Goal: Communication & Community: Answer question/provide support

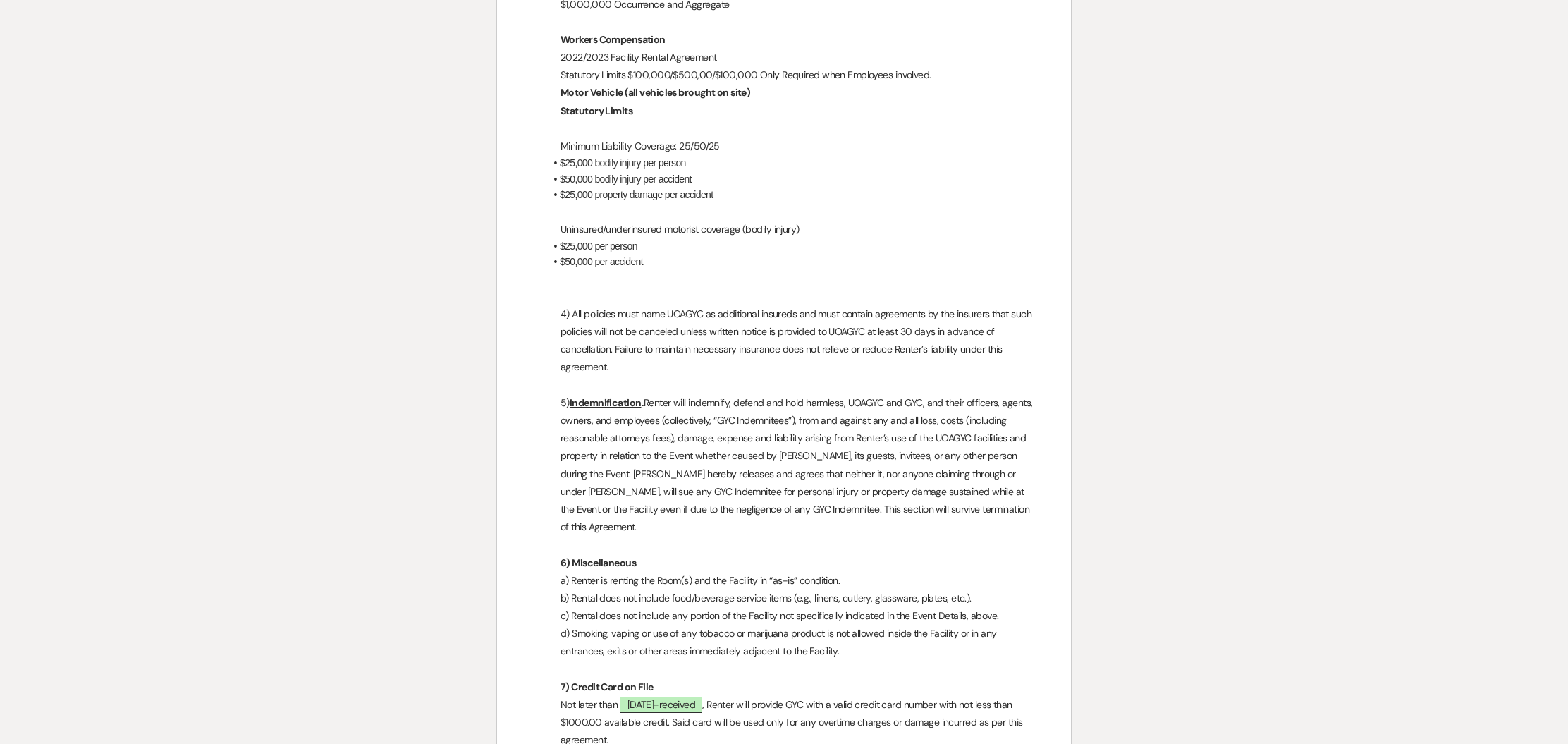
scroll to position [2021, 0]
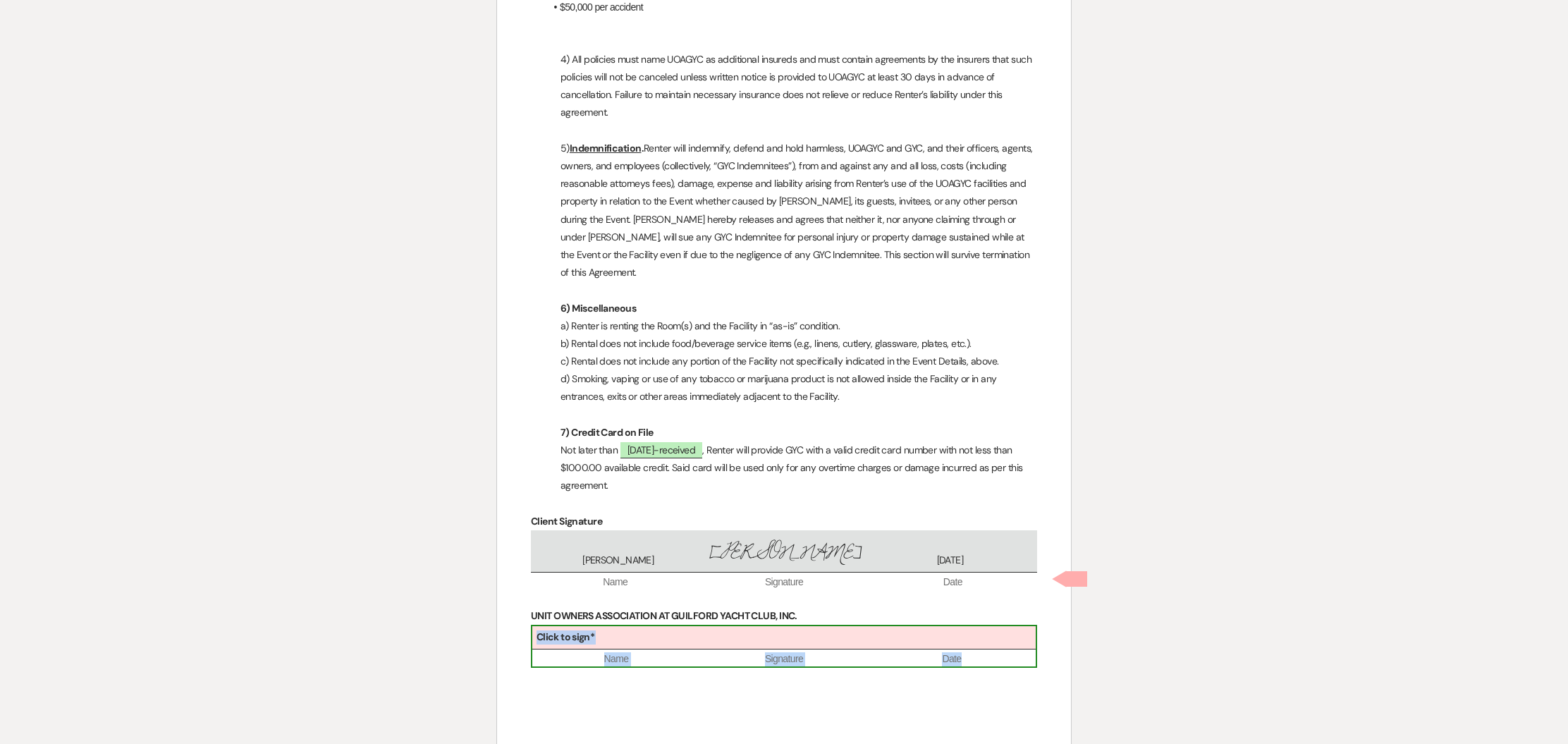
click at [631, 625] on div "Click to sign*" at bounding box center [784, 637] width 503 height 24
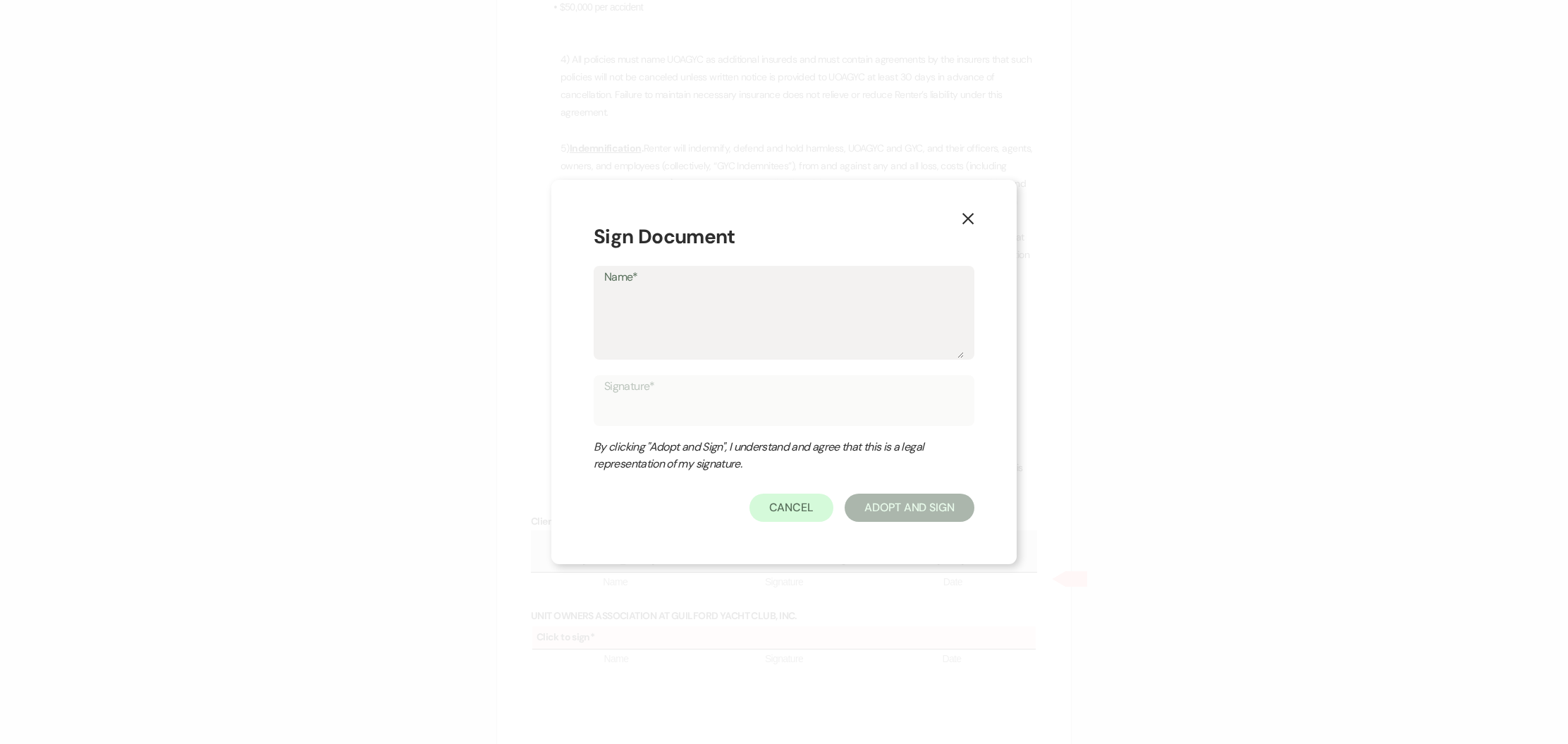
type textarea "G"
type input "G"
type textarea "Gu"
type input "Gu"
type textarea "Gui"
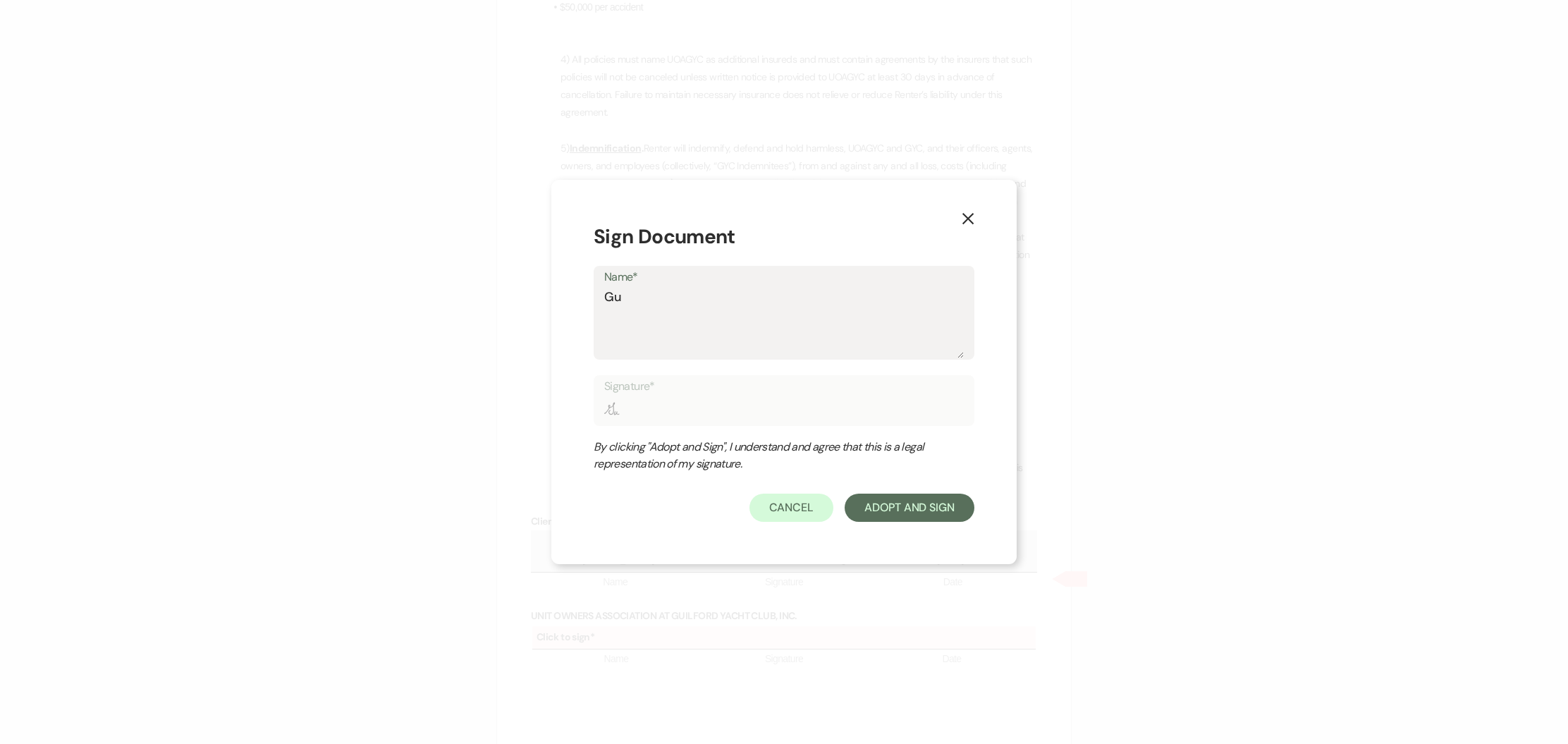
type input "Gui"
type textarea "Guil"
type input "Guil"
type textarea "Guilf"
type input "Guilf"
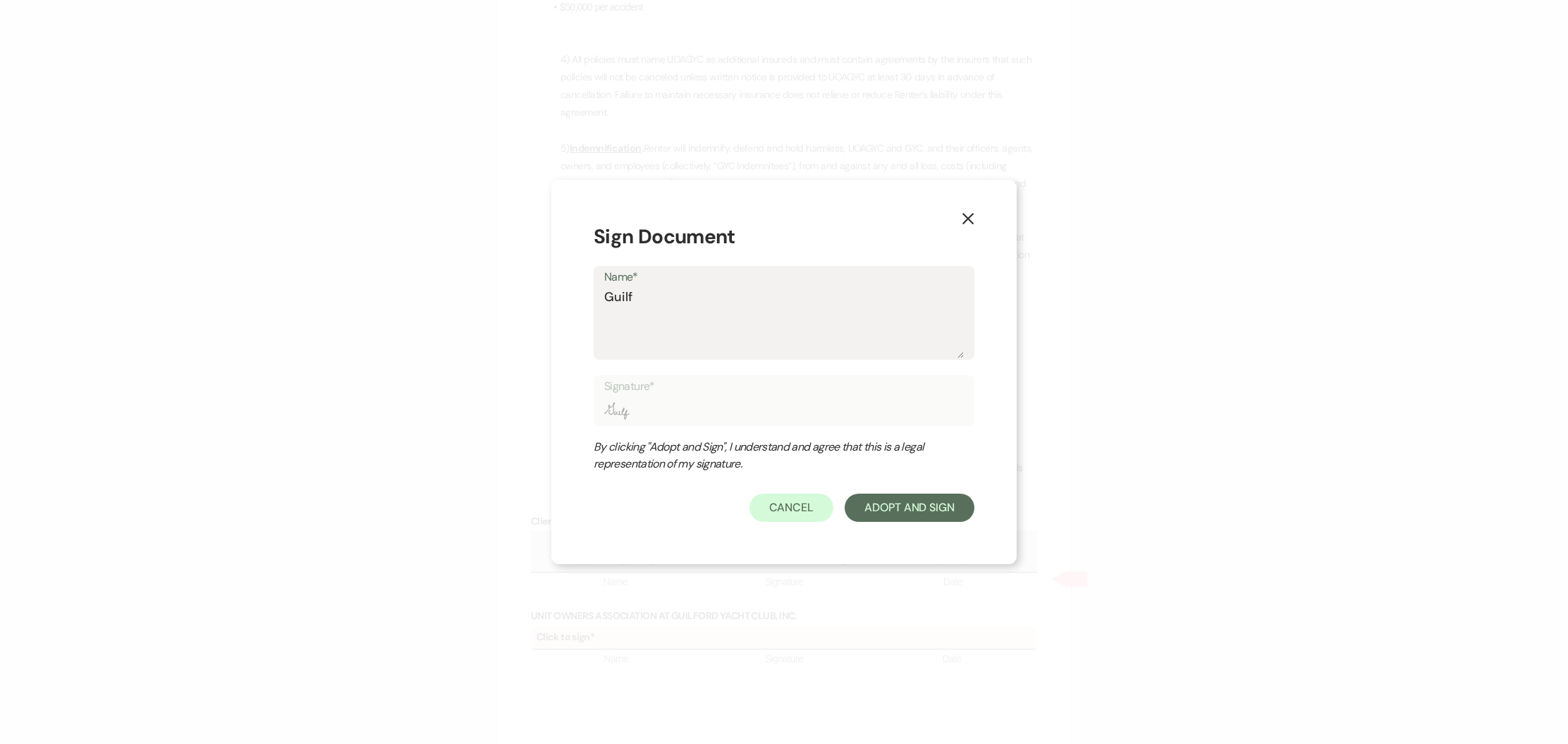
type textarea "Guilfo"
type input "Guilfo"
type textarea "Guilfor"
type input "Guilfor"
type textarea "Guilford"
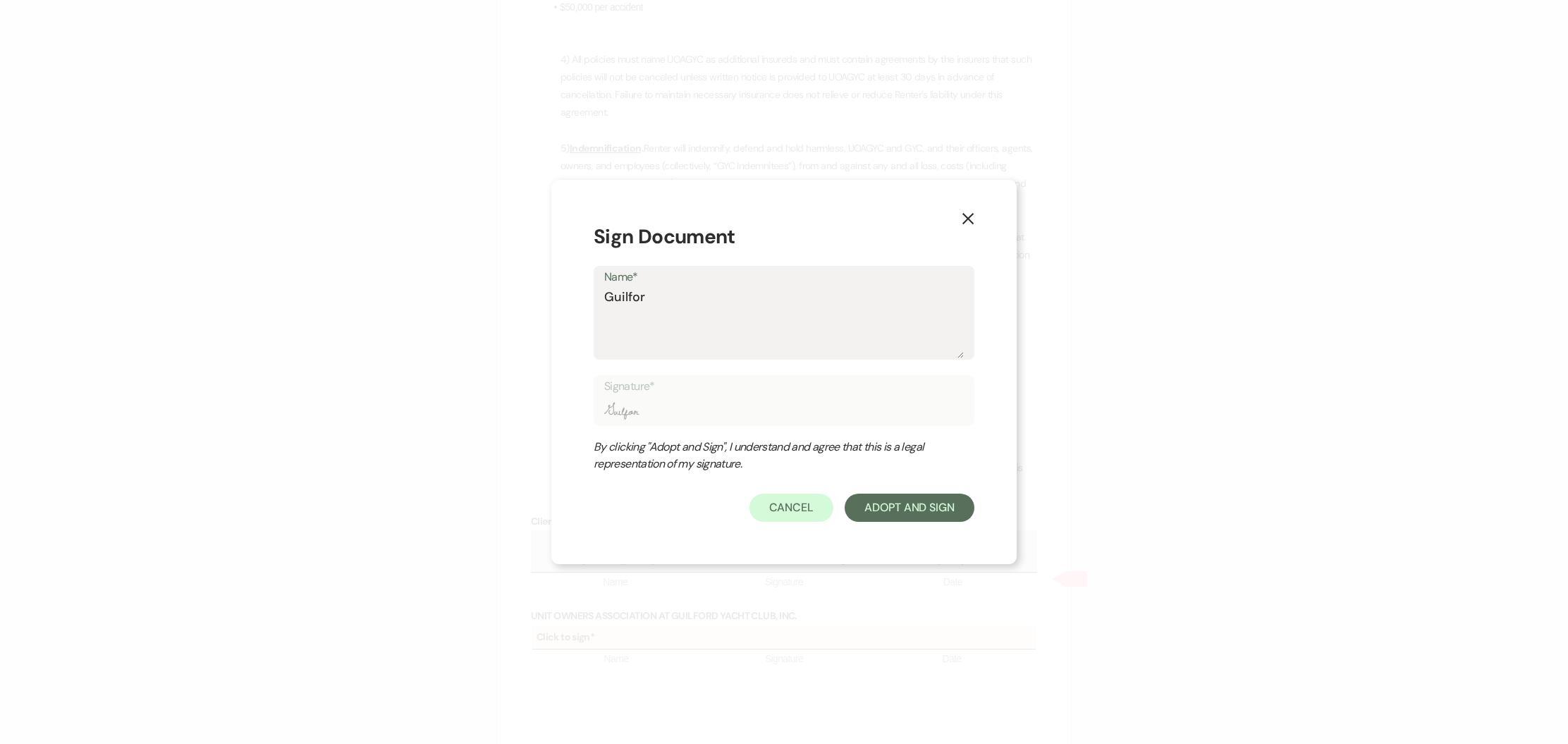
type input "Guilford"
type textarea "Guilford"
type input "Guilford"
type textarea "Guilford Y"
type input "Guilford Y"
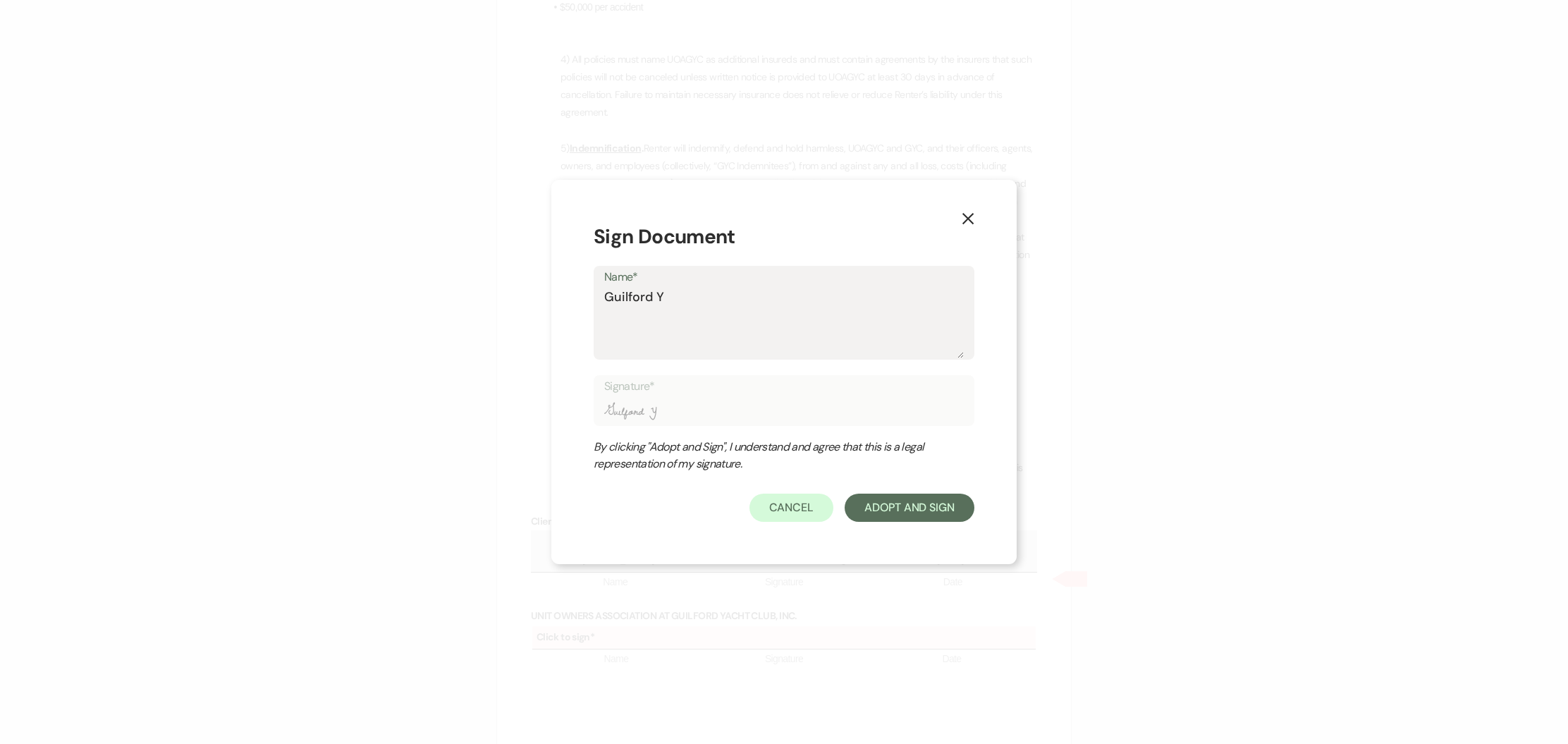
type textarea "[PERSON_NAME]"
type input "[PERSON_NAME]"
type textarea "Guilford Yac"
type input "Guilford Yac"
type textarea "[PERSON_NAME]"
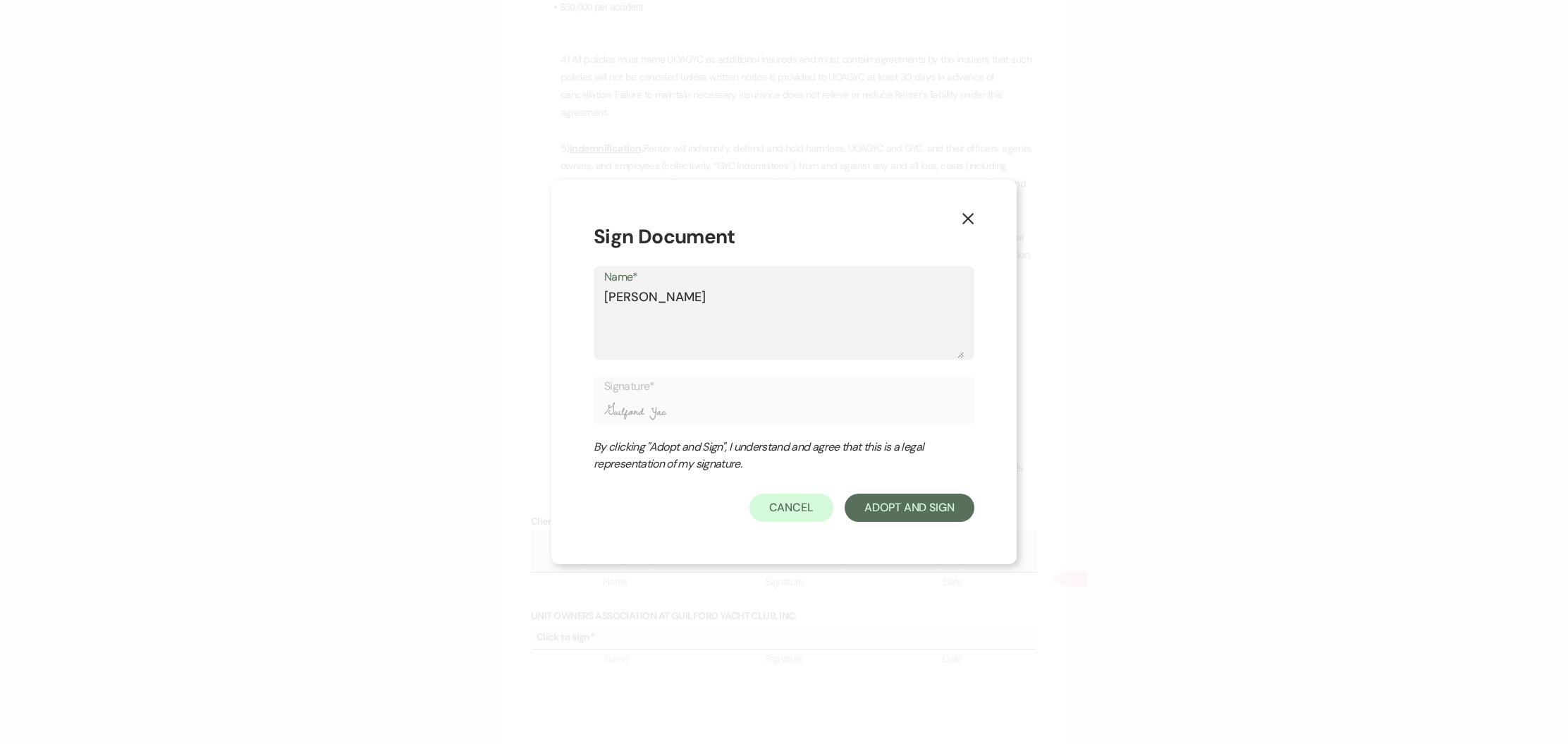
type input "[PERSON_NAME]"
type textarea "Guilford Yacht"
type input "Guilford Yacht"
type textarea "Guilford Yacht"
type input "Guilford Yacht"
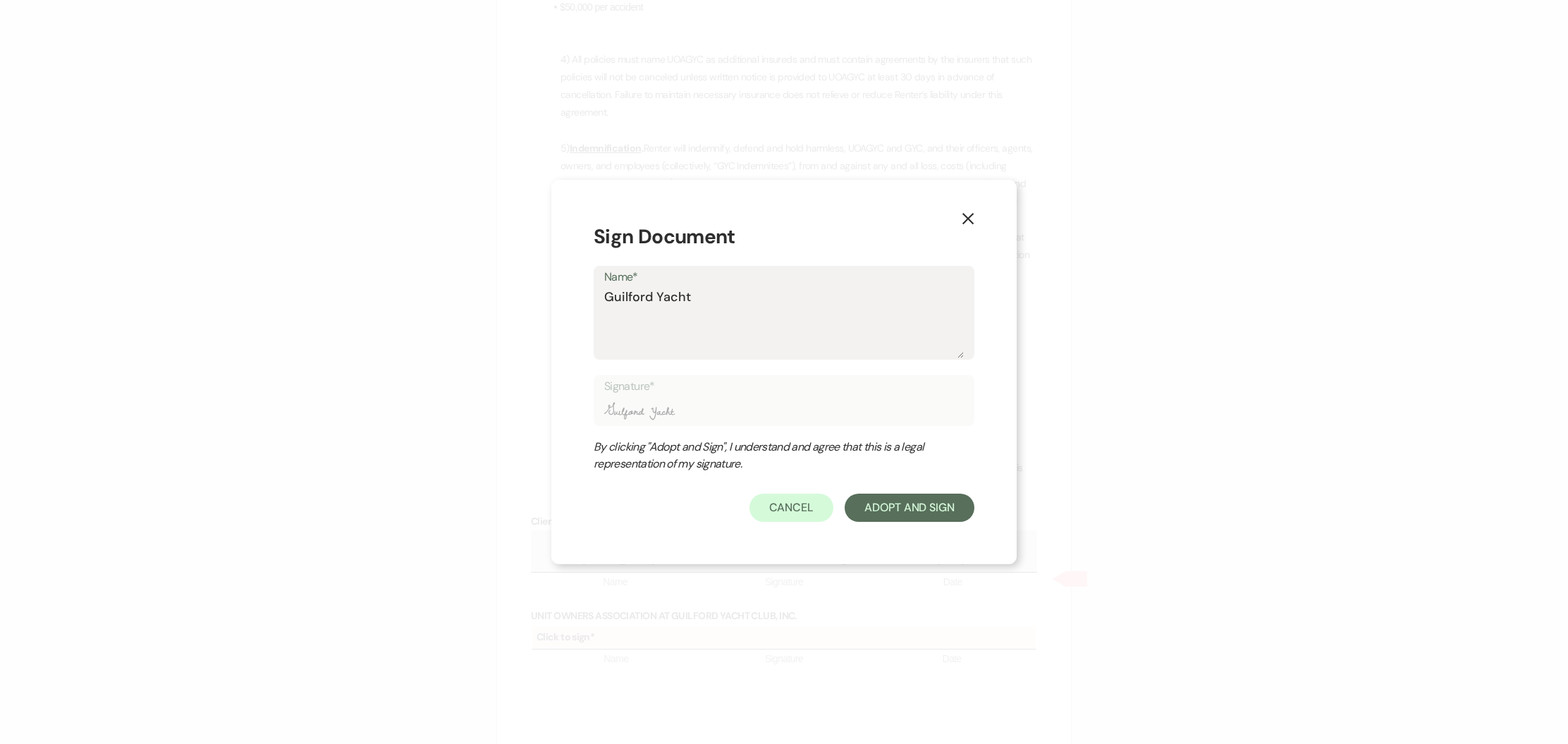
type textarea "Guilford Yacht C"
type input "Guilford Yacht C"
type textarea "Guilford Yacht Cl"
type input "Guilford Yacht Cl"
type textarea "Guilford Yacht Clu"
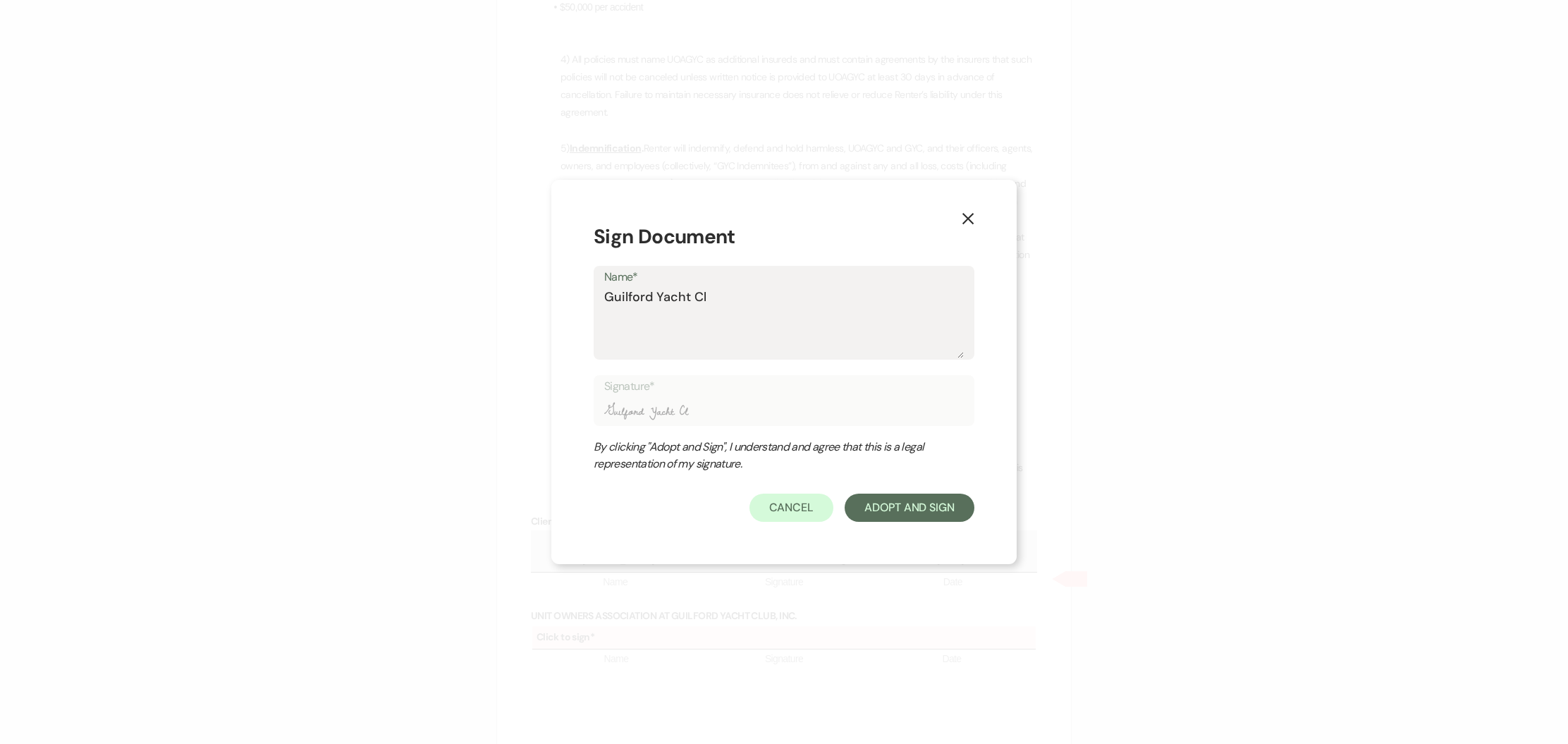
type input "Guilford Yacht Clu"
type textarea "Guilford Yacht Club"
type input "Guilford Yacht Club"
type textarea "Guilford Yacht Club"
type input "Guilford Yacht Club"
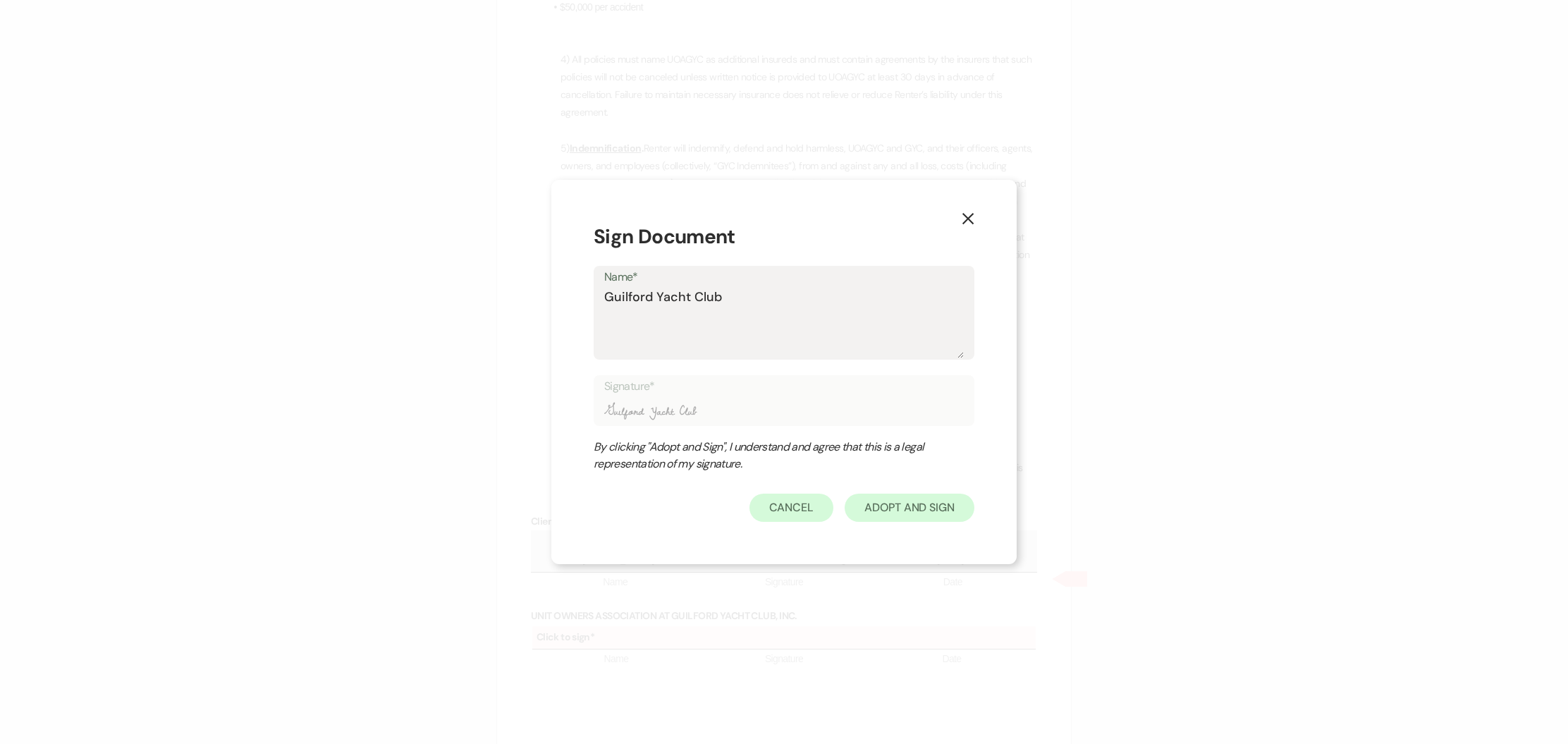
type textarea "Guilford Yacht Club"
click at [904, 516] on button "Adopt And Sign" at bounding box center [909, 507] width 129 height 28
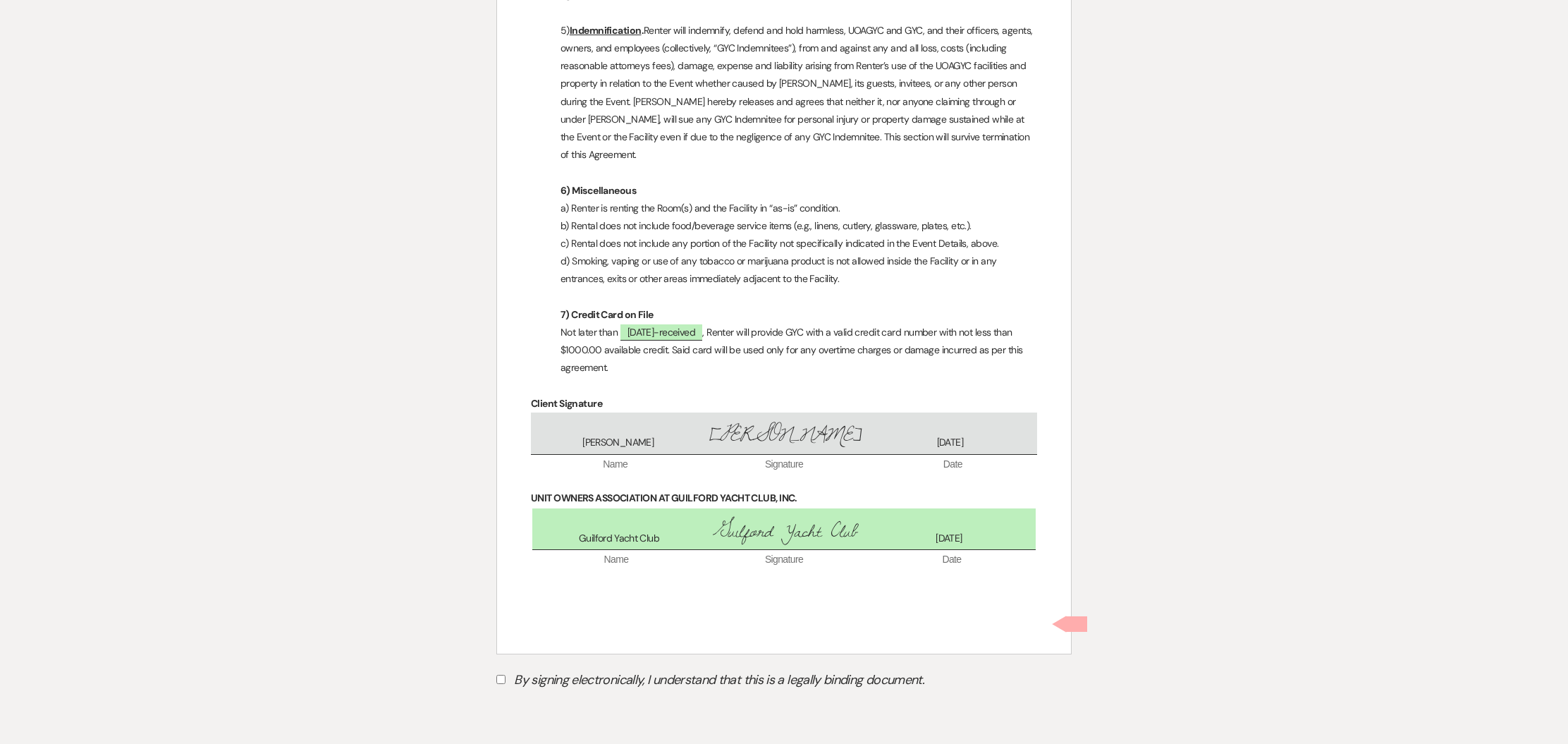
scroll to position [2171, 0]
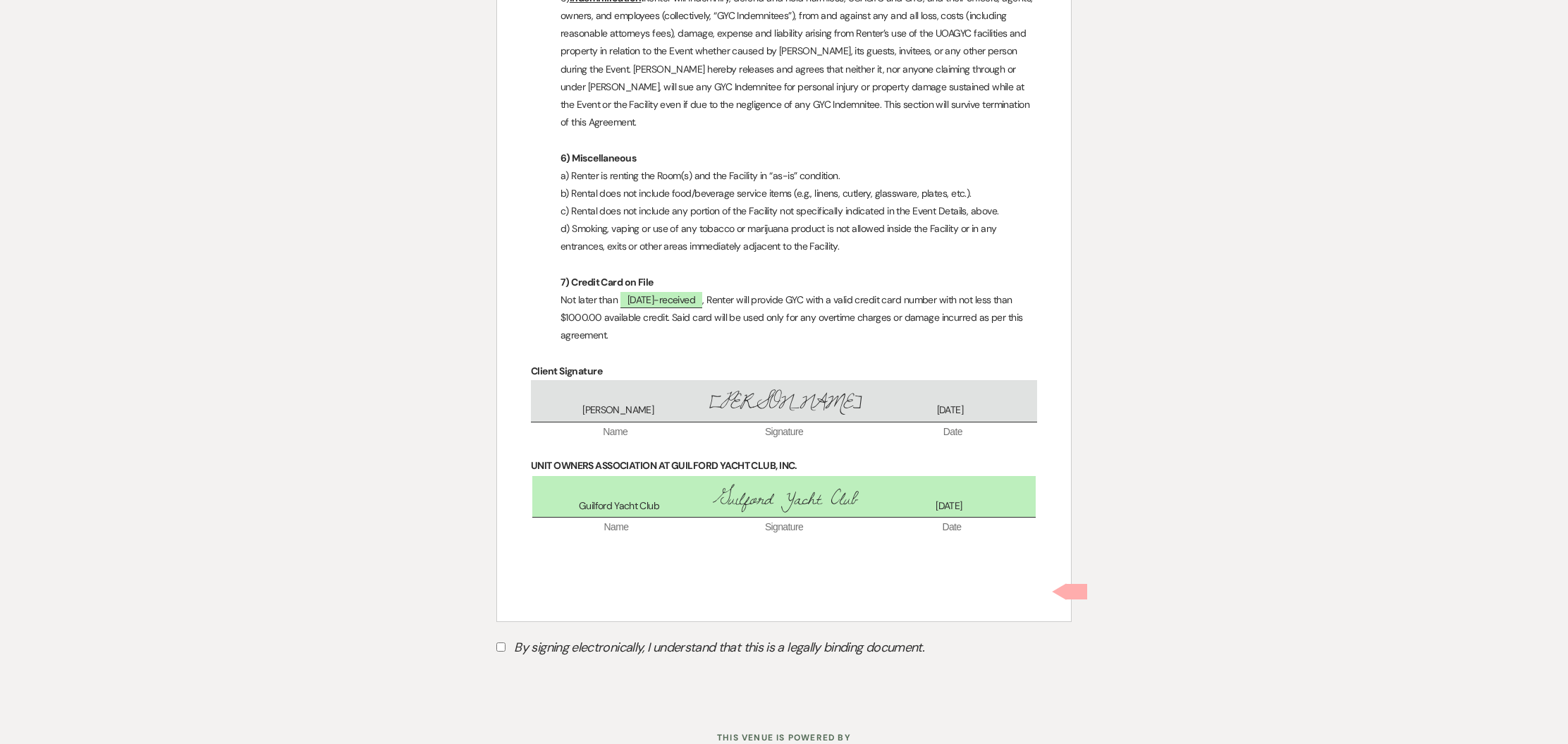
click at [502, 642] on input "By signing electronically, I understand that this is a legally binding document." at bounding box center [501, 646] width 9 height 9
checkbox input "true"
click at [569, 670] on button "Submit" at bounding box center [545, 682] width 99 height 25
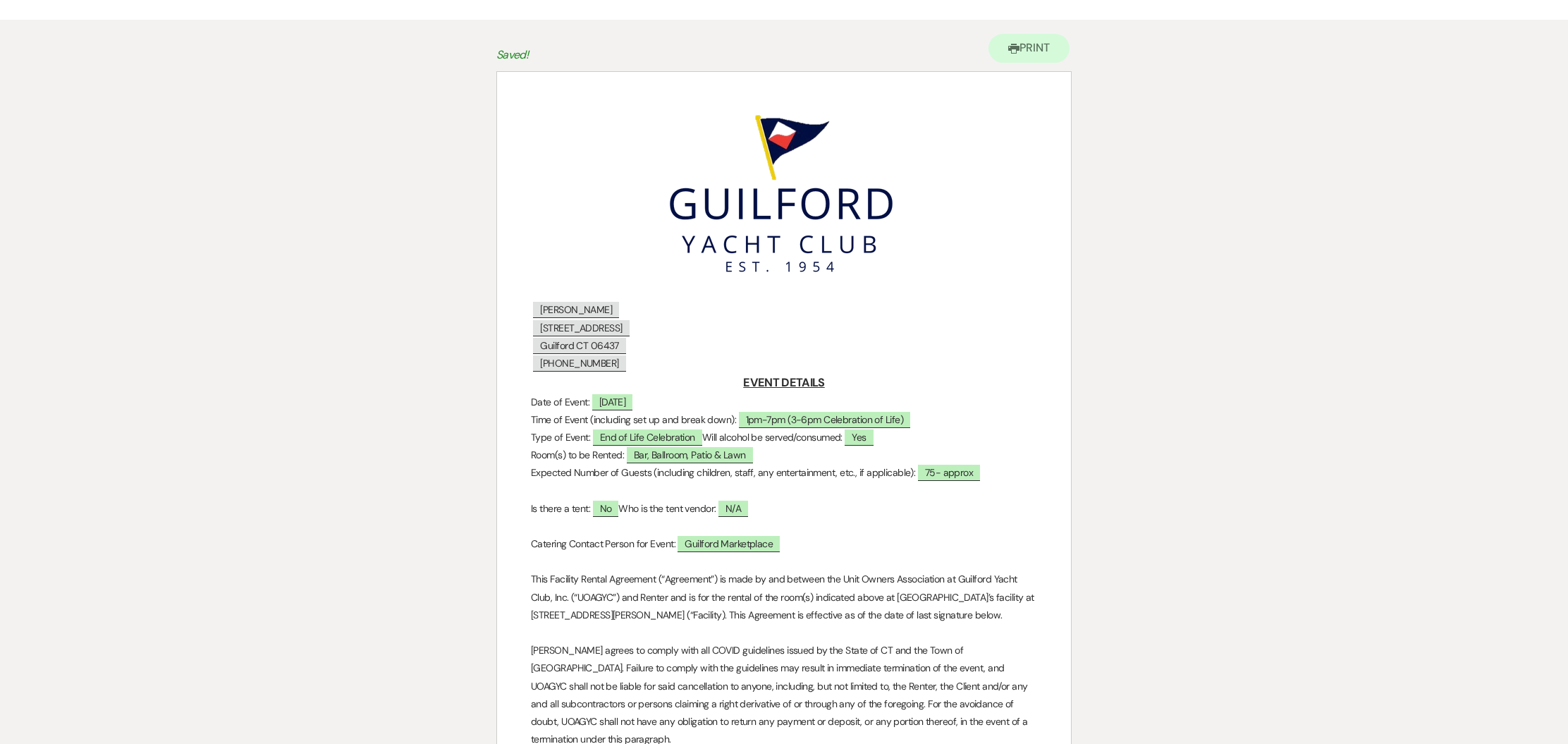
scroll to position [0, 0]
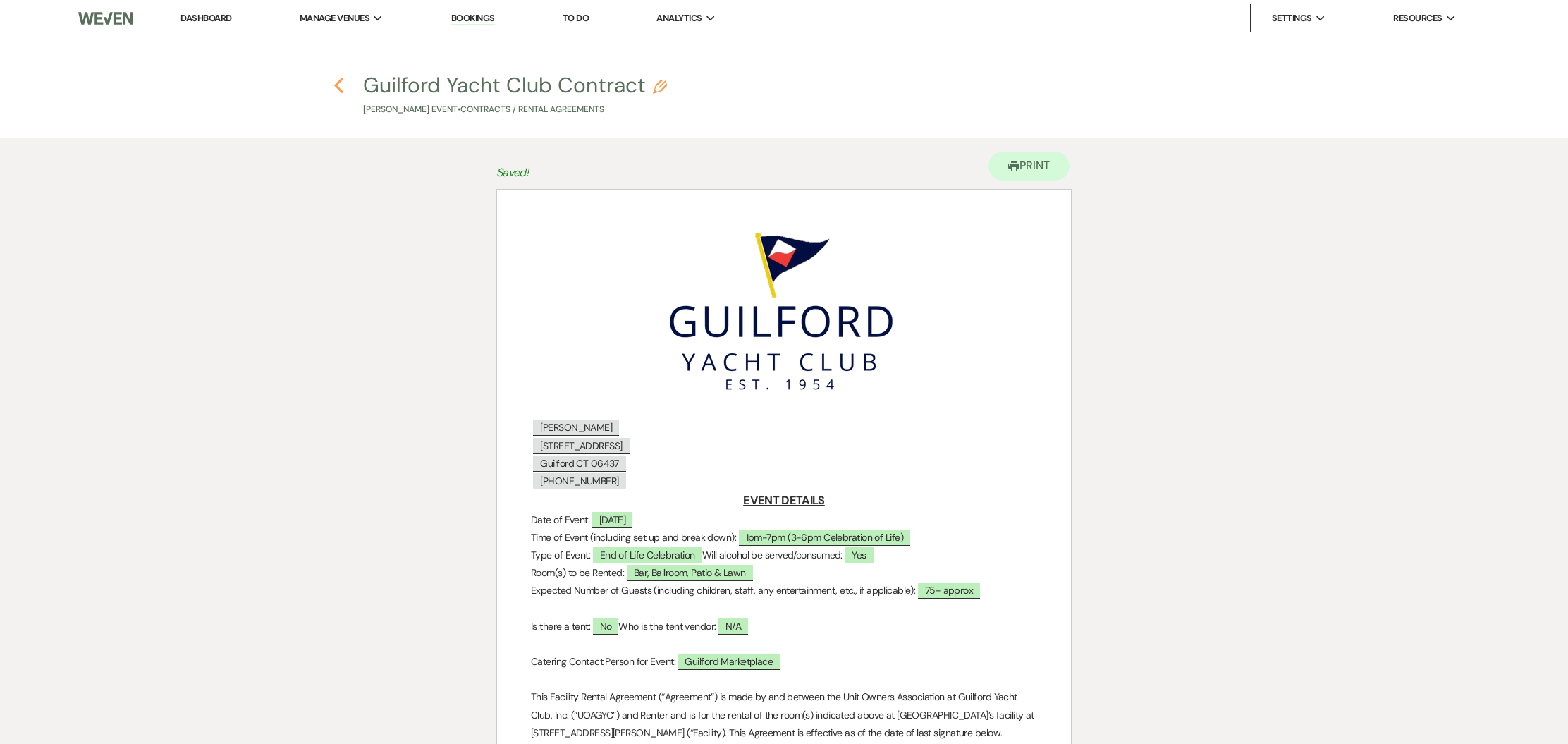
click at [336, 88] on icon "Previous" at bounding box center [339, 85] width 11 height 17
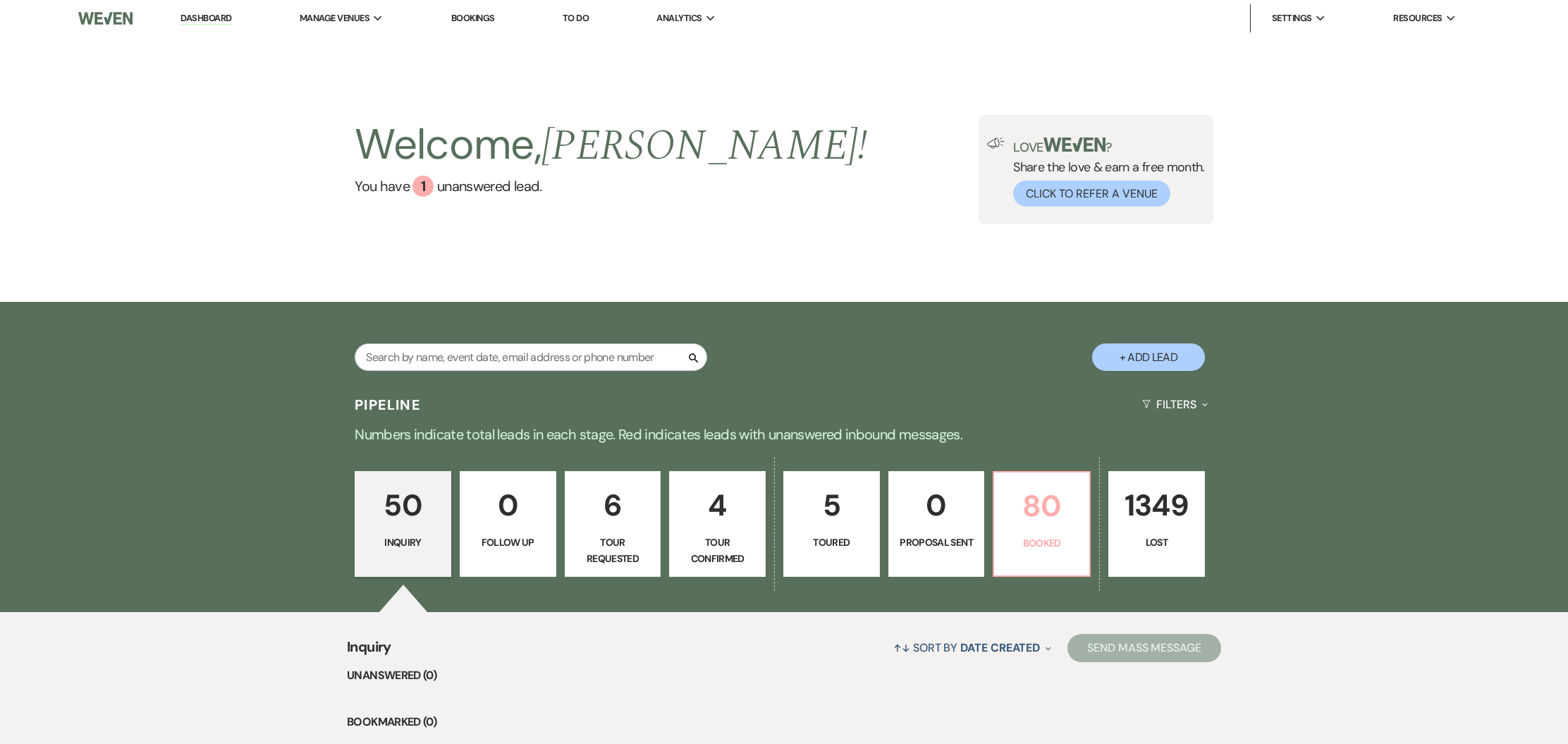
click at [1038, 552] on link "80 Booked" at bounding box center [1041, 523] width 98 height 106
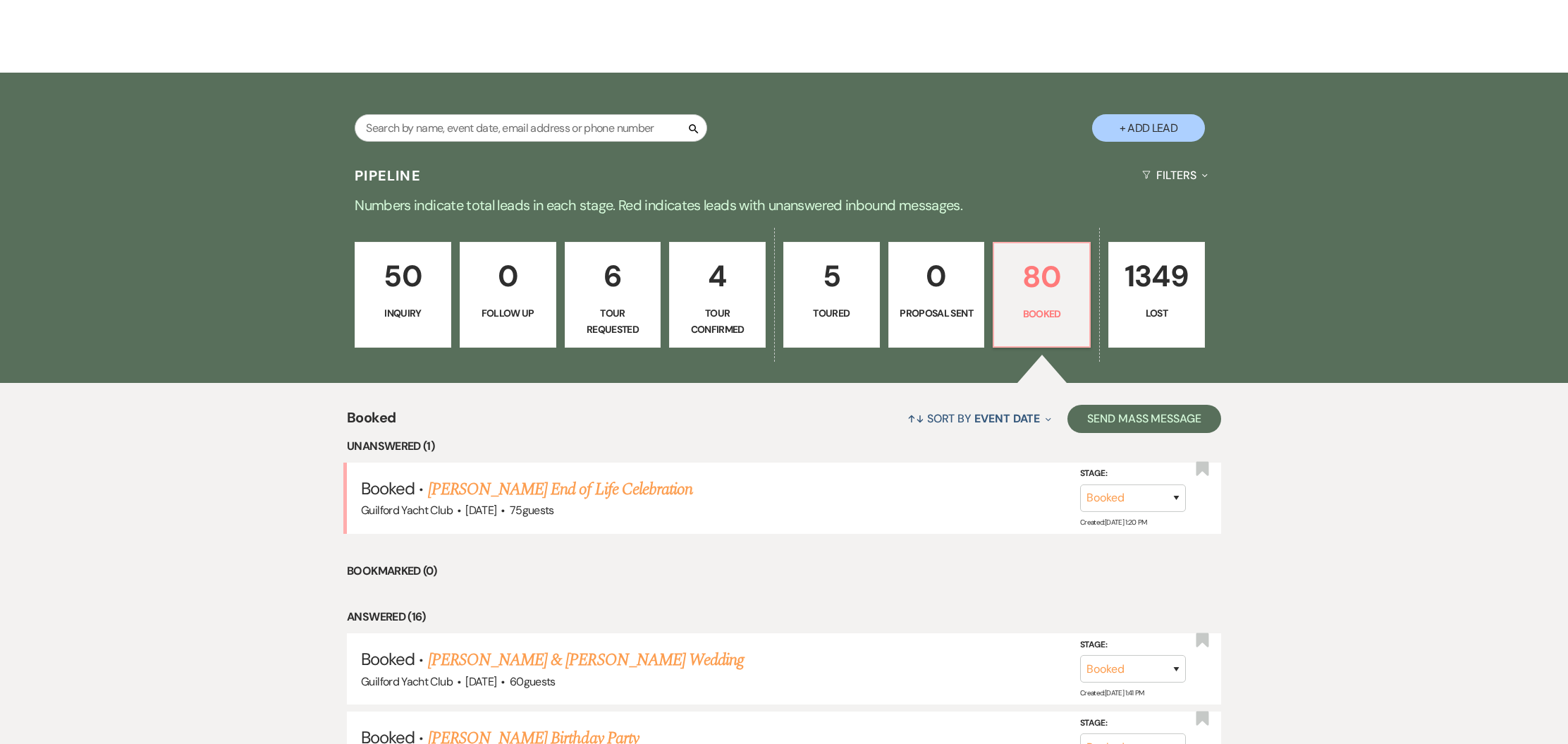
scroll to position [231, 0]
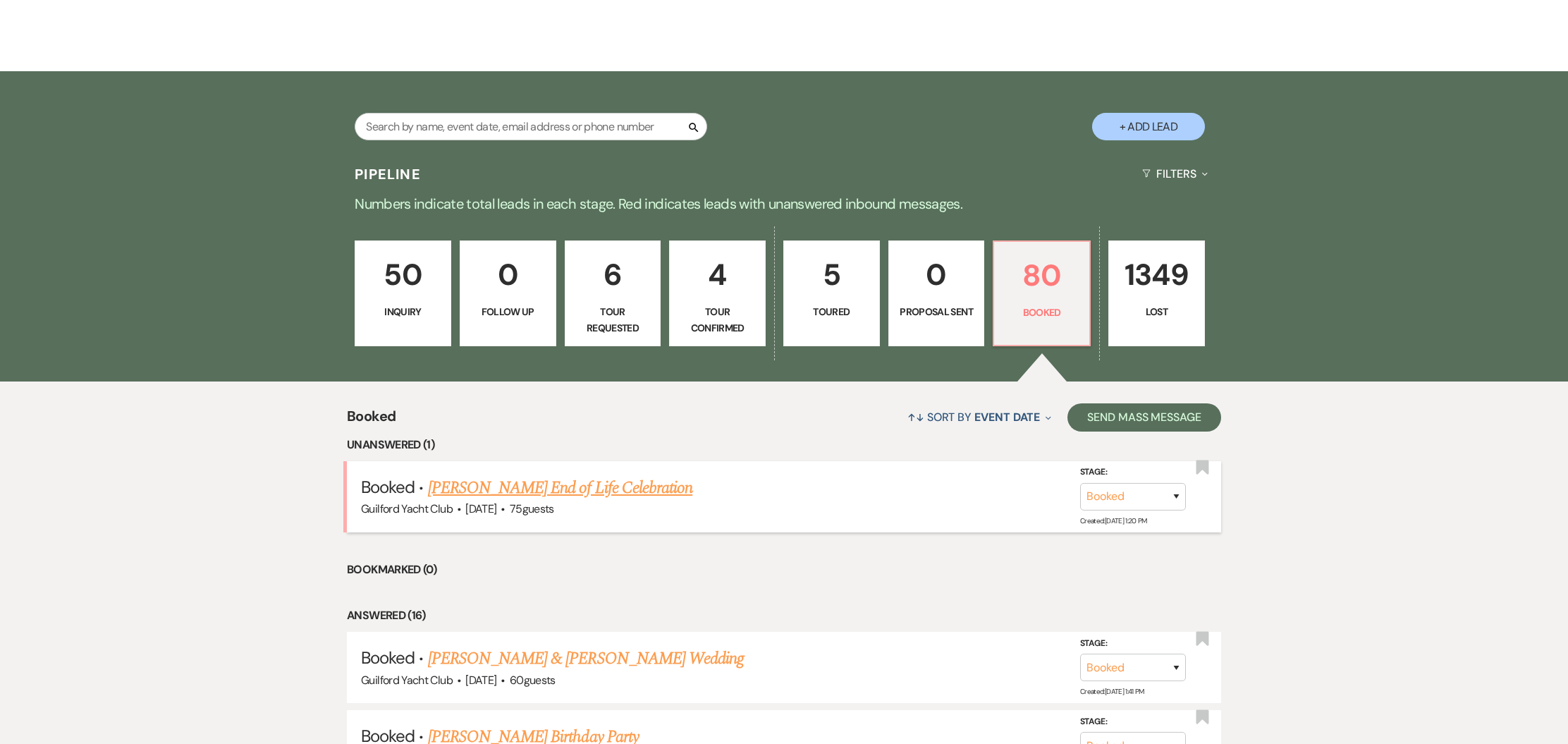
click at [616, 488] on link "Lee Stokes's End of Life Celebration" at bounding box center [560, 488] width 264 height 25
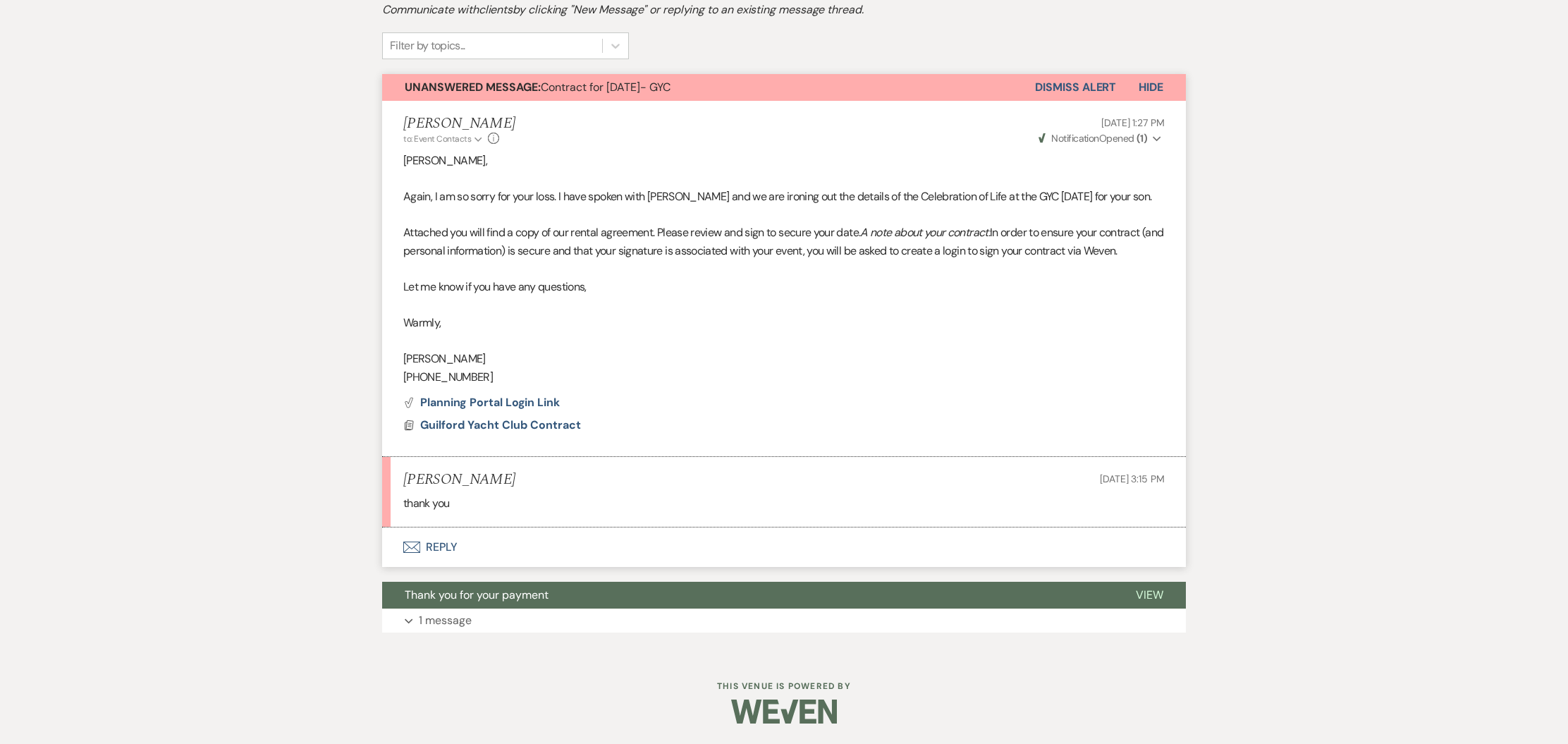
scroll to position [328, 0]
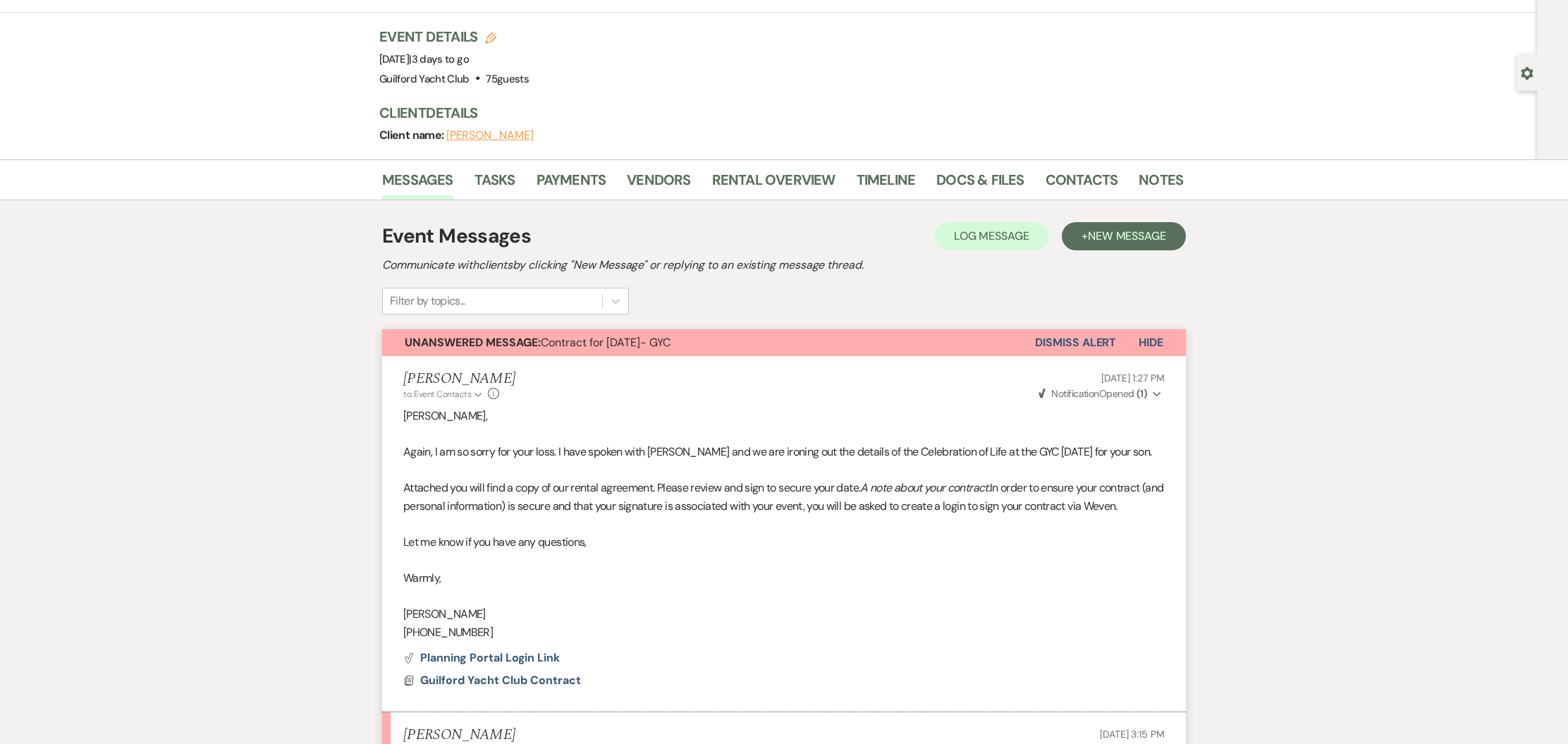
drag, startPoint x: 1053, startPoint y: 339, endPoint x: 1044, endPoint y: 340, distance: 9.1
click at [1053, 339] on button "Dismiss Alert" at bounding box center [1076, 343] width 81 height 27
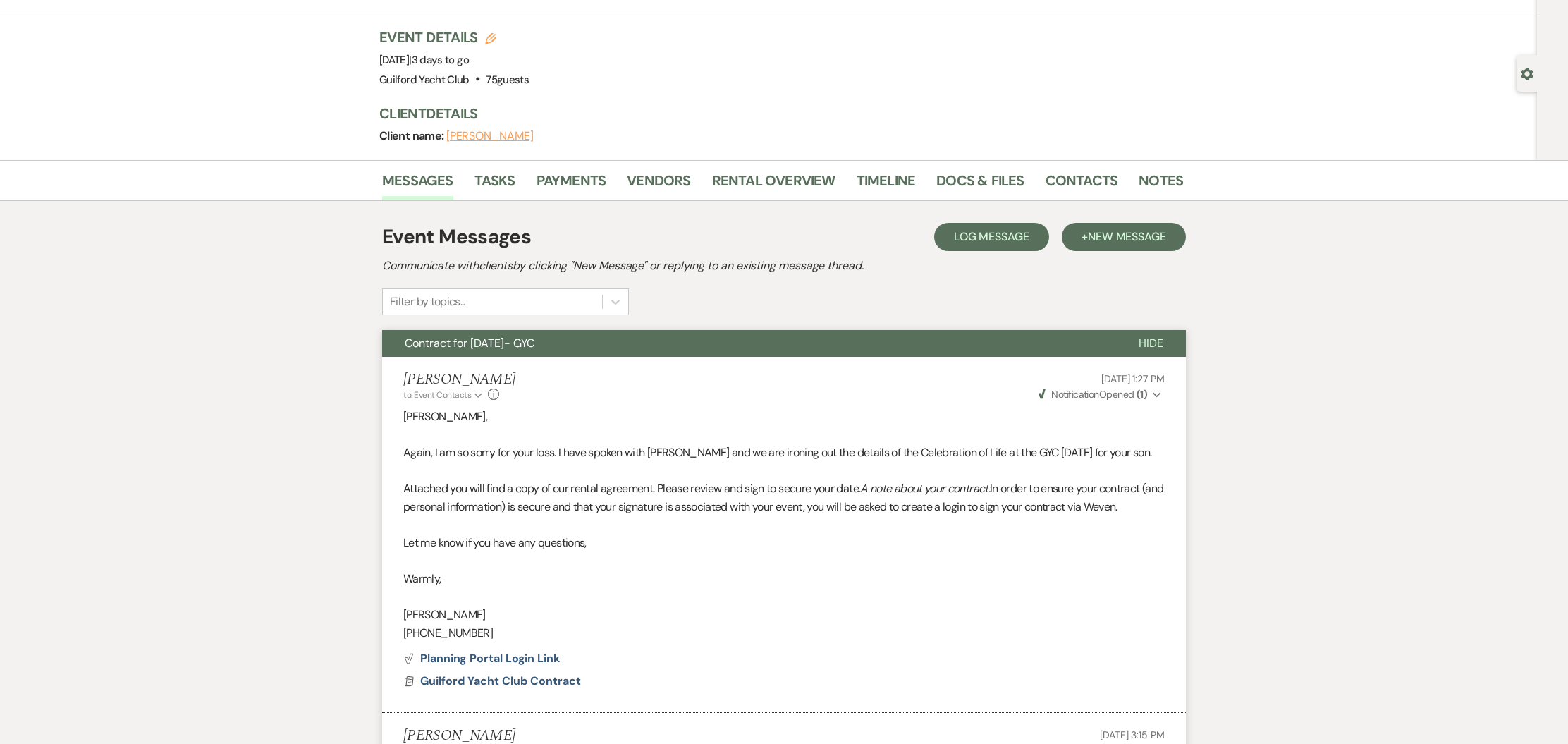
scroll to position [0, 0]
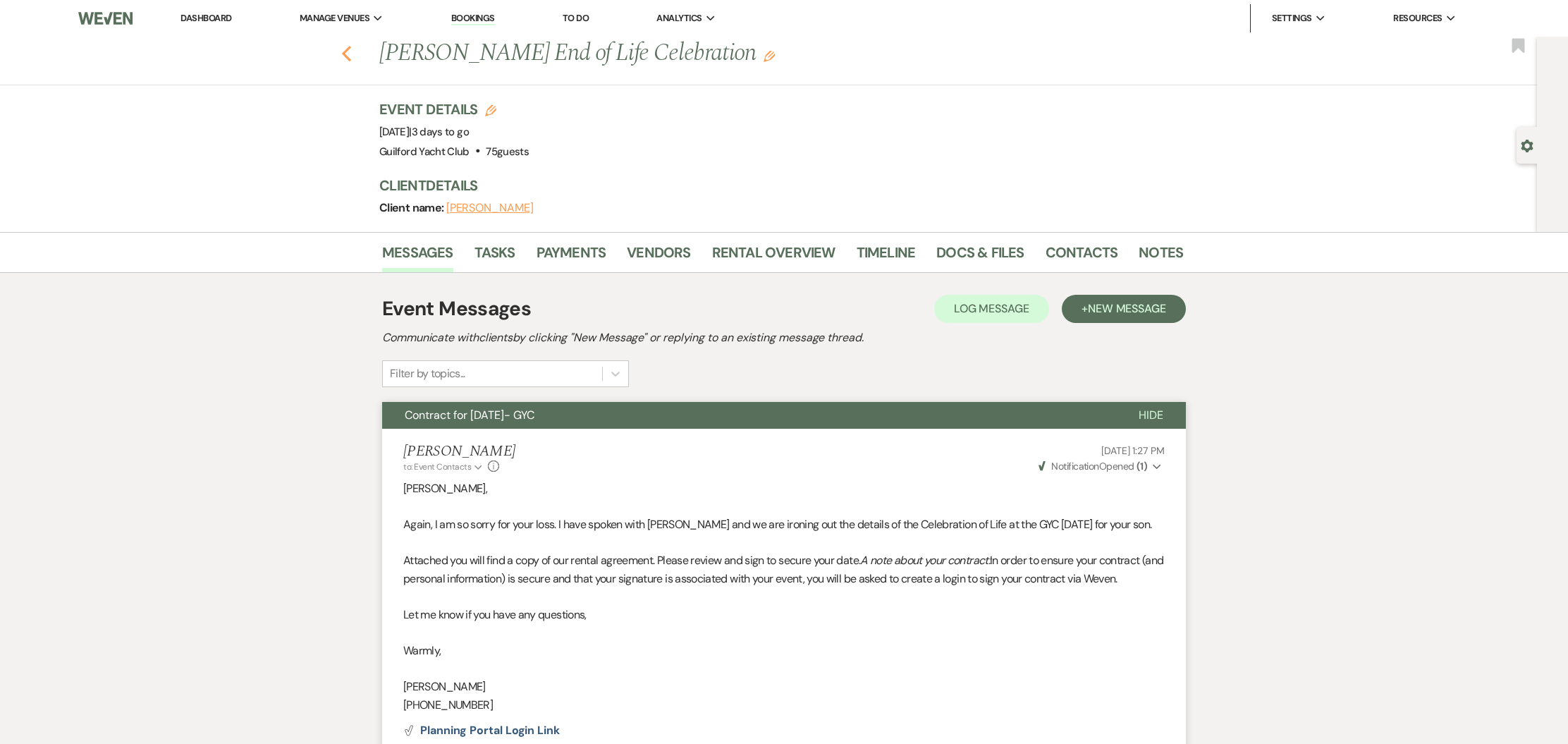
click at [346, 56] on use "button" at bounding box center [347, 53] width 9 height 15
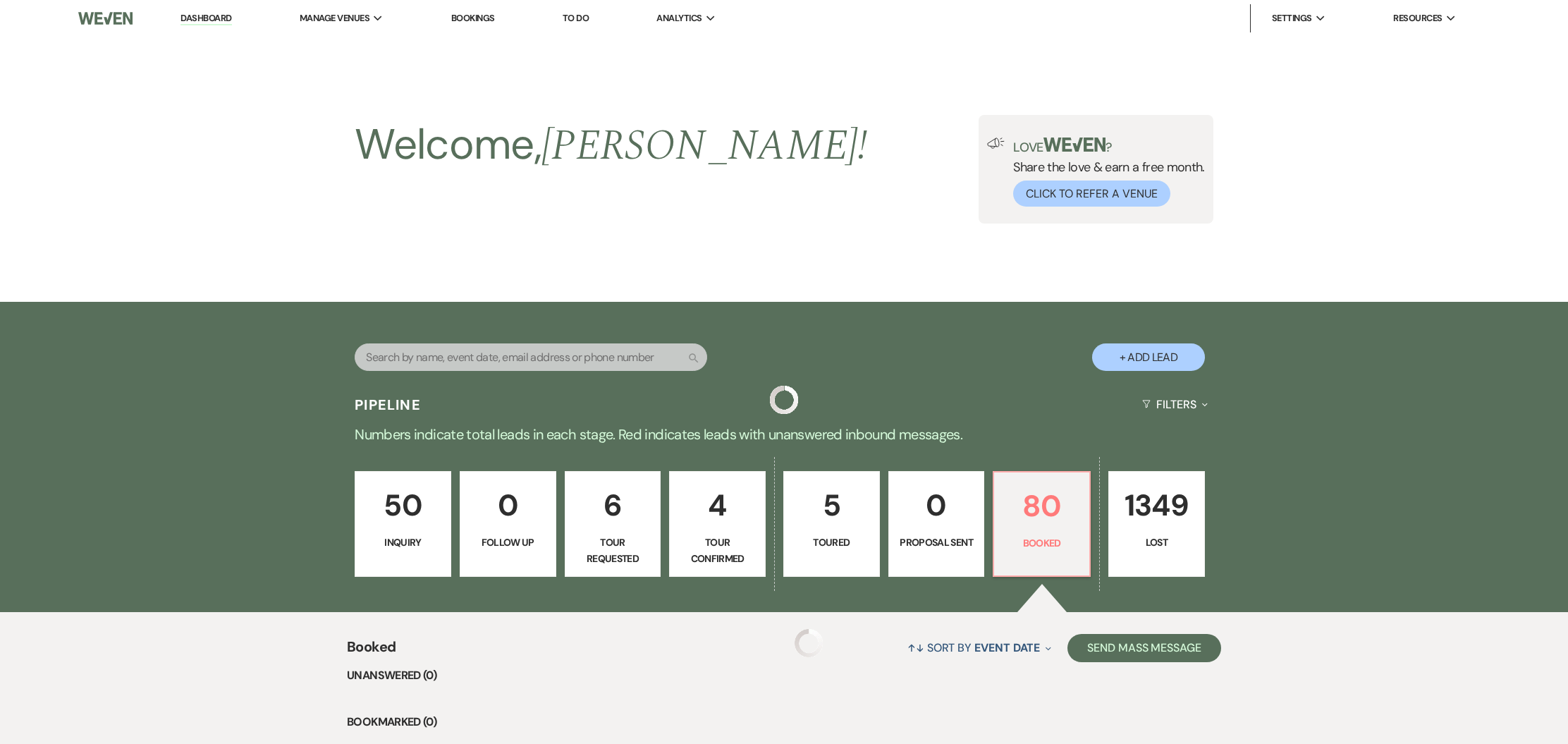
scroll to position [231, 0]
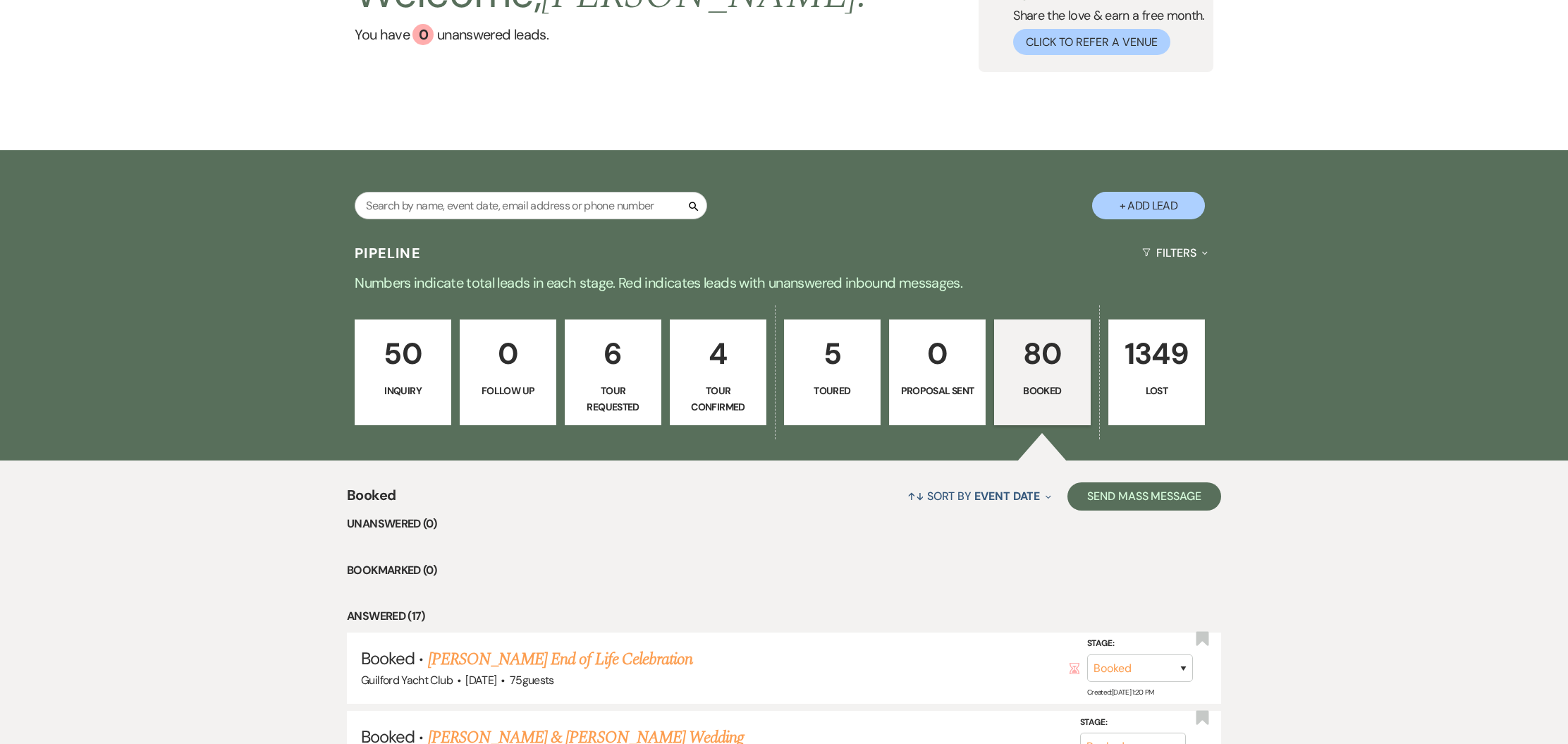
scroll to position [316, 0]
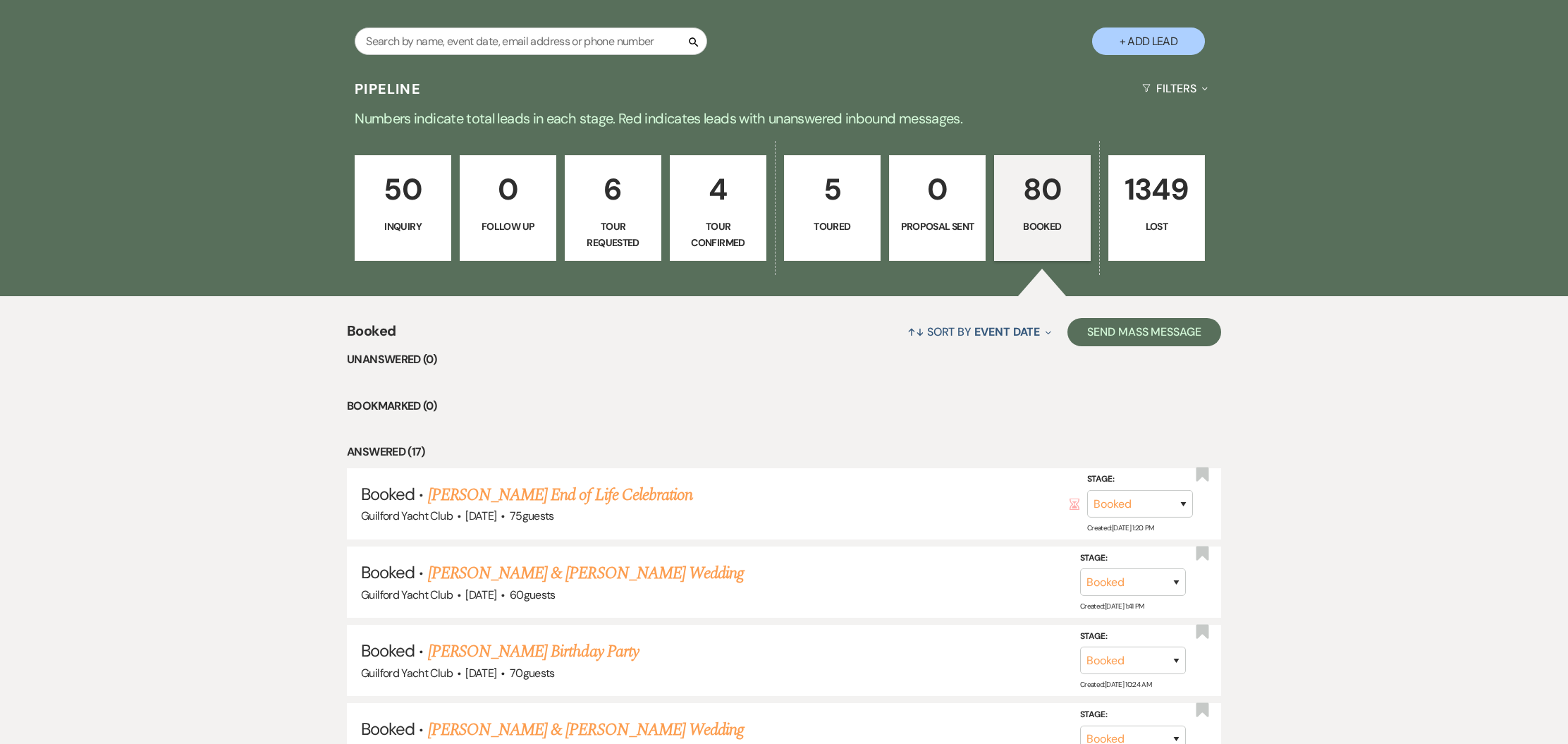
click at [560, 569] on link "William Lavoie & Viktoriia Protsyk's Wedding" at bounding box center [586, 573] width 316 height 25
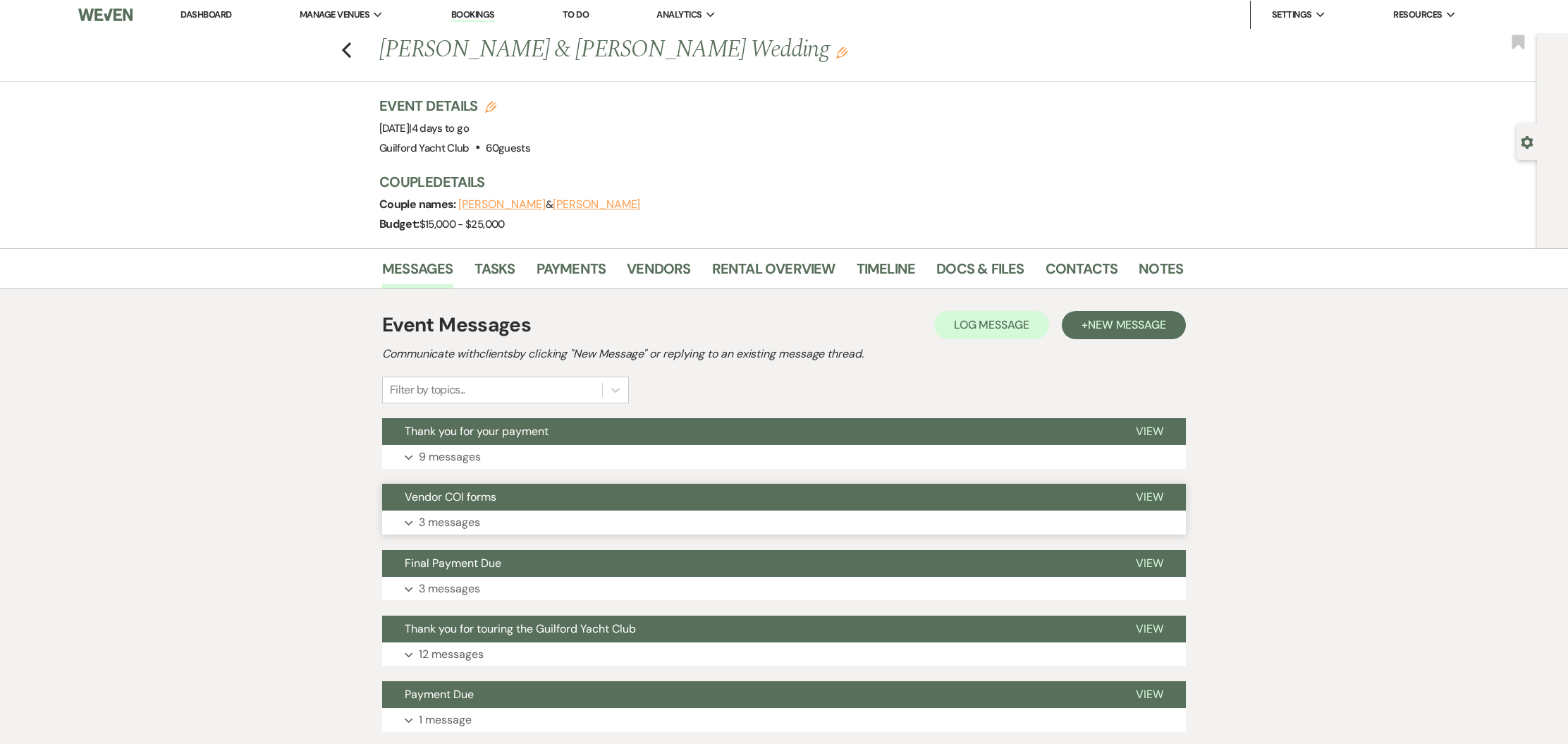
scroll to position [5, 0]
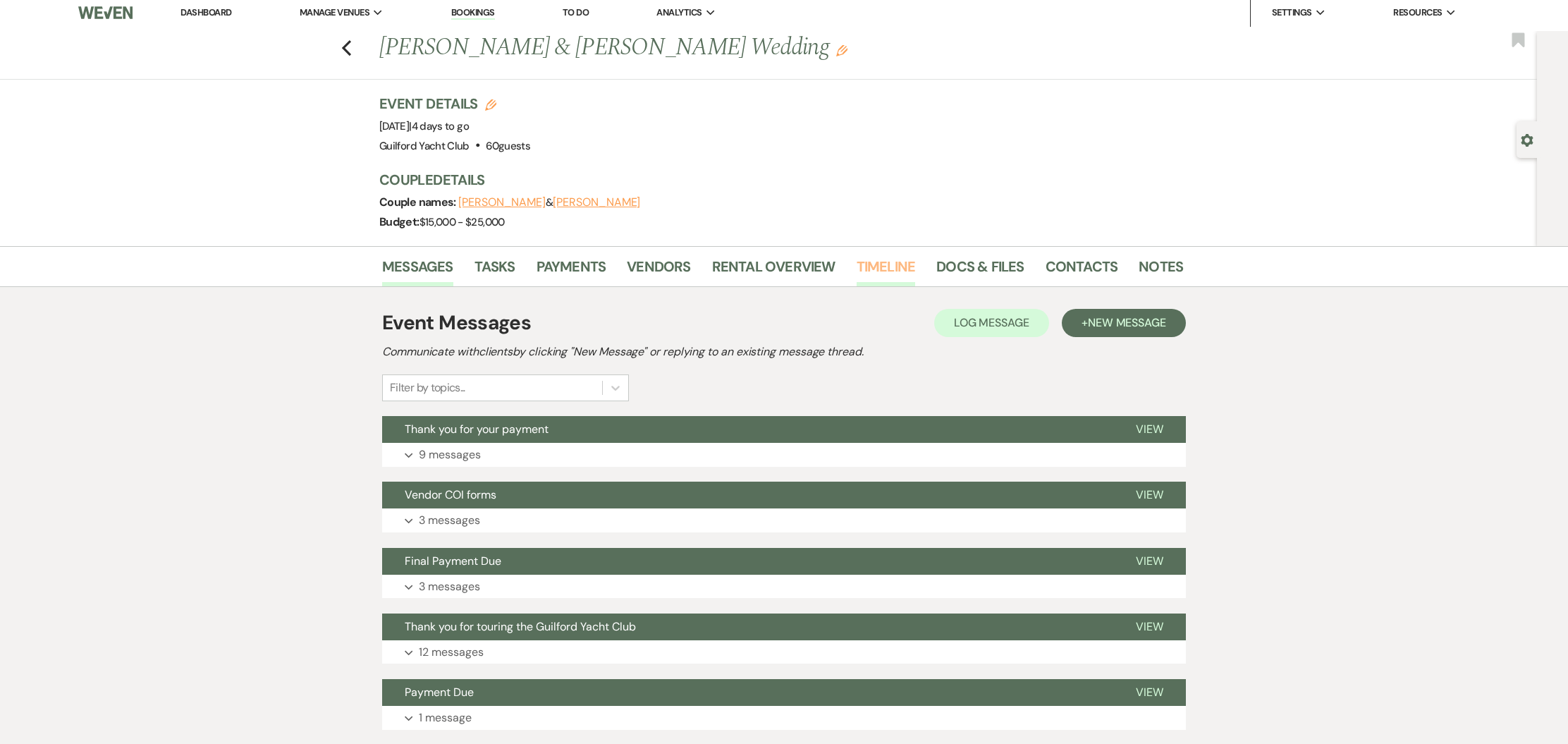
click at [870, 268] on link "Timeline" at bounding box center [885, 271] width 59 height 31
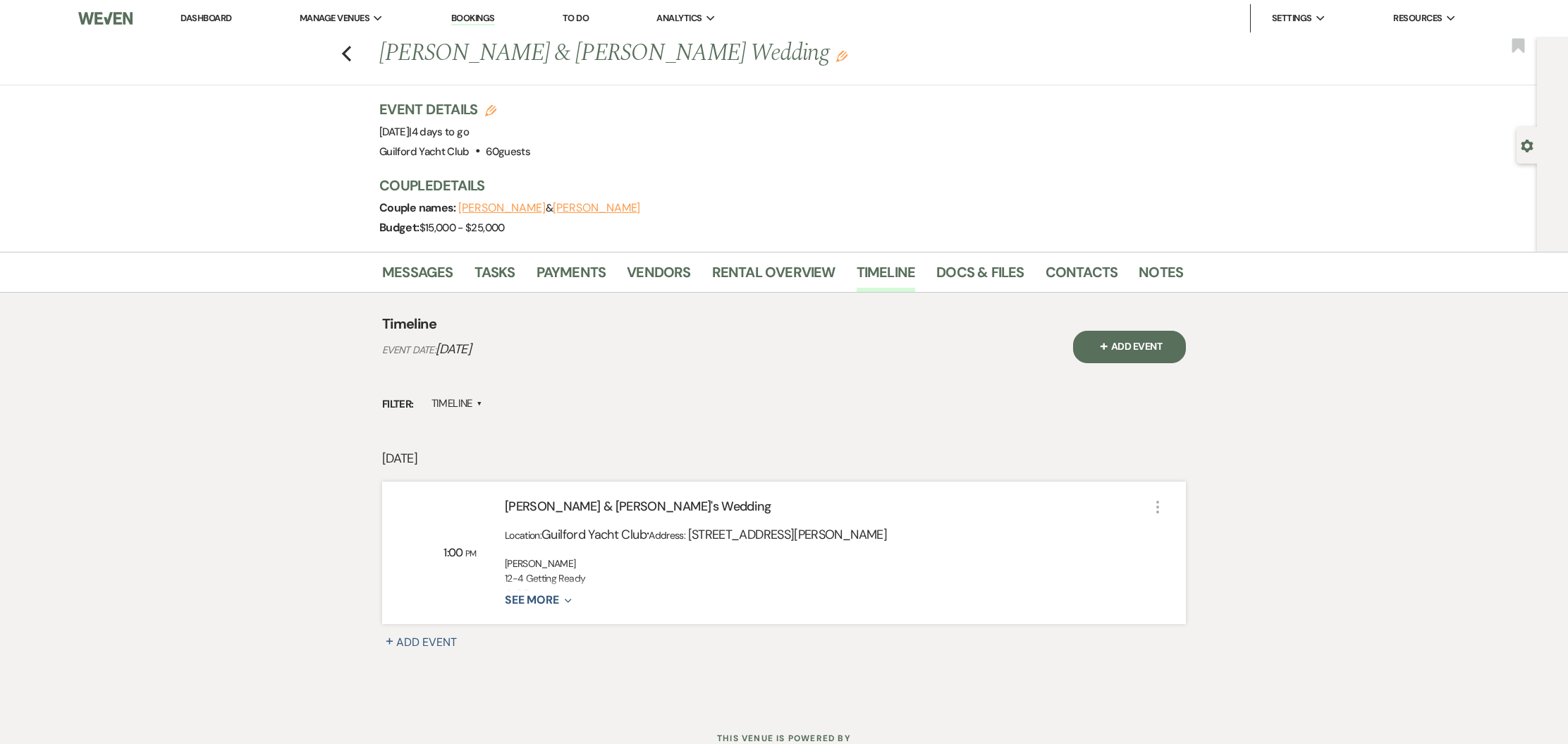
click at [566, 600] on use "button" at bounding box center [568, 600] width 6 height 5
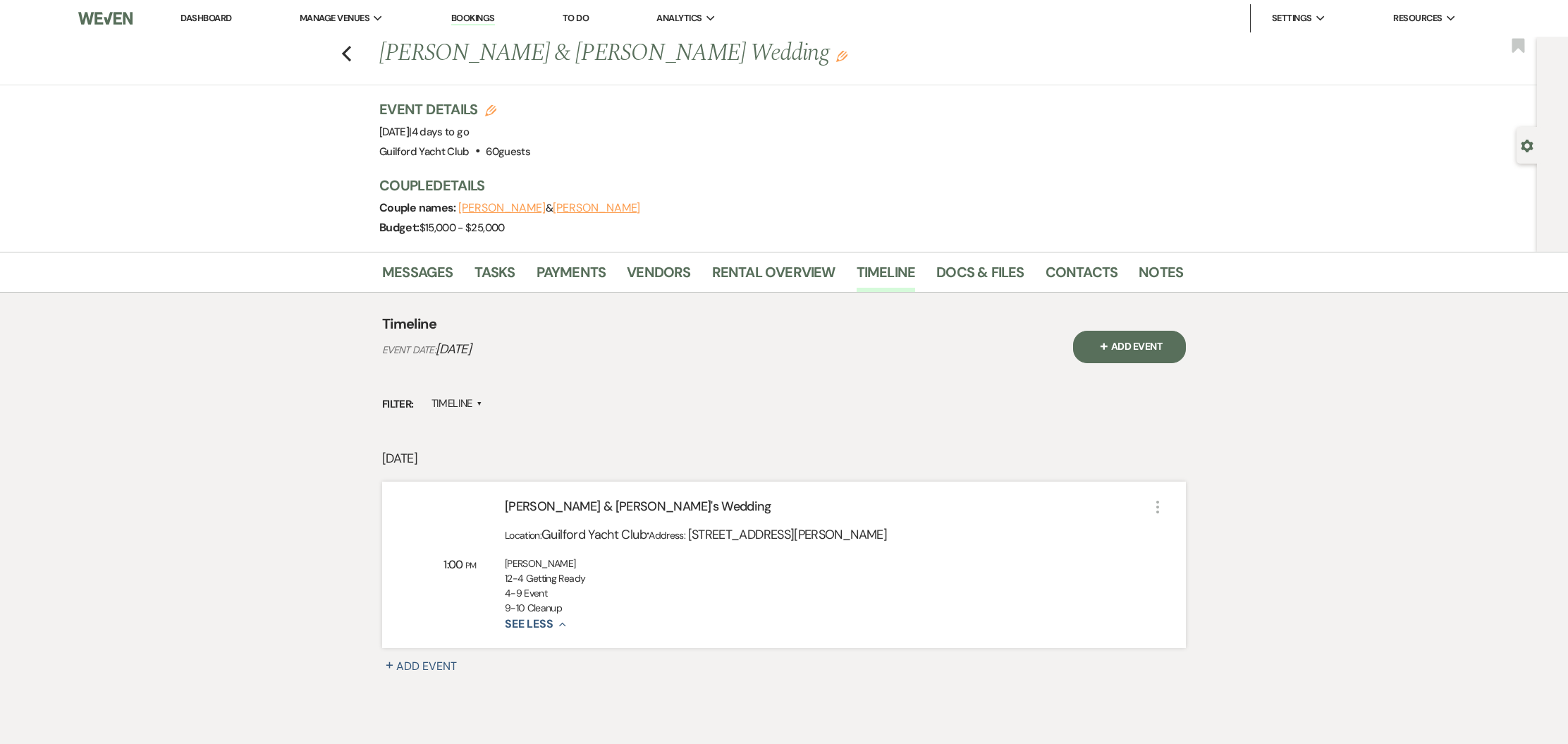
drag, startPoint x: 531, startPoint y: 599, endPoint x: 502, endPoint y: 566, distance: 43.9
click at [502, 566] on div "William & Viktoriia's Wedding Location: Guilford Yacht Club · Address: 379 Whit…" at bounding box center [812, 565] width 673 height 136
copy div "DAVID ALAN 12-4 Getting Ready 4-9 Event 9-10 Cleanup"
click at [546, 620] on button "See Less Collapse" at bounding box center [536, 624] width 62 height 12
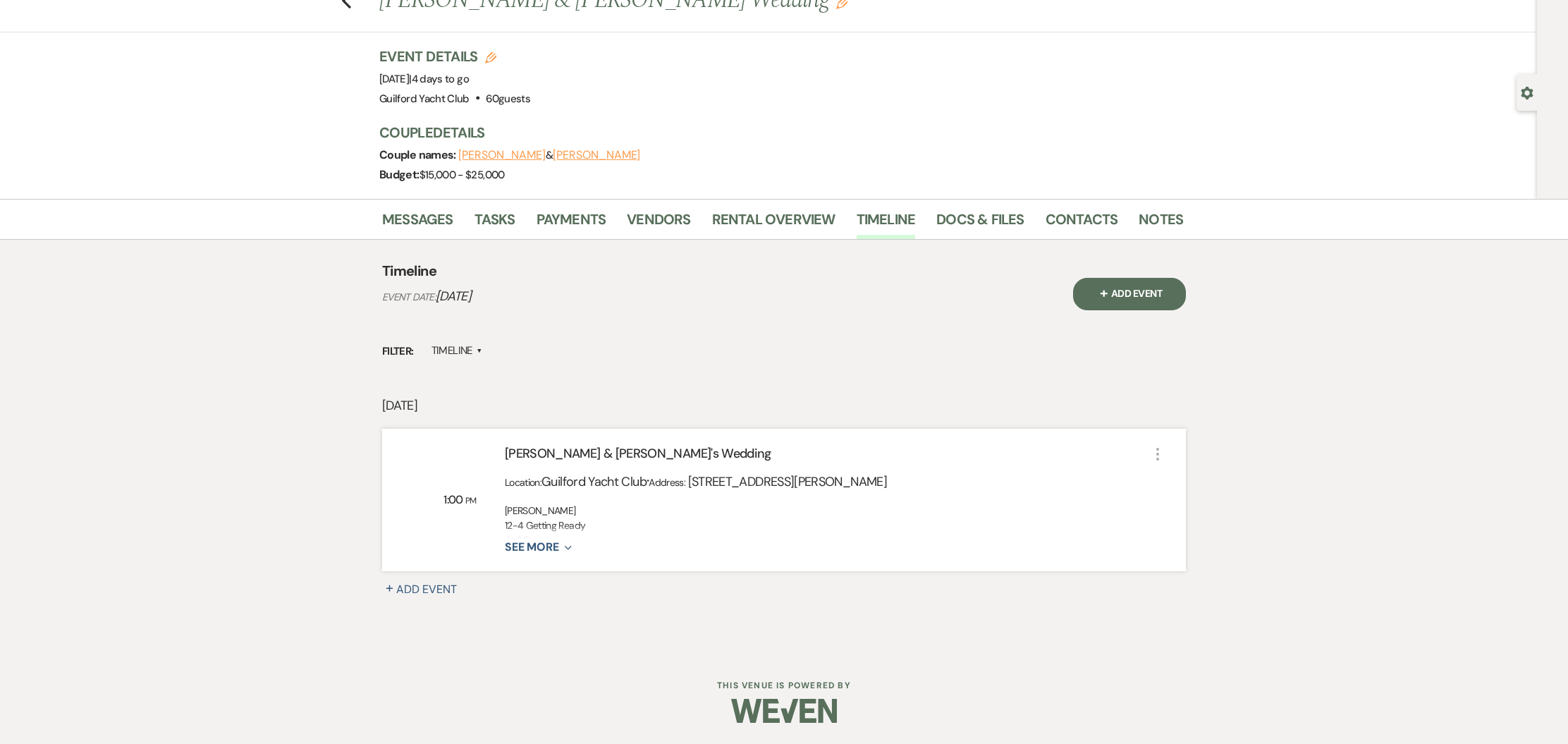
click at [554, 545] on button "See More Expand" at bounding box center [539, 547] width 67 height 12
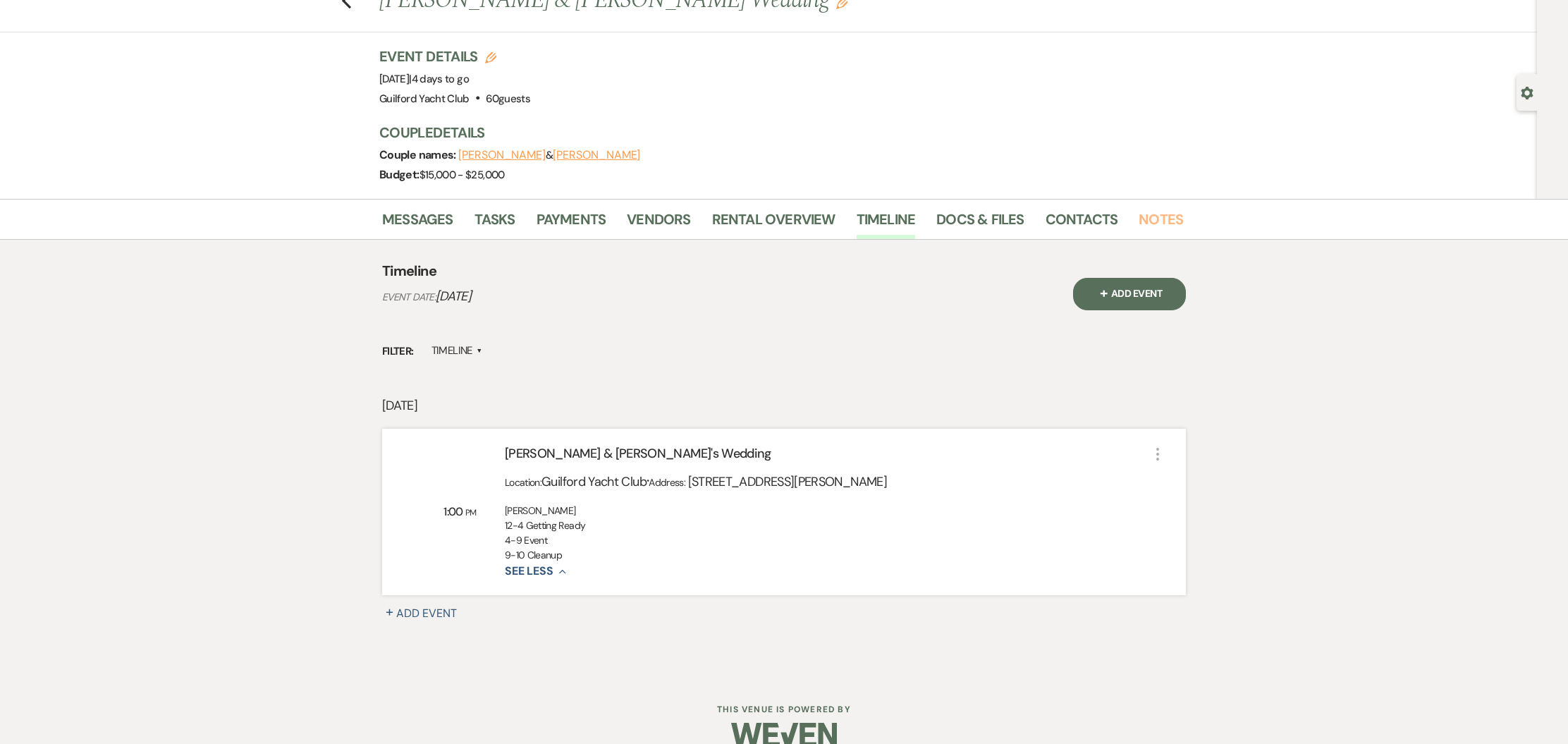
drag, startPoint x: 1158, startPoint y: 215, endPoint x: 1181, endPoint y: 230, distance: 27.5
click at [1158, 215] on link "Notes" at bounding box center [1161, 224] width 44 height 31
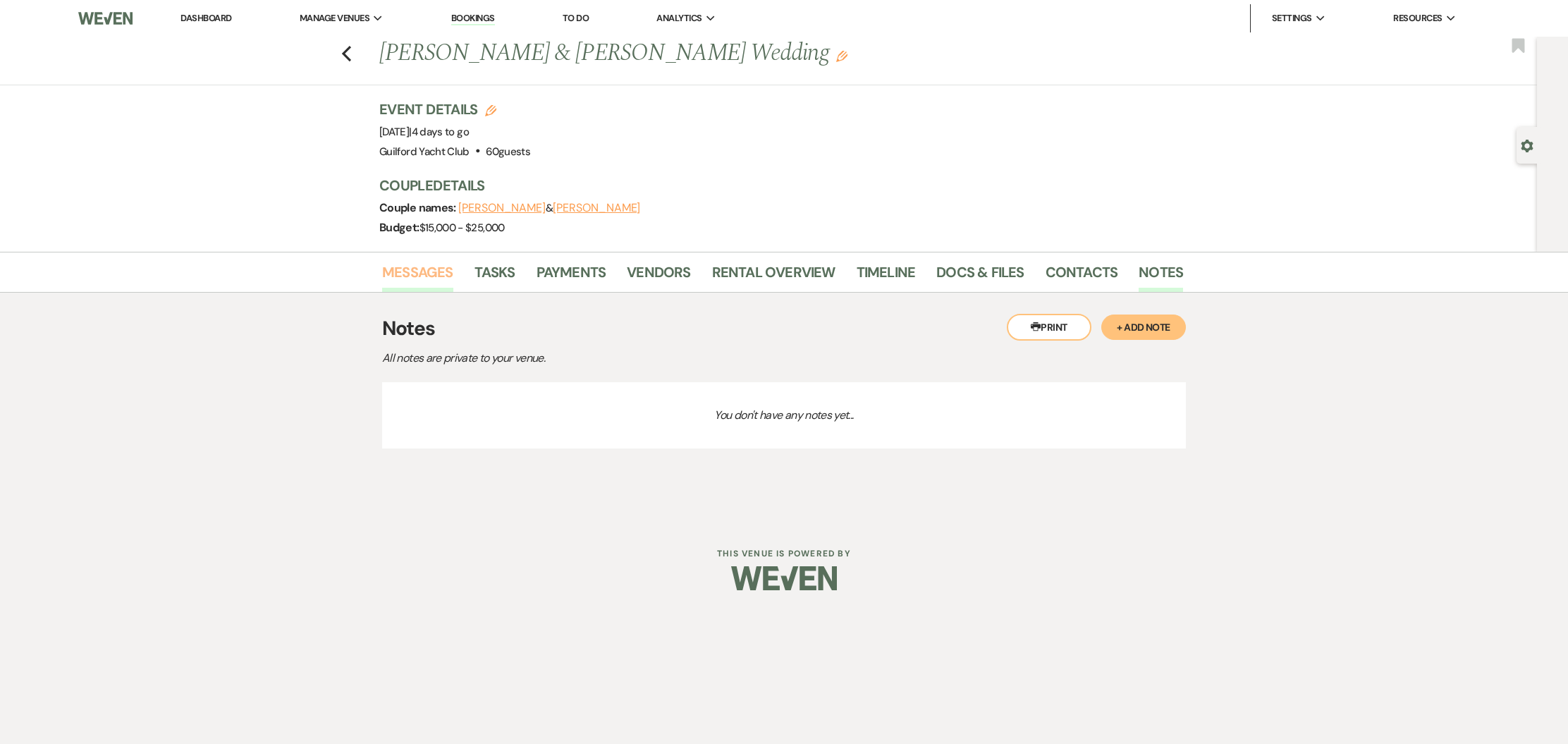
click at [419, 268] on link "Messages" at bounding box center [417, 276] width 72 height 31
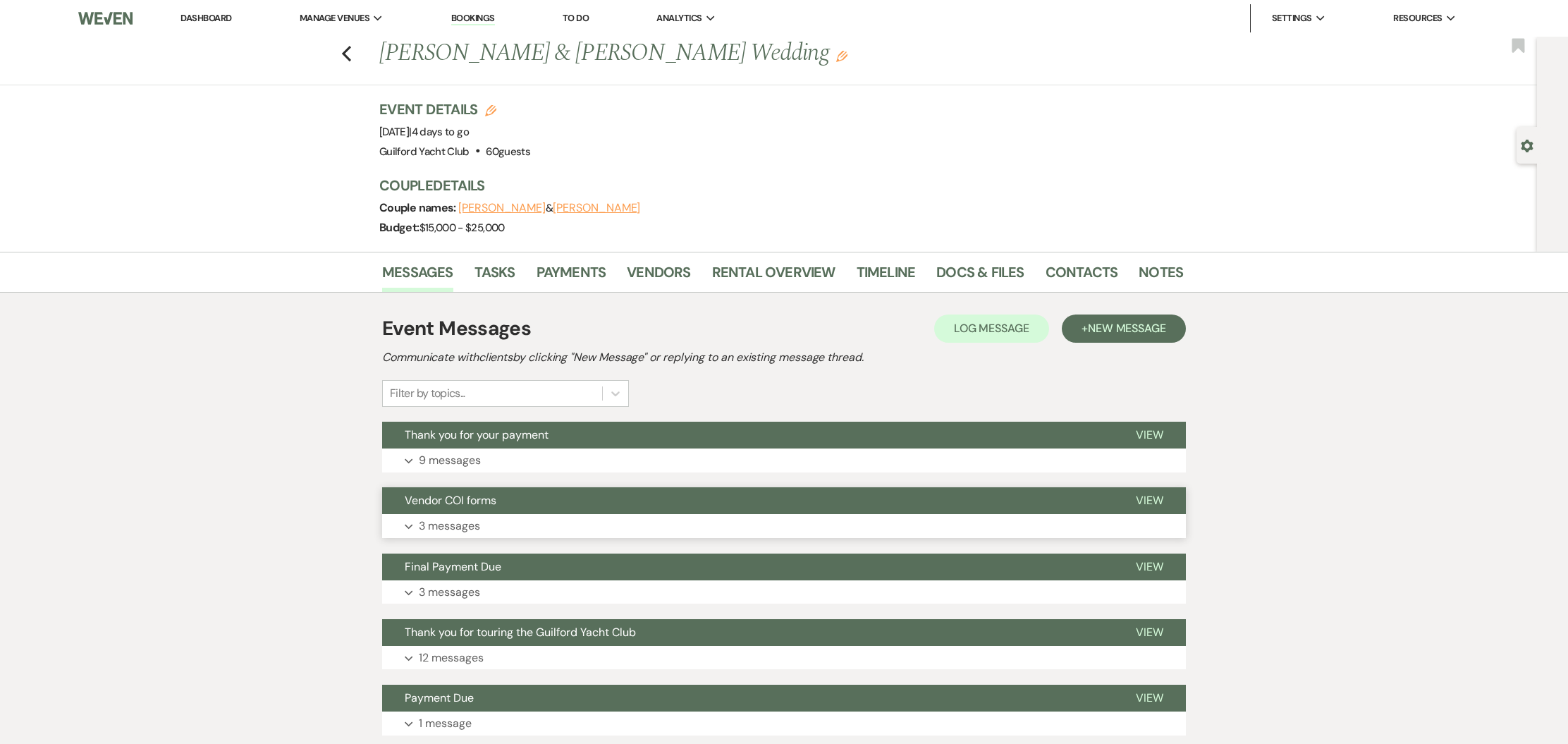
drag, startPoint x: 1152, startPoint y: 498, endPoint x: 1143, endPoint y: 496, distance: 9.2
click at [1152, 498] on span "View" at bounding box center [1149, 500] width 27 height 14
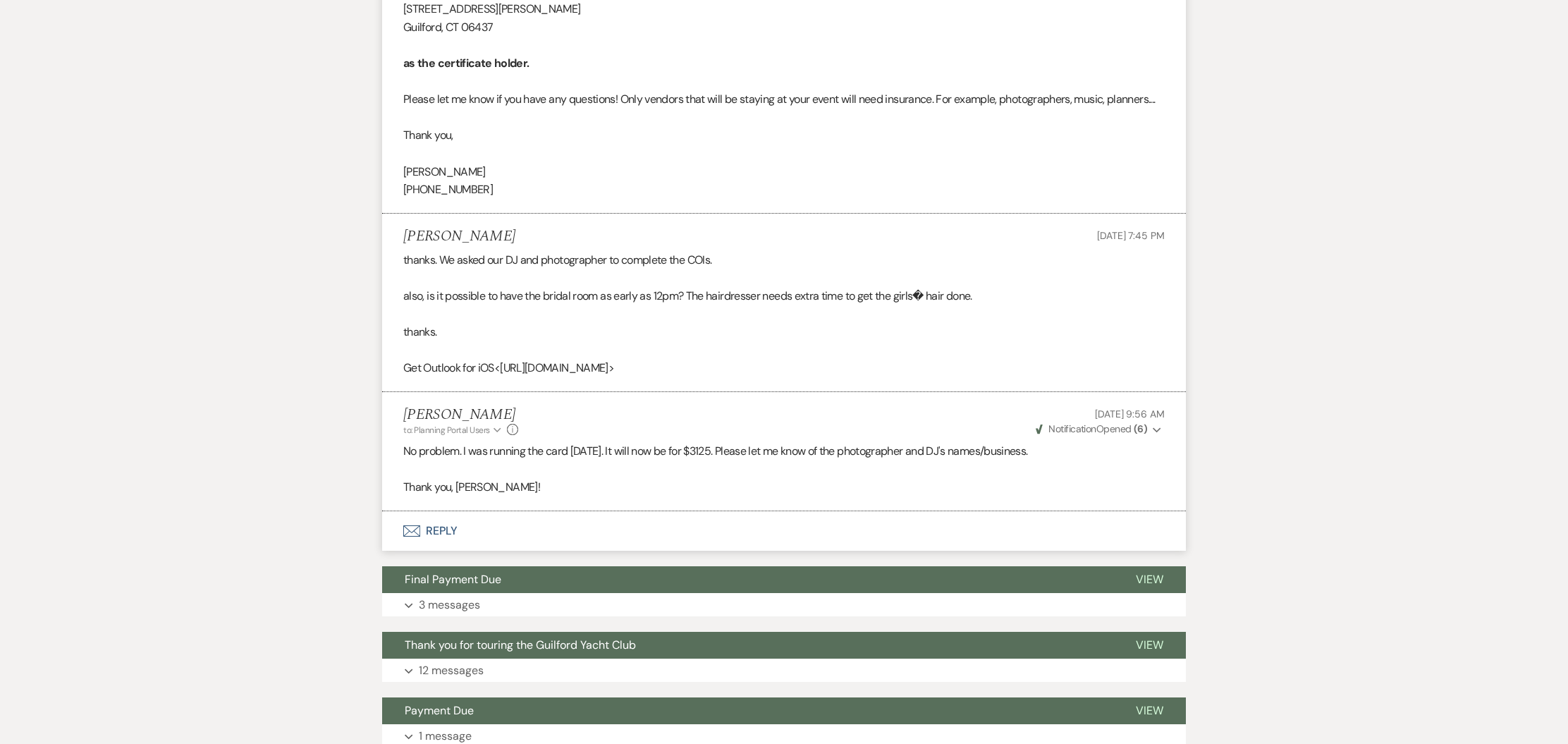
scroll to position [732, 0]
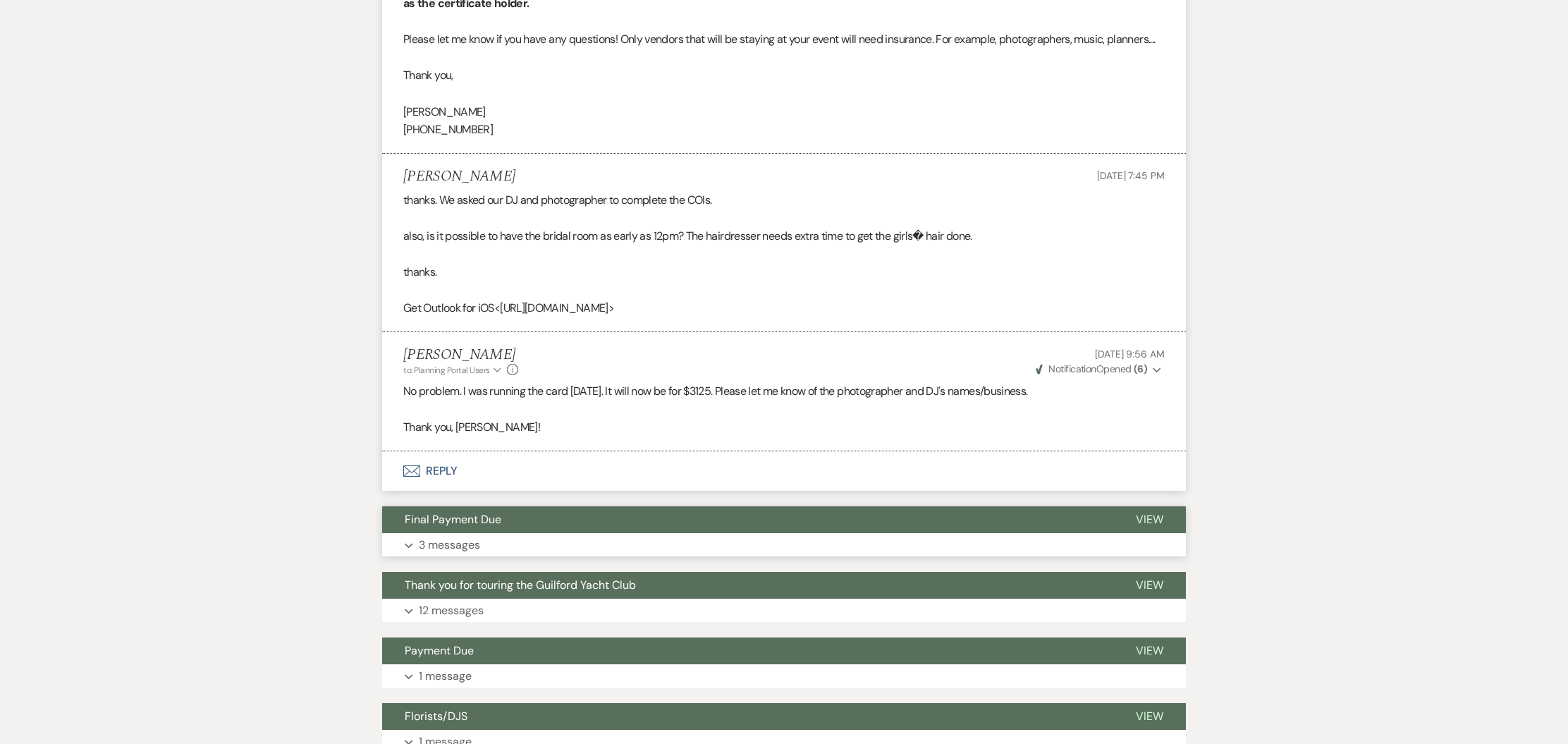
click at [1142, 518] on span "View" at bounding box center [1149, 519] width 27 height 14
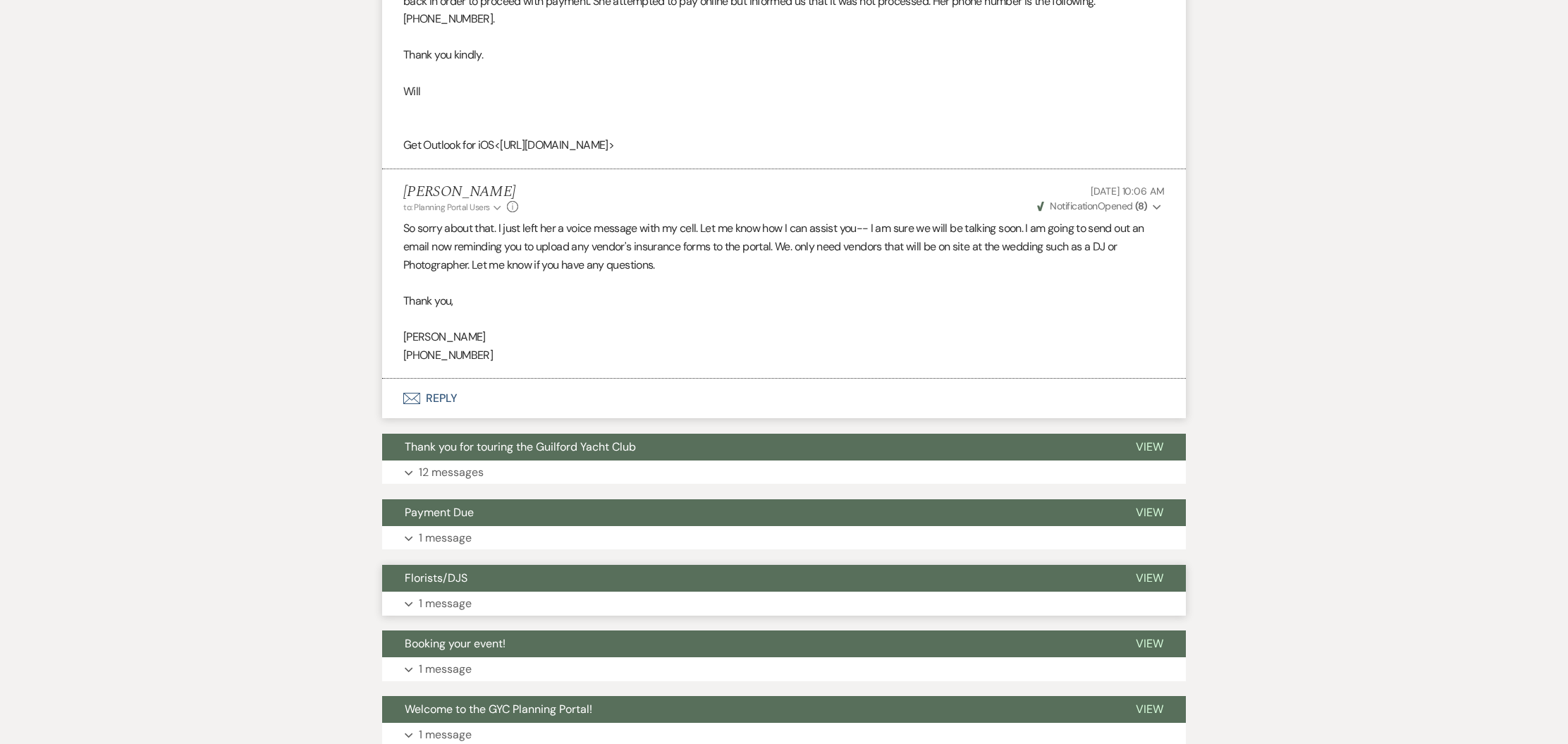
scroll to position [1593, 0]
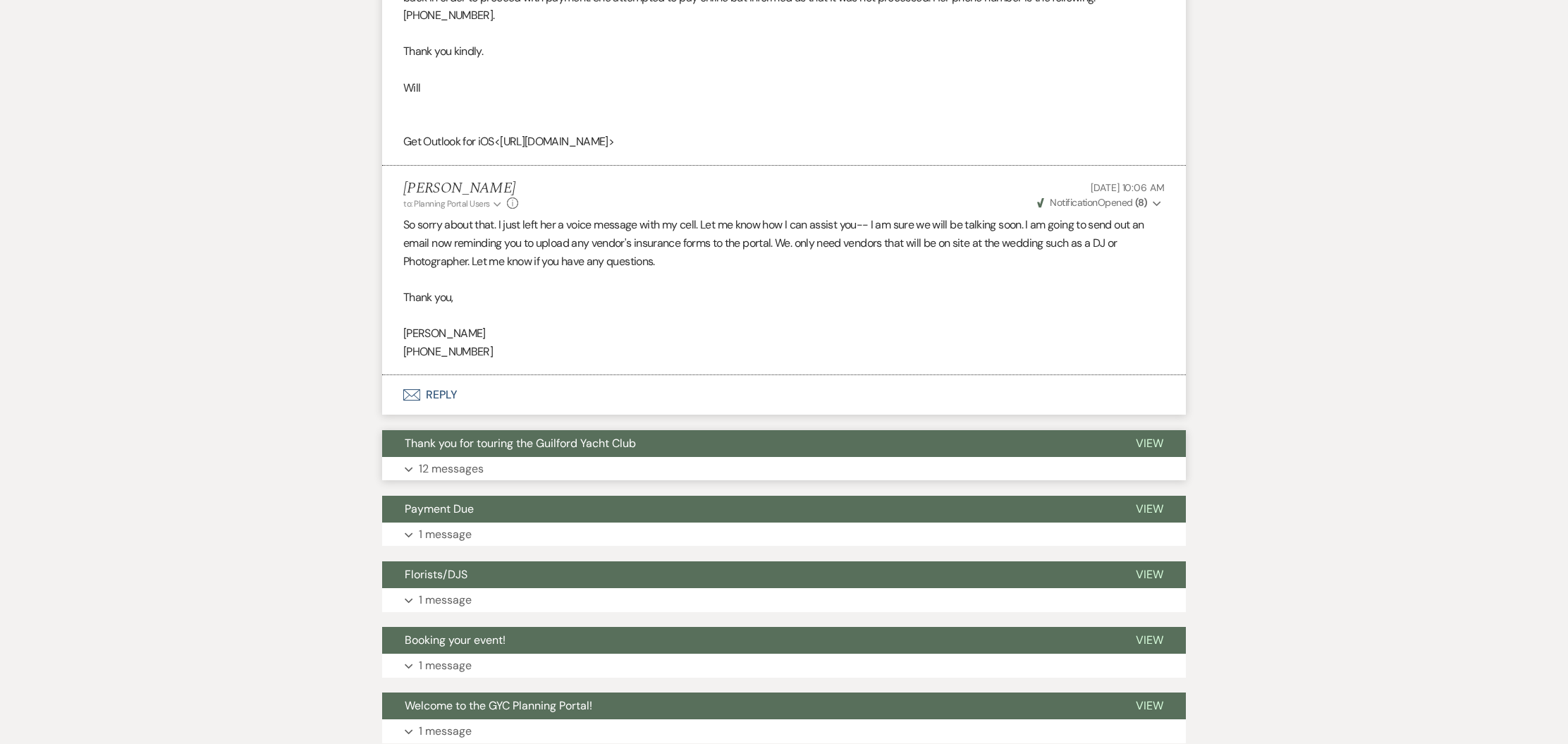
click at [1152, 435] on span "View" at bounding box center [1149, 443] width 27 height 14
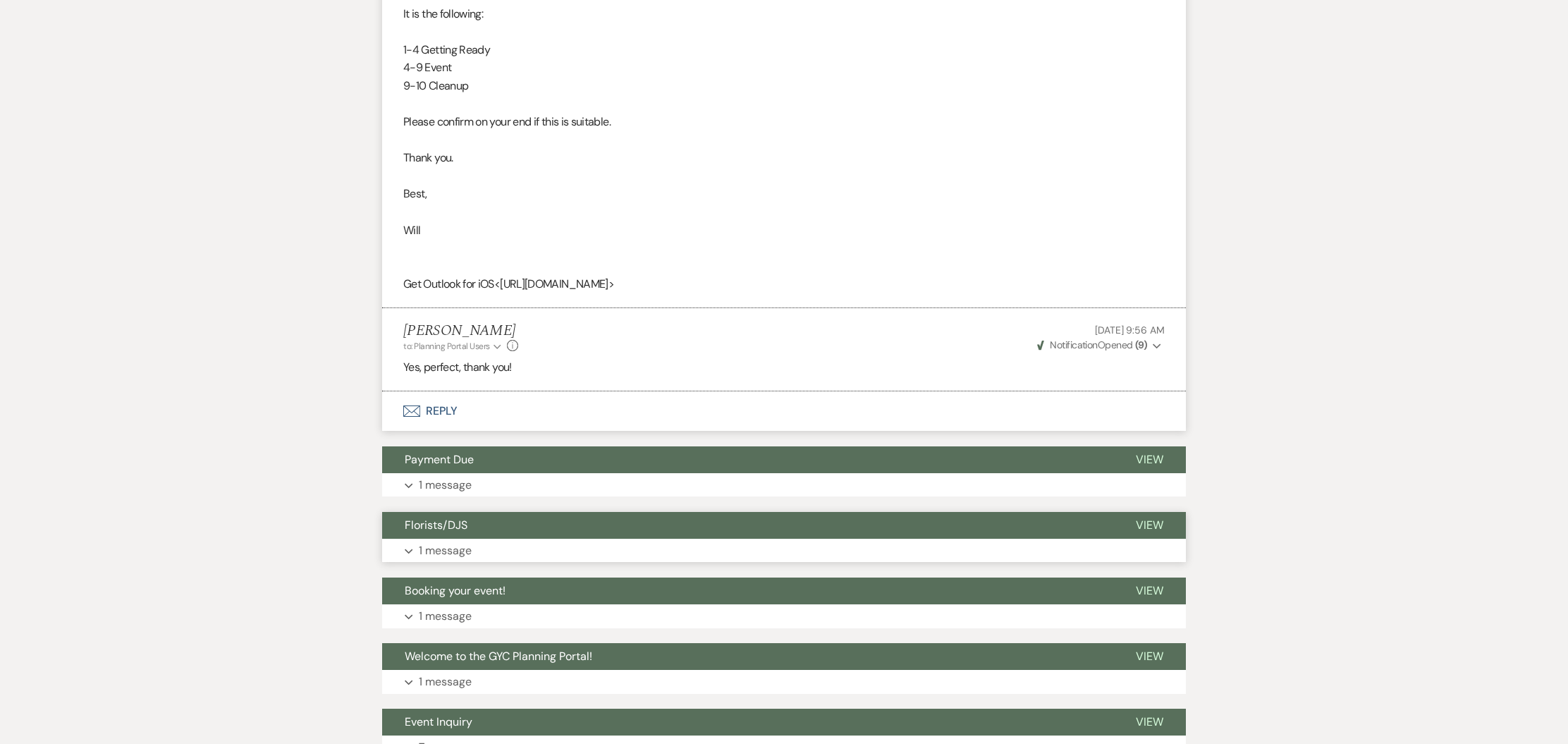
scroll to position [5115, 0]
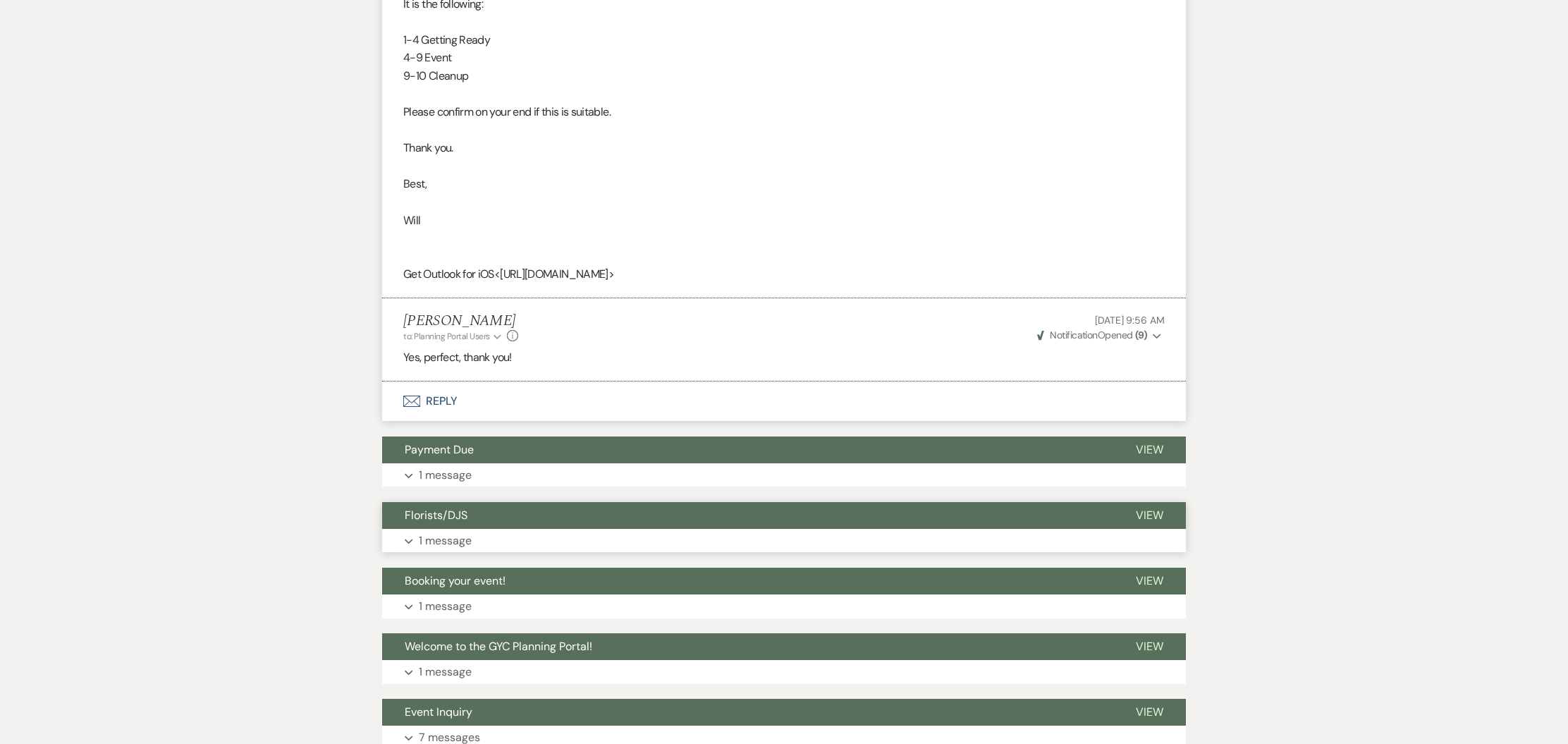
click at [1143, 508] on span "View" at bounding box center [1149, 515] width 27 height 14
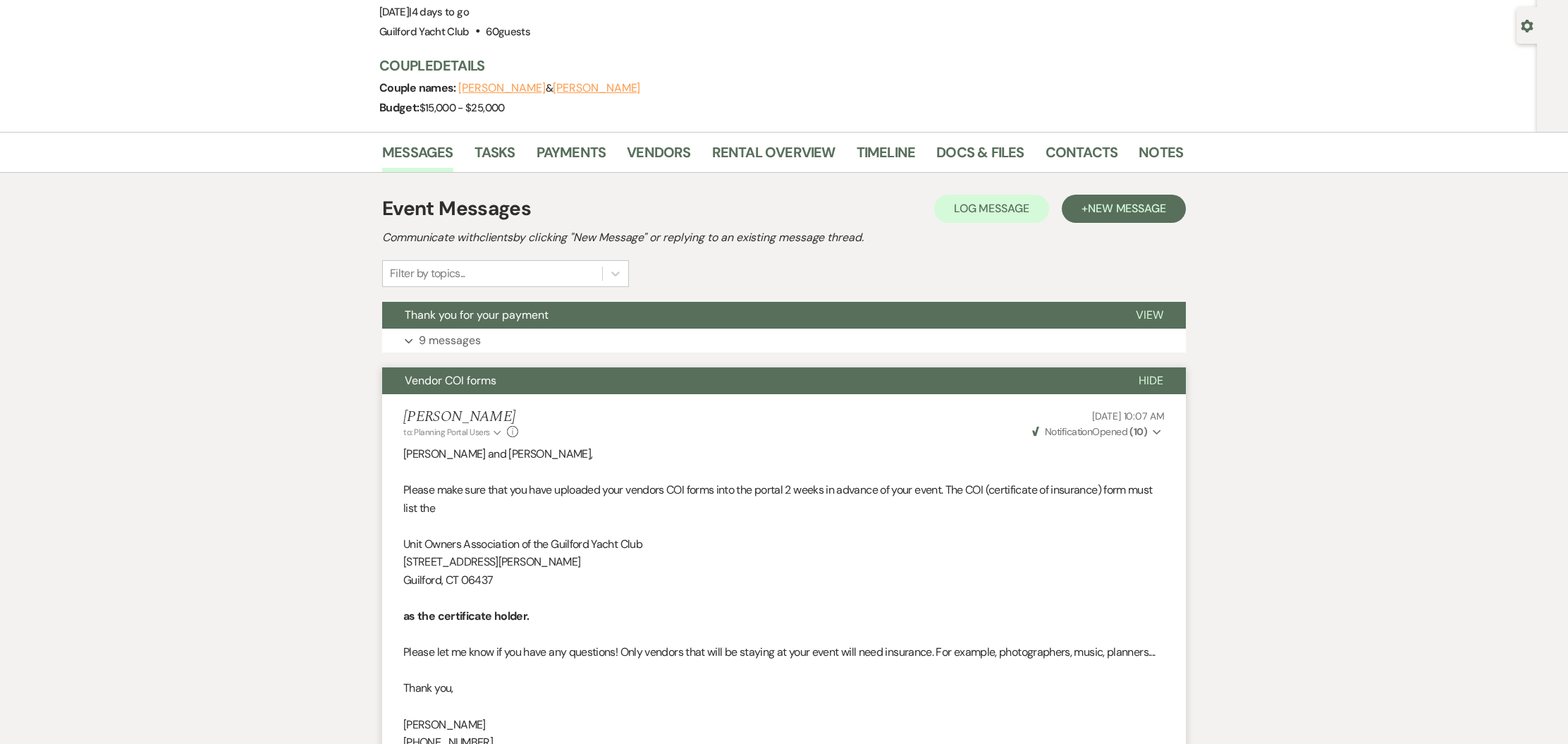
scroll to position [120, 0]
click at [1152, 310] on span "View" at bounding box center [1149, 314] width 27 height 14
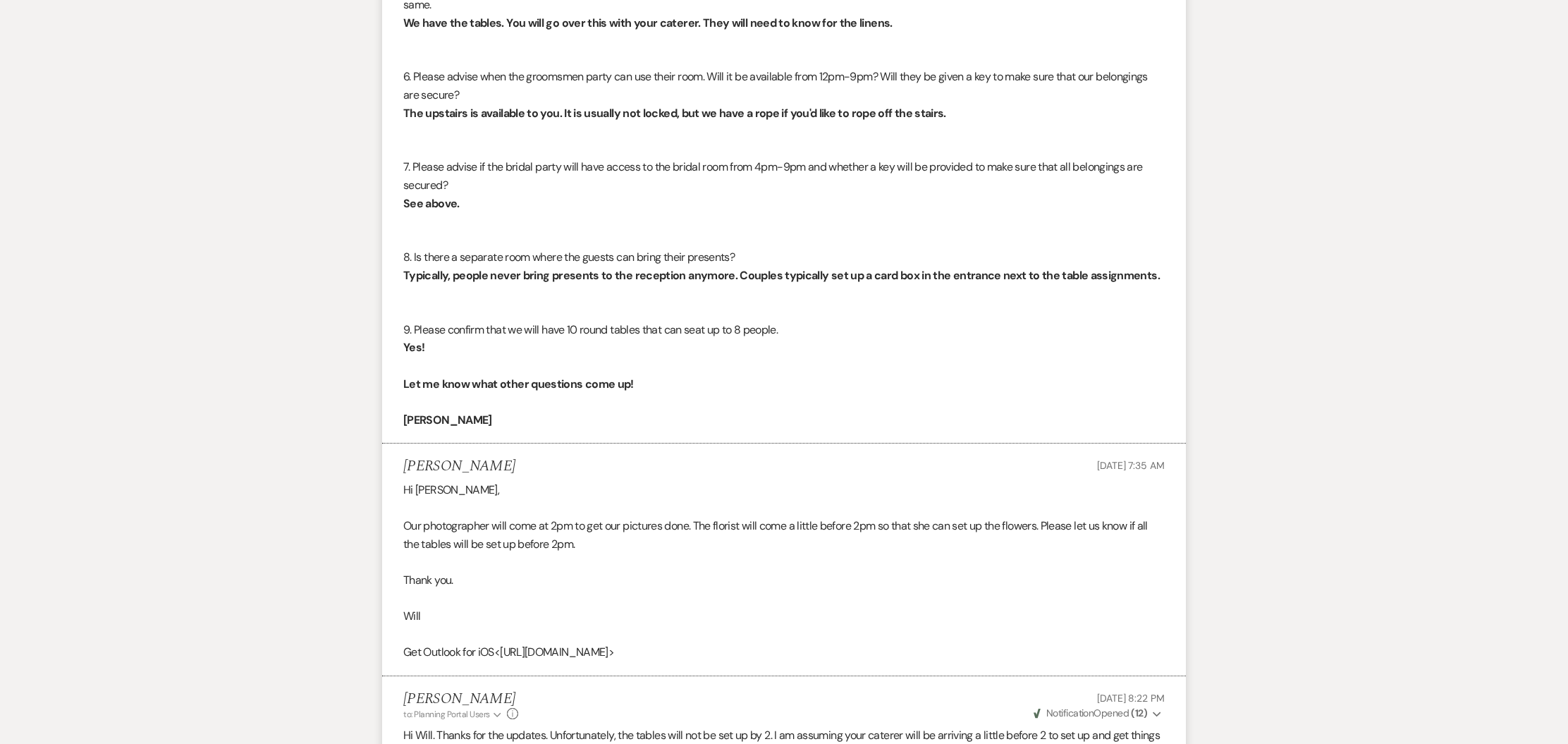
scroll to position [2055, 0]
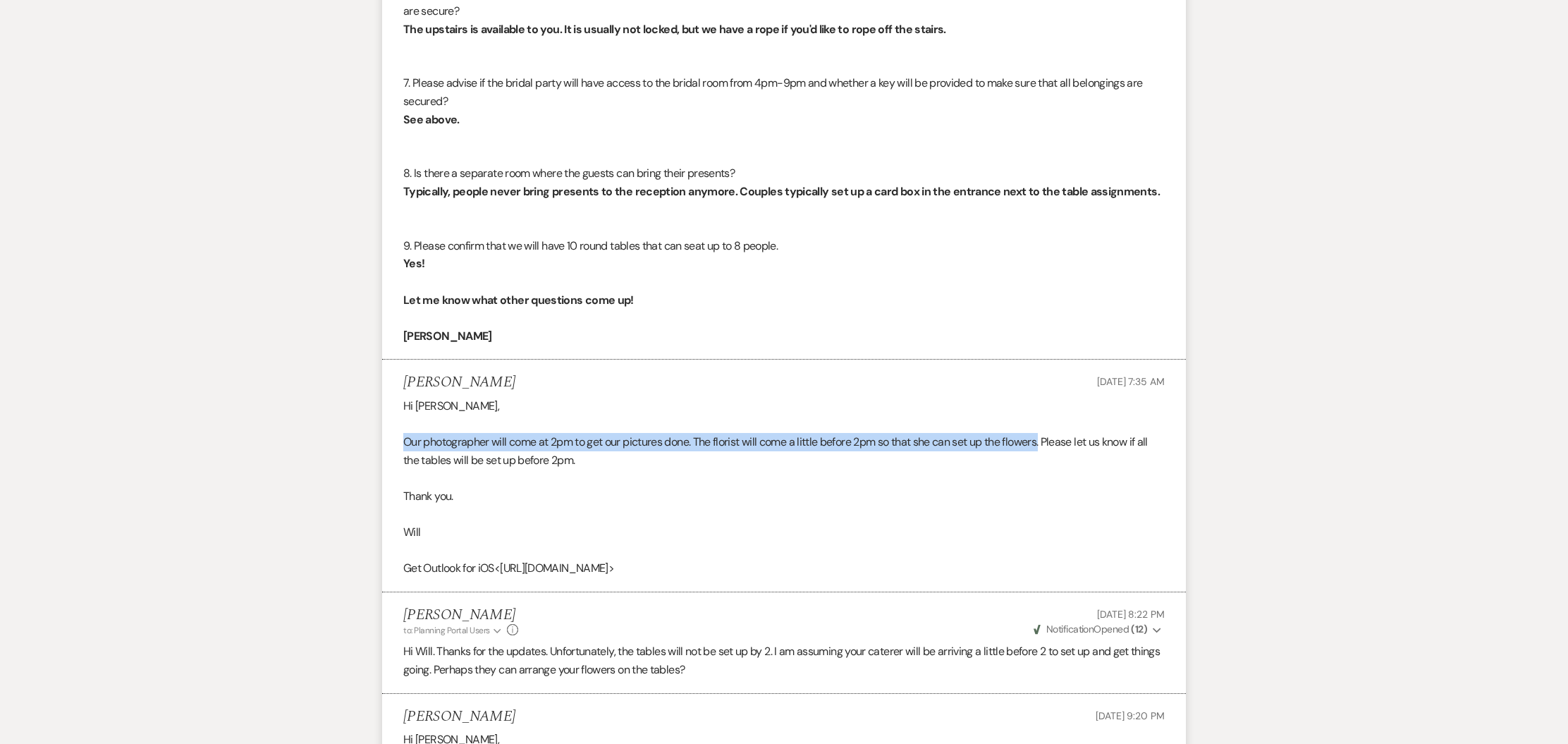
drag, startPoint x: 1047, startPoint y: 444, endPoint x: 395, endPoint y: 444, distance: 652.0
click at [395, 445] on li "William Lavoie Aug 06, 2025, 7:35 AM Hi Alison, Our photographer will come at 2…" at bounding box center [784, 475] width 804 height 233
copy div "Our photographer will come at 2pm to get our pictures done. The florist will co…"
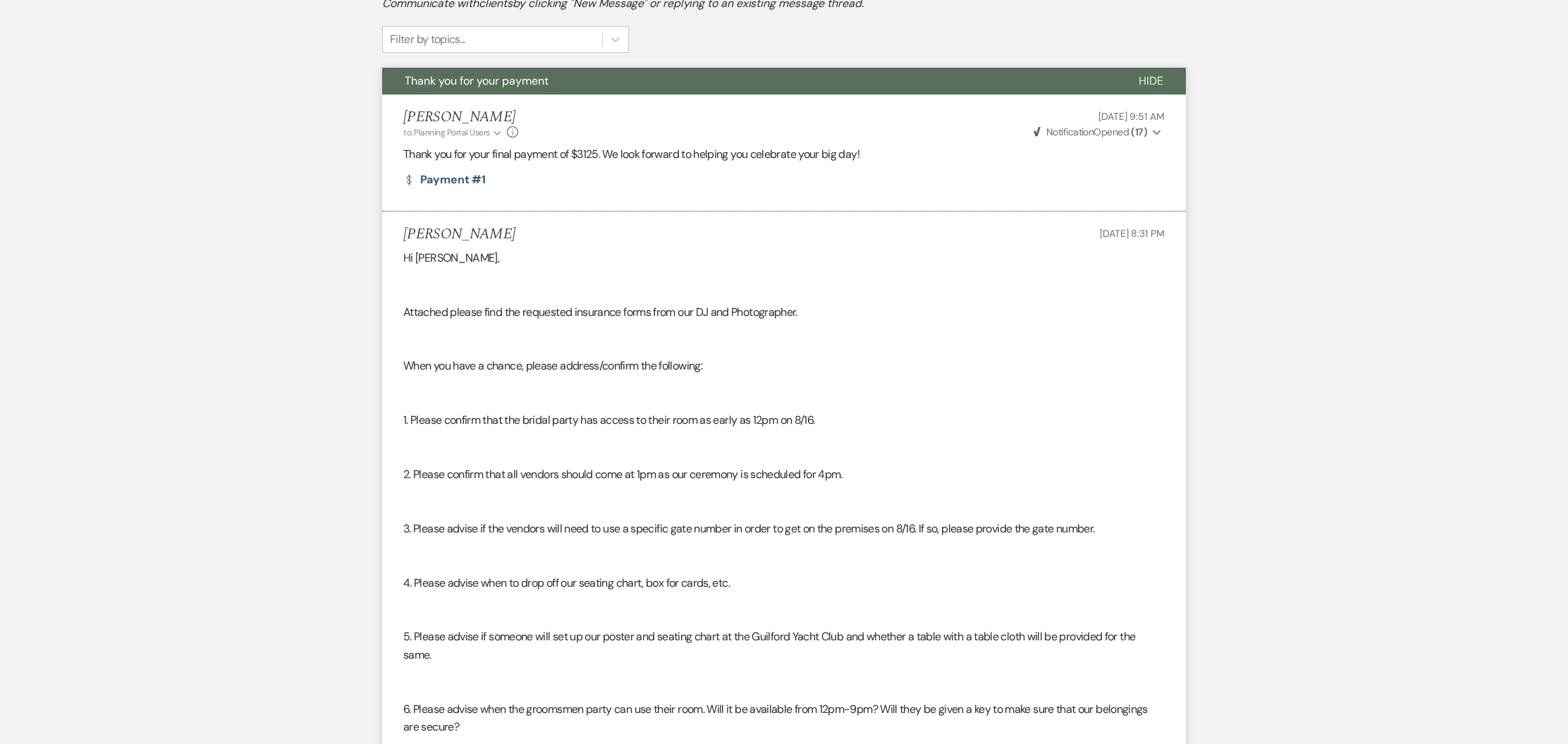
scroll to position [0, 0]
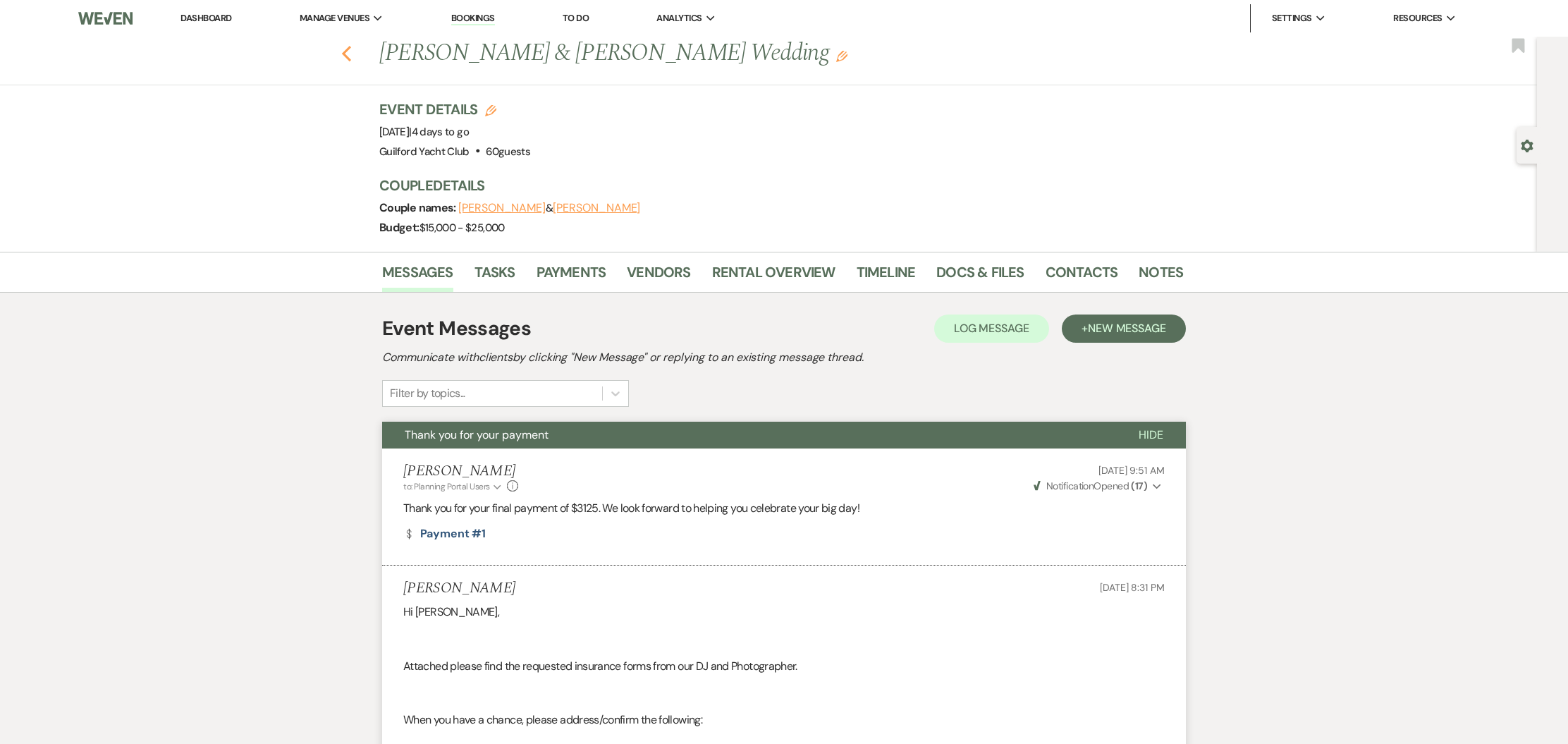
click at [347, 55] on icon "Previous" at bounding box center [347, 53] width 11 height 17
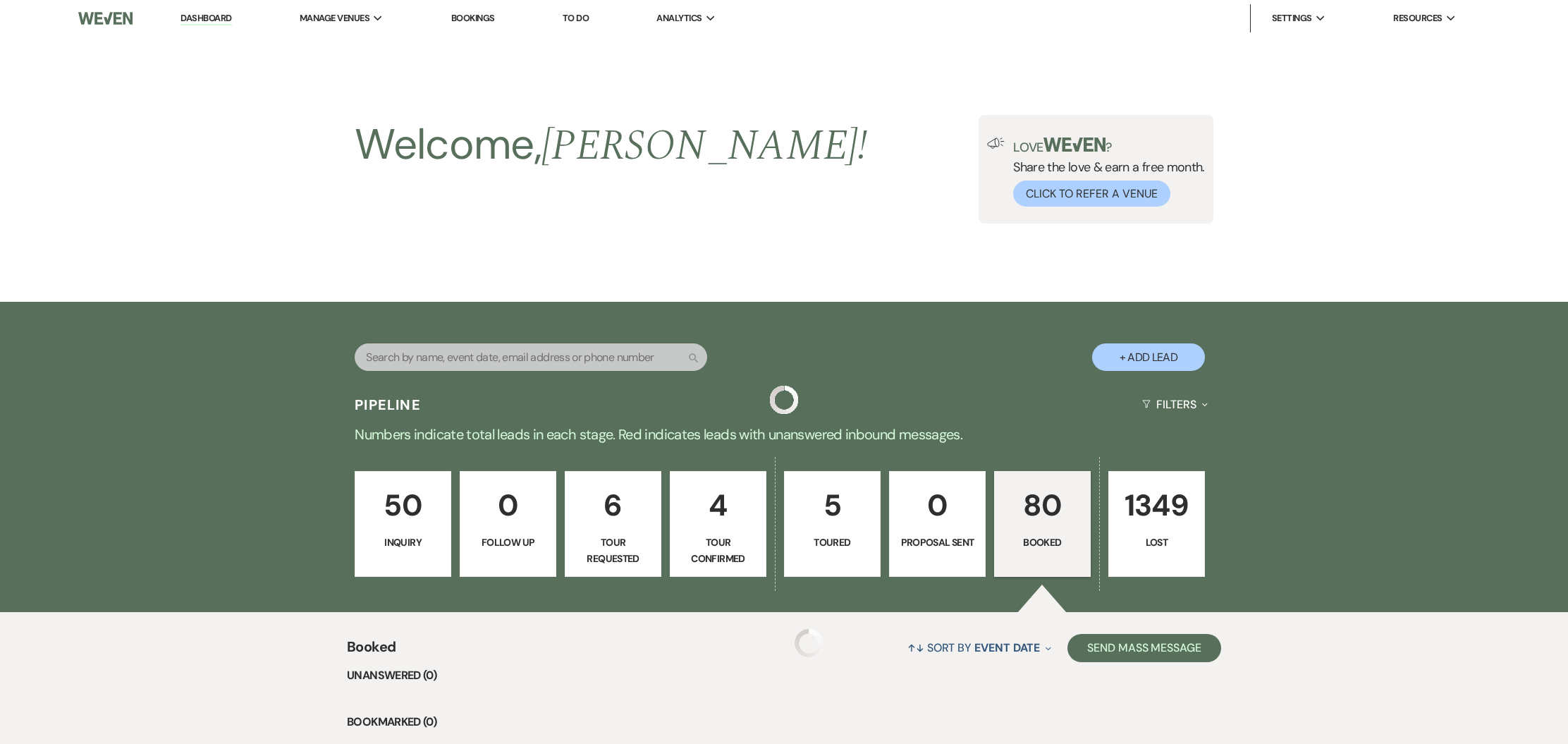
scroll to position [316, 0]
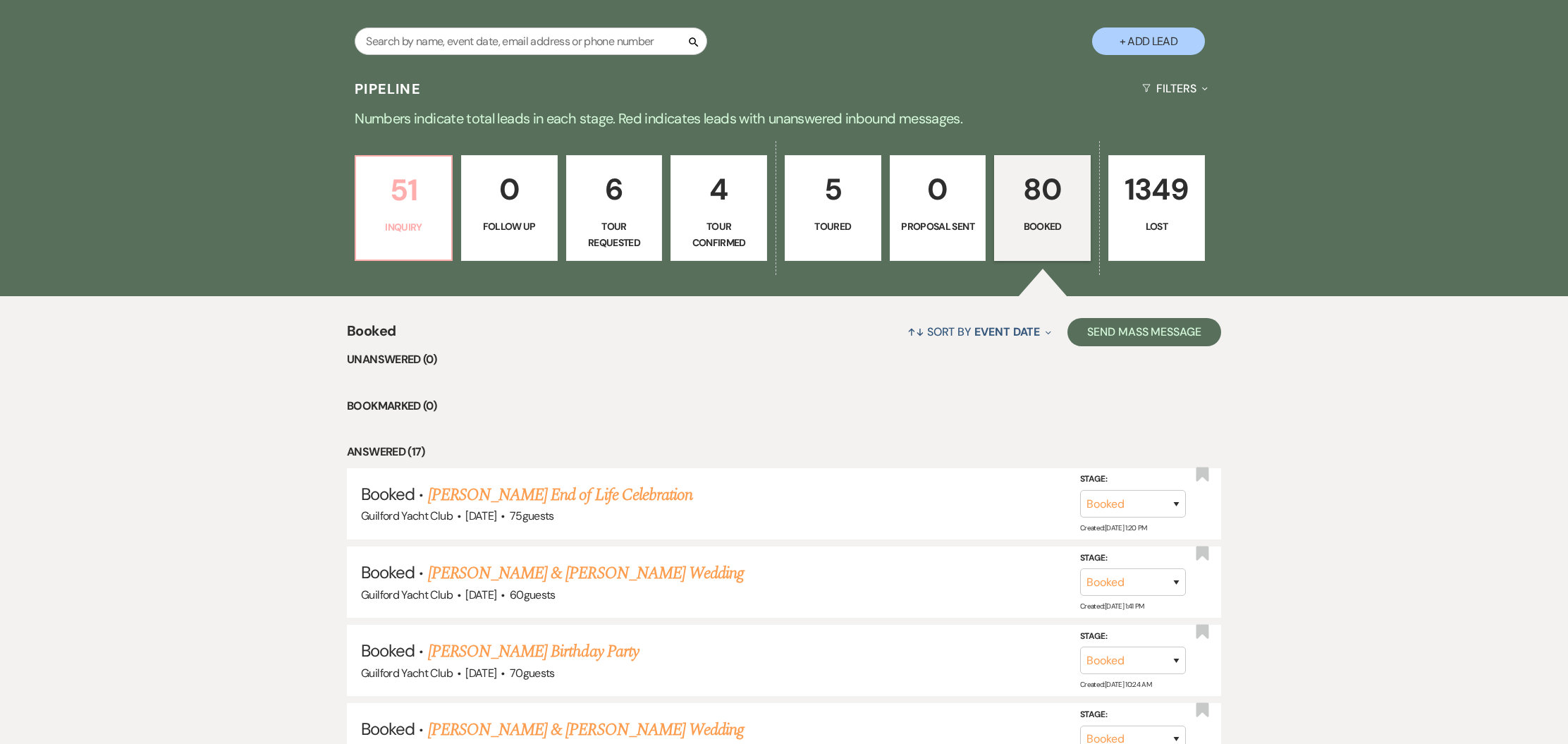
click at [416, 205] on p "51" at bounding box center [404, 190] width 78 height 47
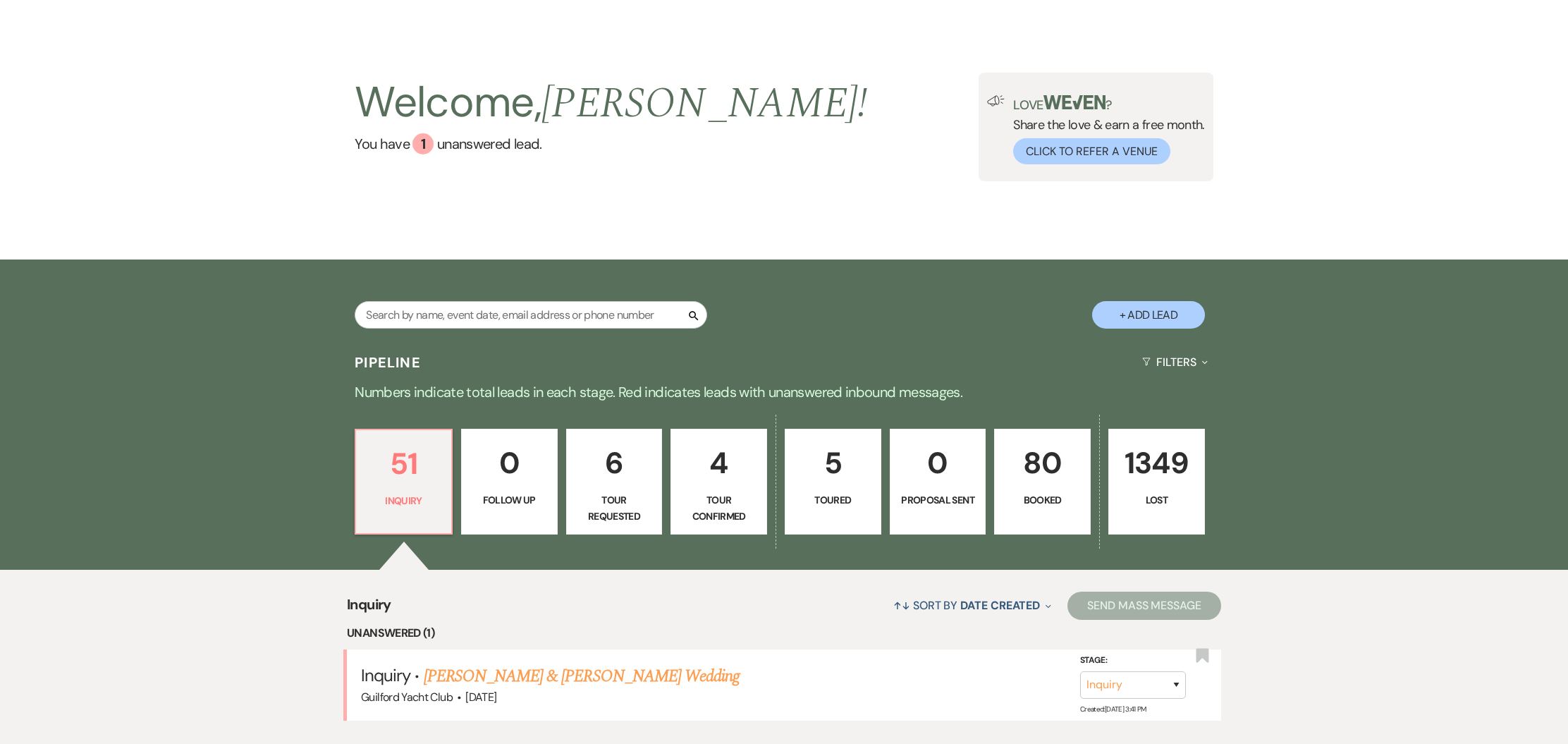
scroll to position [316, 0]
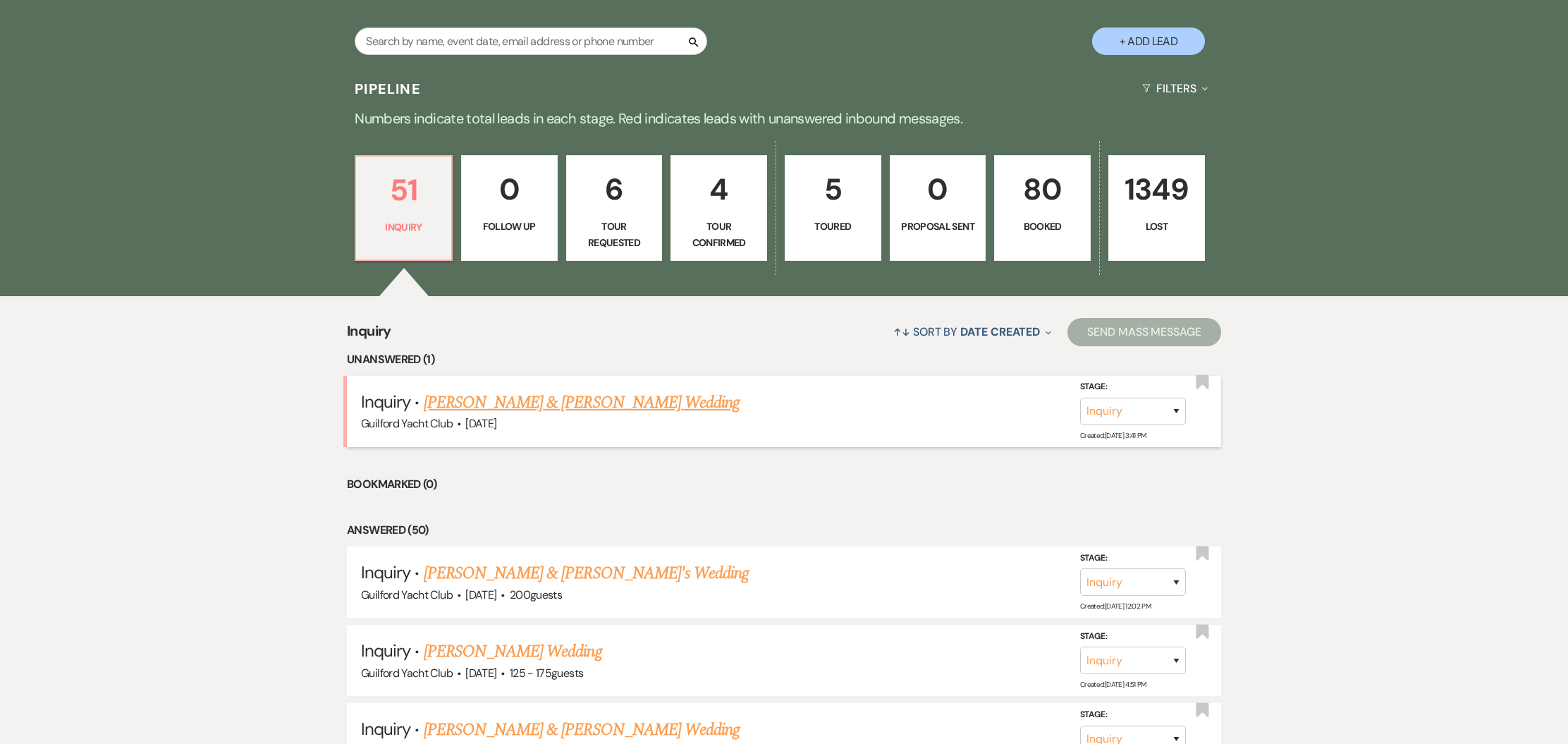
click at [514, 399] on link "John Jerolimo & Claire DeLuca's Wedding" at bounding box center [581, 403] width 316 height 25
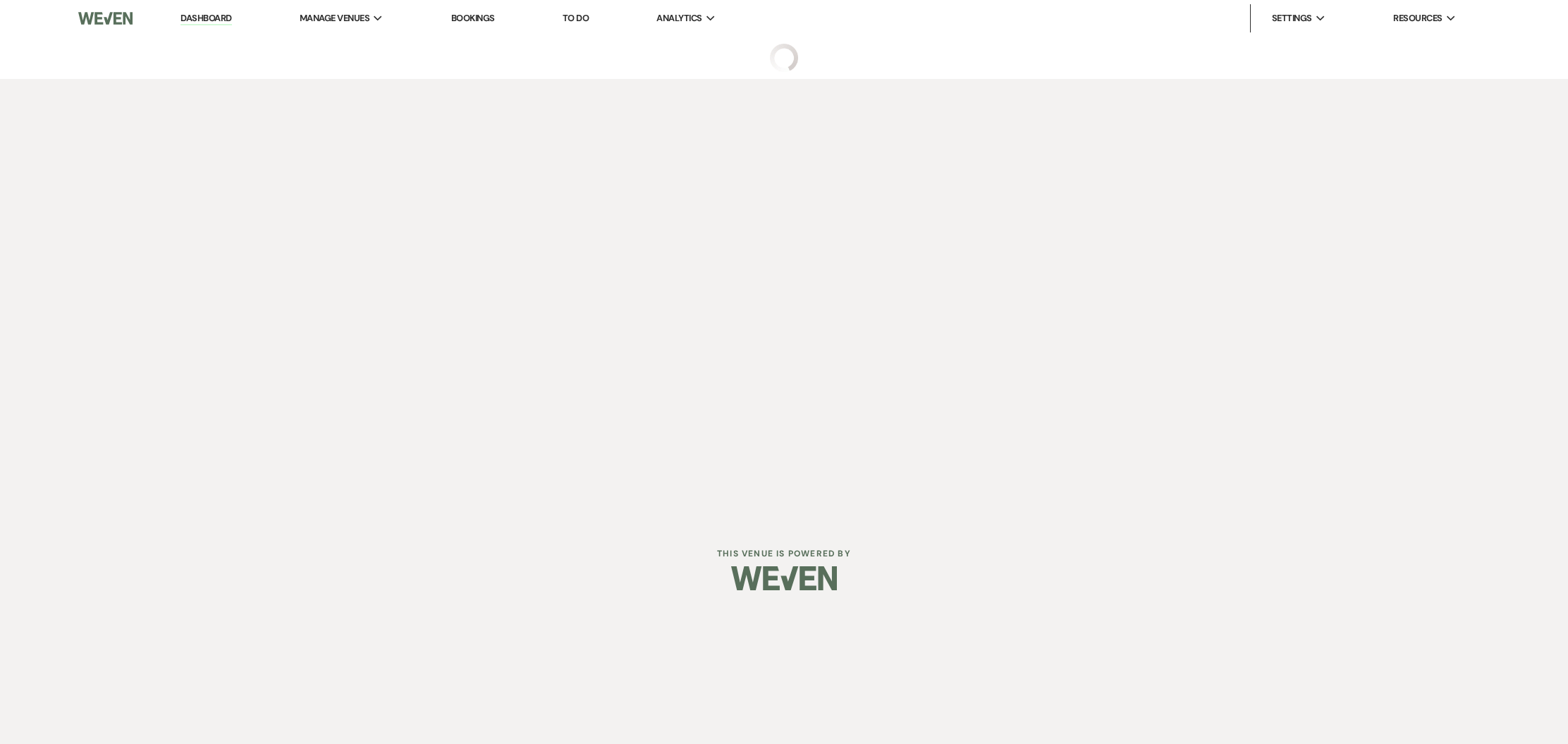
select select "5"
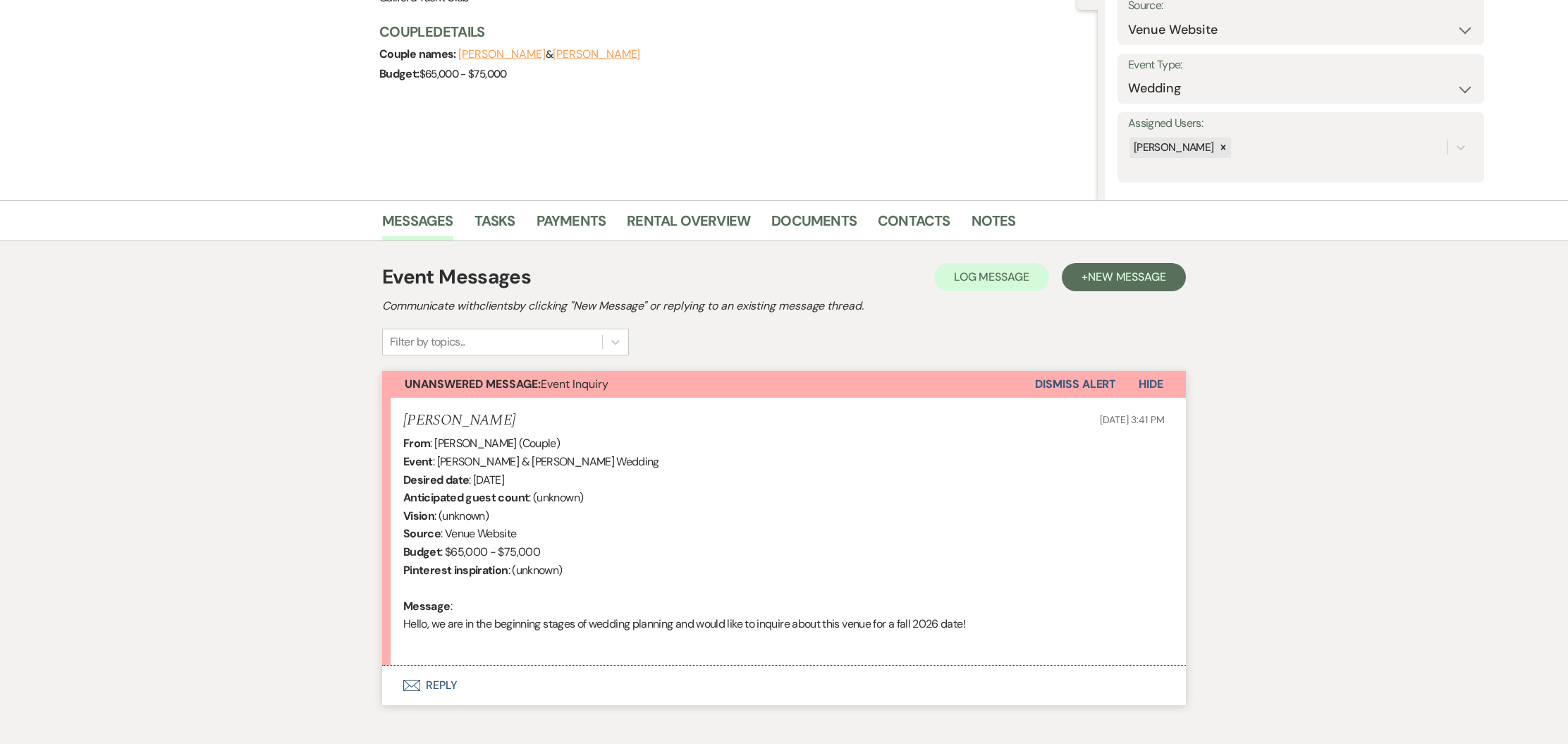
scroll to position [227, 0]
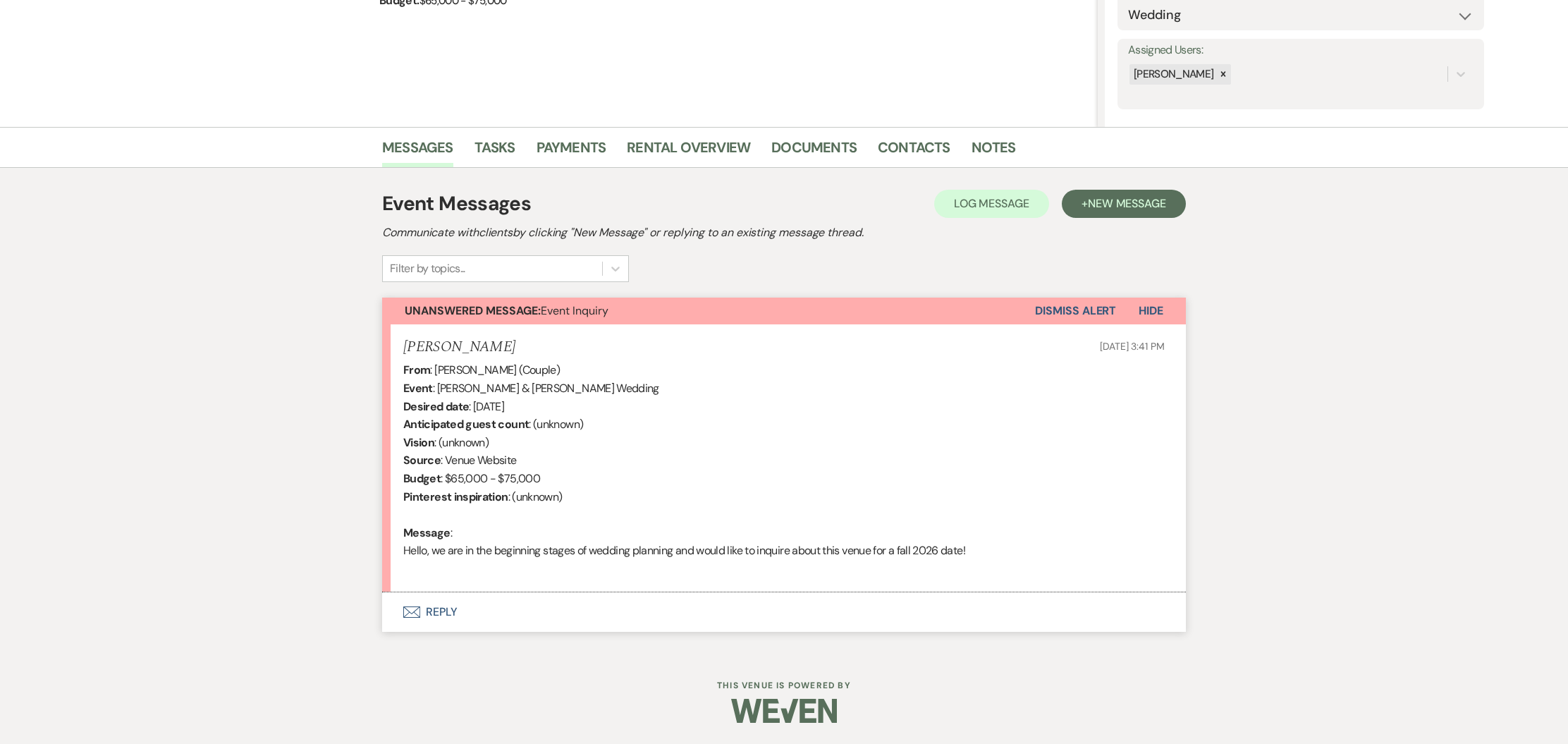
click at [426, 596] on button "Envelope Reply" at bounding box center [784, 612] width 804 height 40
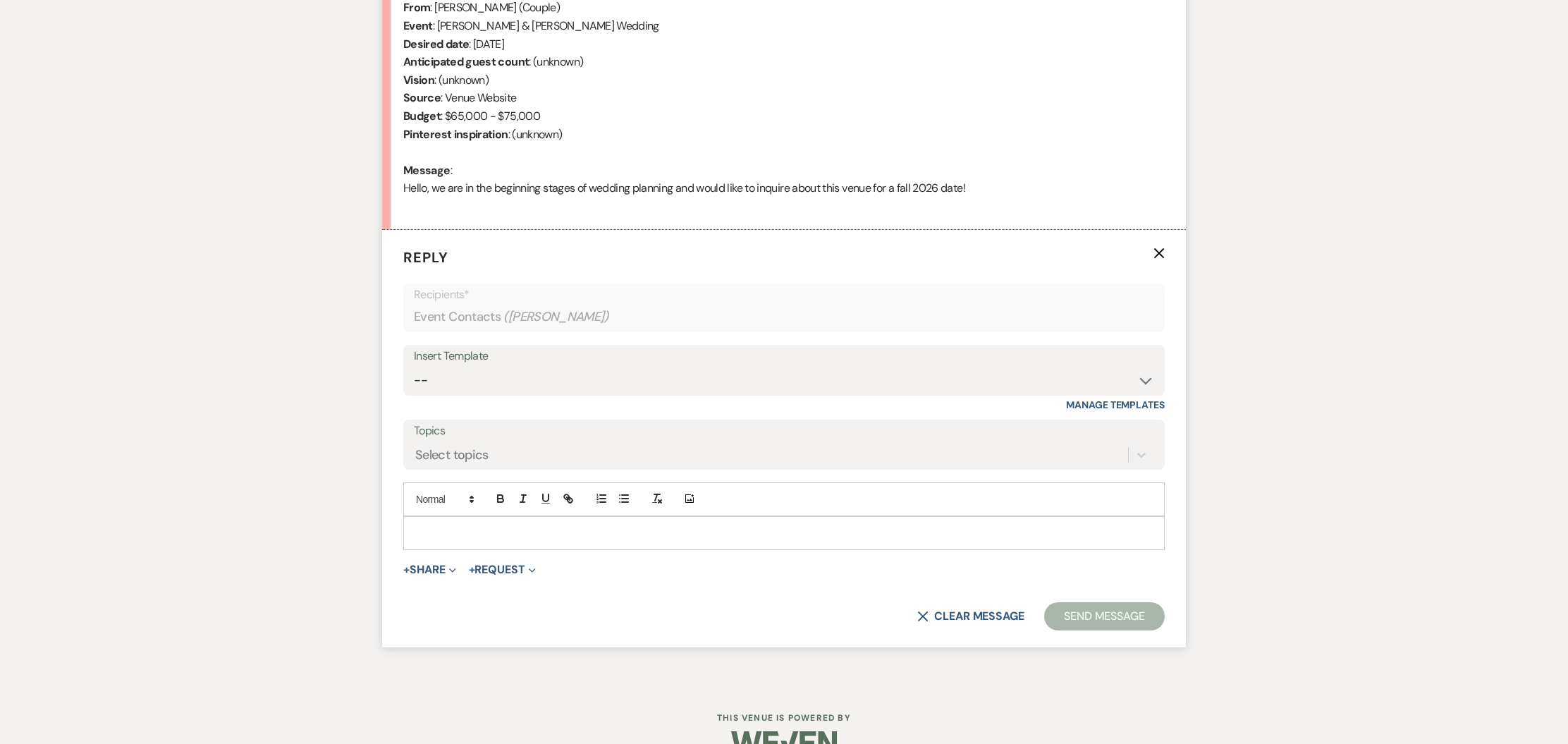
scroll to position [621, 0]
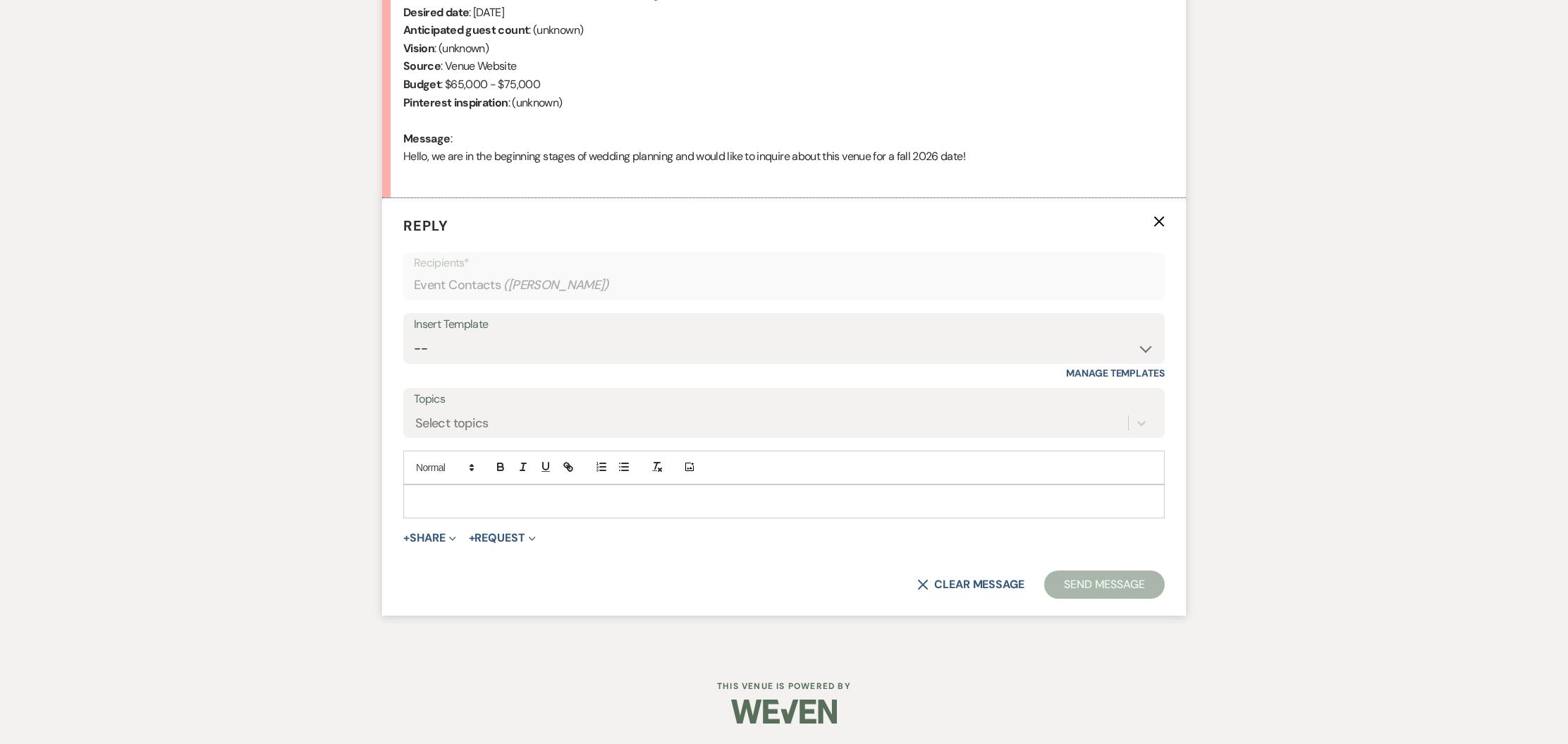
drag, startPoint x: 460, startPoint y: 329, endPoint x: 464, endPoint y: 343, distance: 14.6
click at [460, 329] on div "Insert Template" at bounding box center [784, 324] width 741 height 21
click at [483, 350] on select "-- Weven Planning Portal Introduction (Booked Events) Initial Inquiry Response …" at bounding box center [784, 348] width 741 height 27
select select "2020"
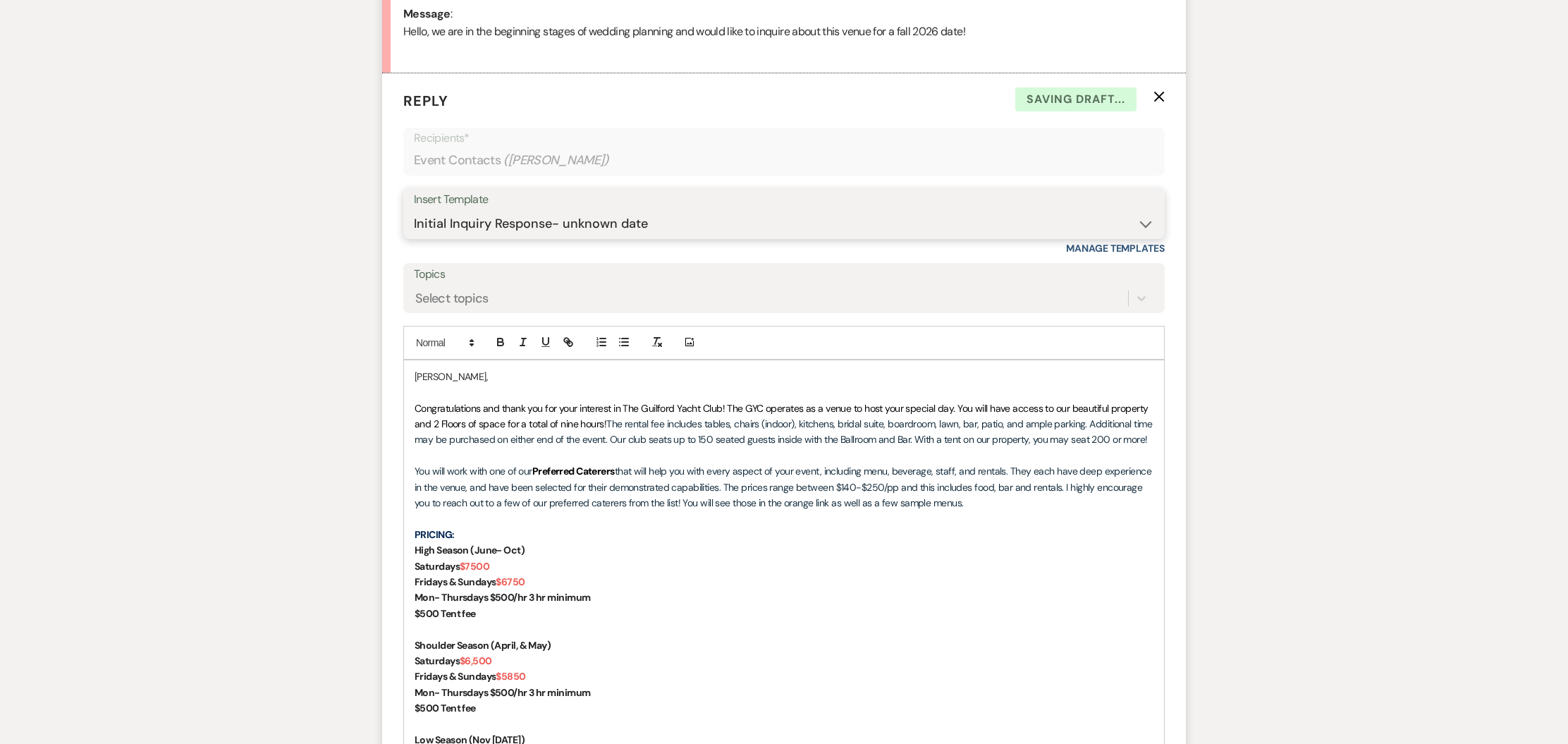
scroll to position [986, 0]
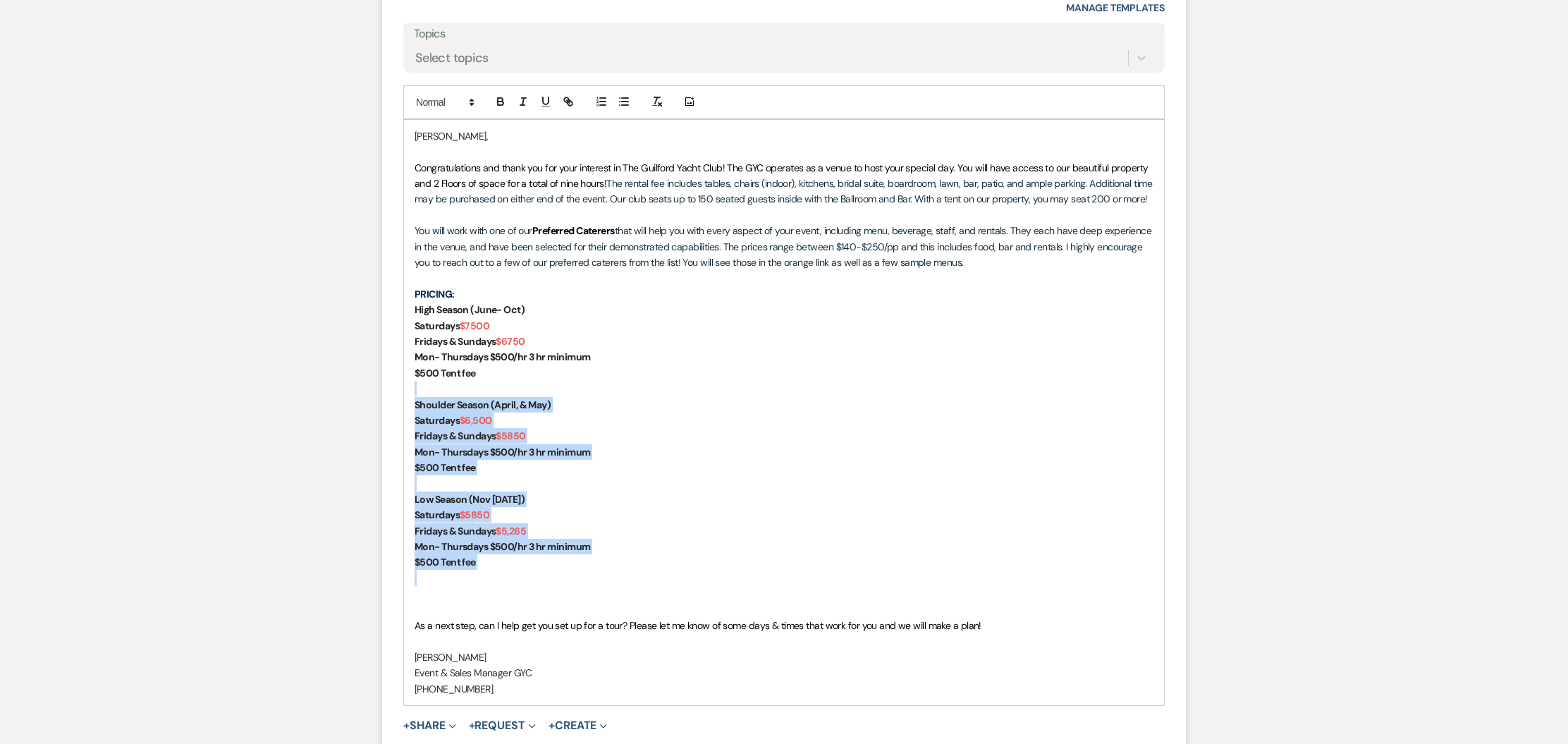
drag, startPoint x: 438, startPoint y: 546, endPoint x: 400, endPoint y: 393, distance: 157.6
click at [400, 393] on form "Reply X Saving draft... Recipients* Event Contacts ( Claire DeLuca ) Insert Tem…" at bounding box center [784, 374] width 804 height 1083
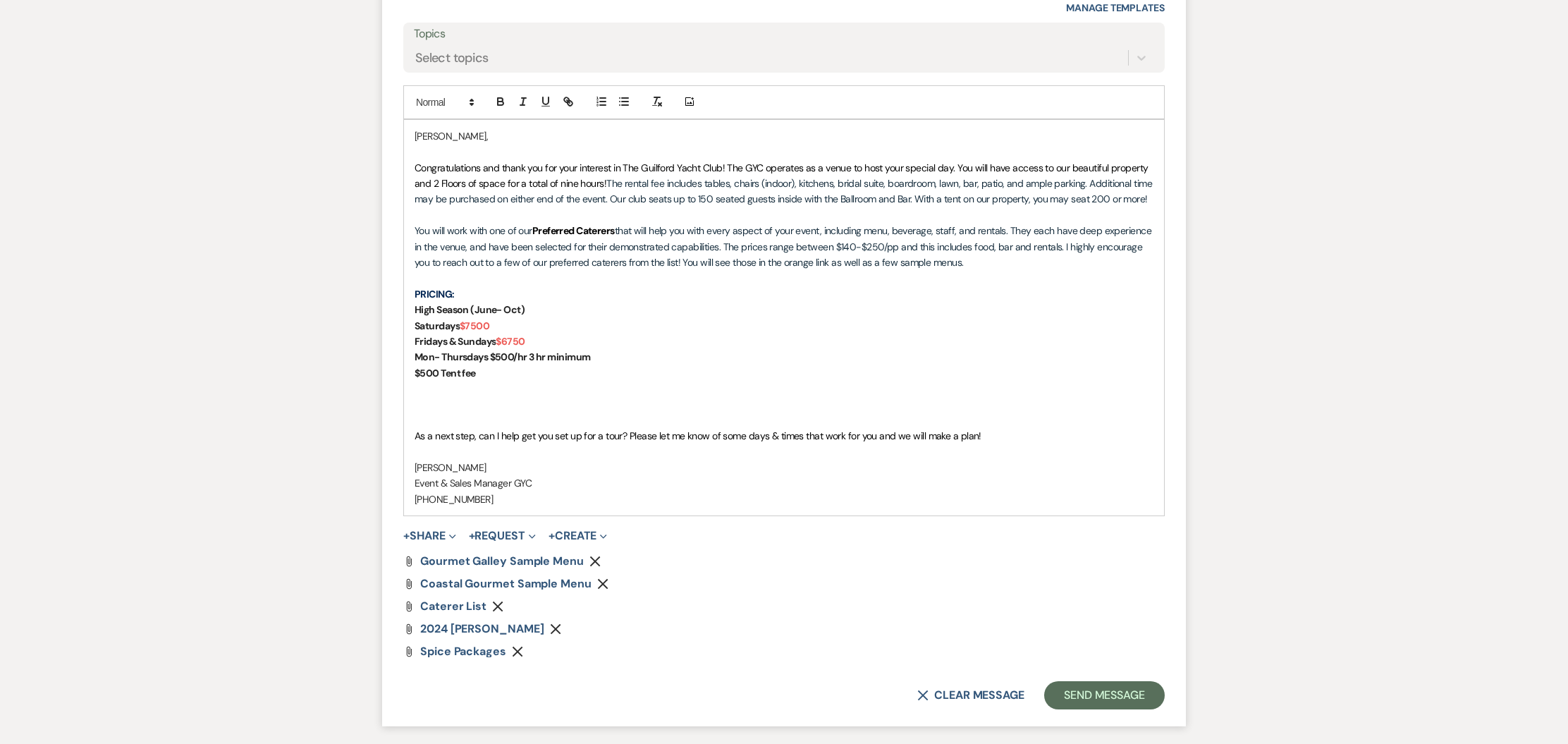
click at [446, 420] on p at bounding box center [784, 420] width 739 height 15
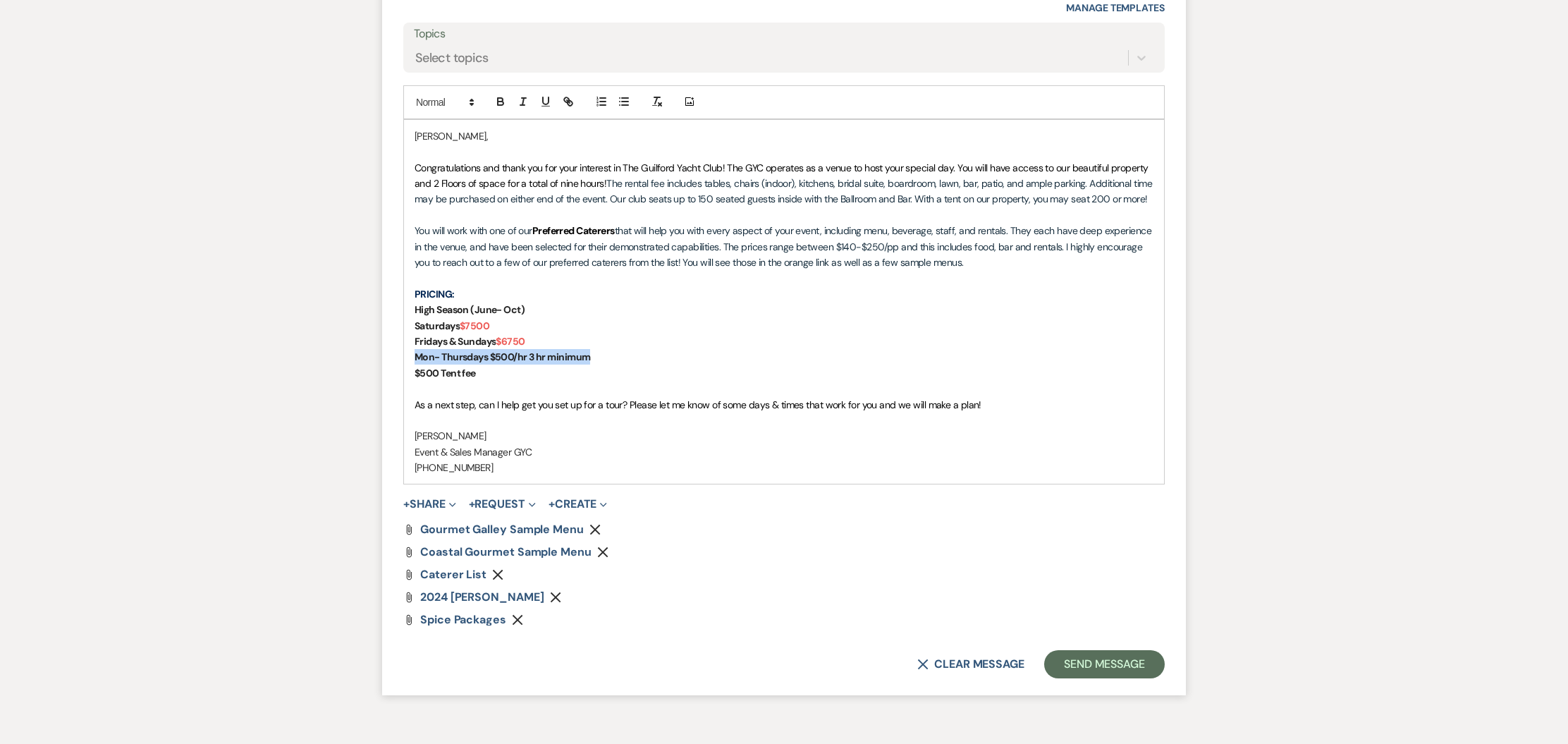
drag, startPoint x: 613, startPoint y: 350, endPoint x: 406, endPoint y: 358, distance: 207.2
click at [406, 358] on div "Claire, Congratulations and thank you for your interest in The Guilford Yacht C…" at bounding box center [783, 301] width 760 height 365
drag, startPoint x: 572, startPoint y: 596, endPoint x: 486, endPoint y: 536, distance: 104.9
click at [561, 596] on icon "Remove" at bounding box center [555, 596] width 11 height 11
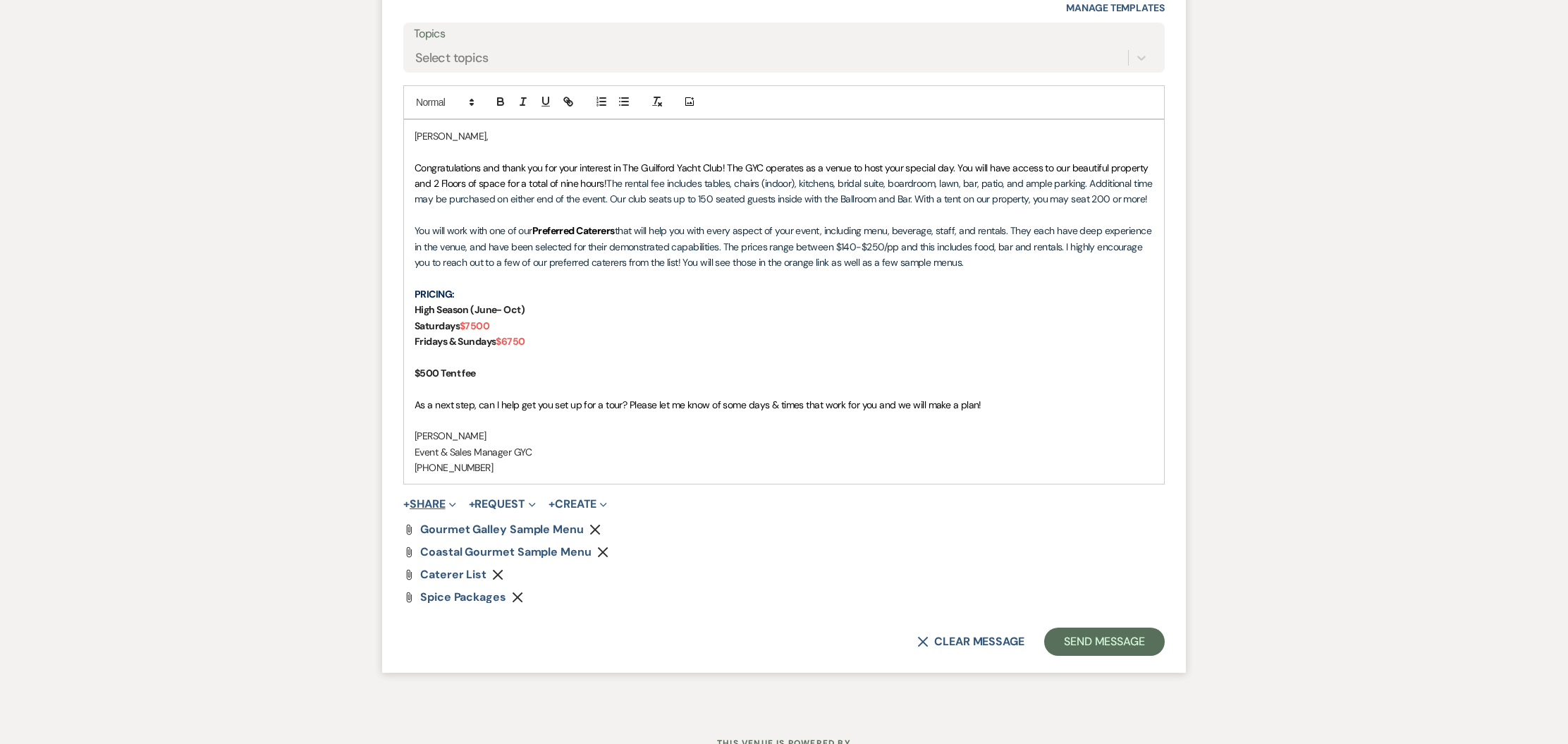
click at [428, 507] on button "+ Share Expand" at bounding box center [429, 504] width 53 height 11
click at [465, 524] on span "Doc Upload Documents" at bounding box center [460, 531] width 81 height 14
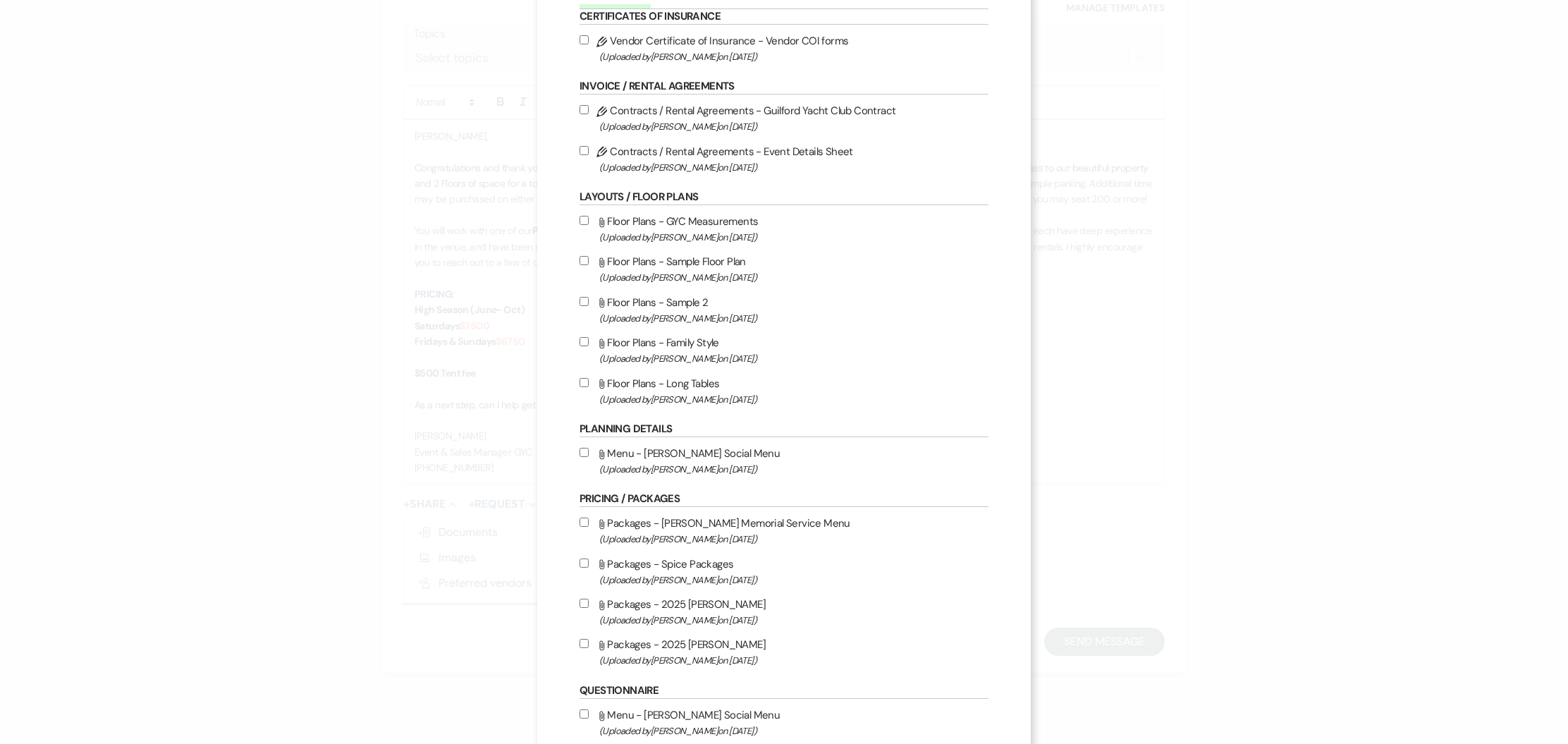
scroll to position [408, 0]
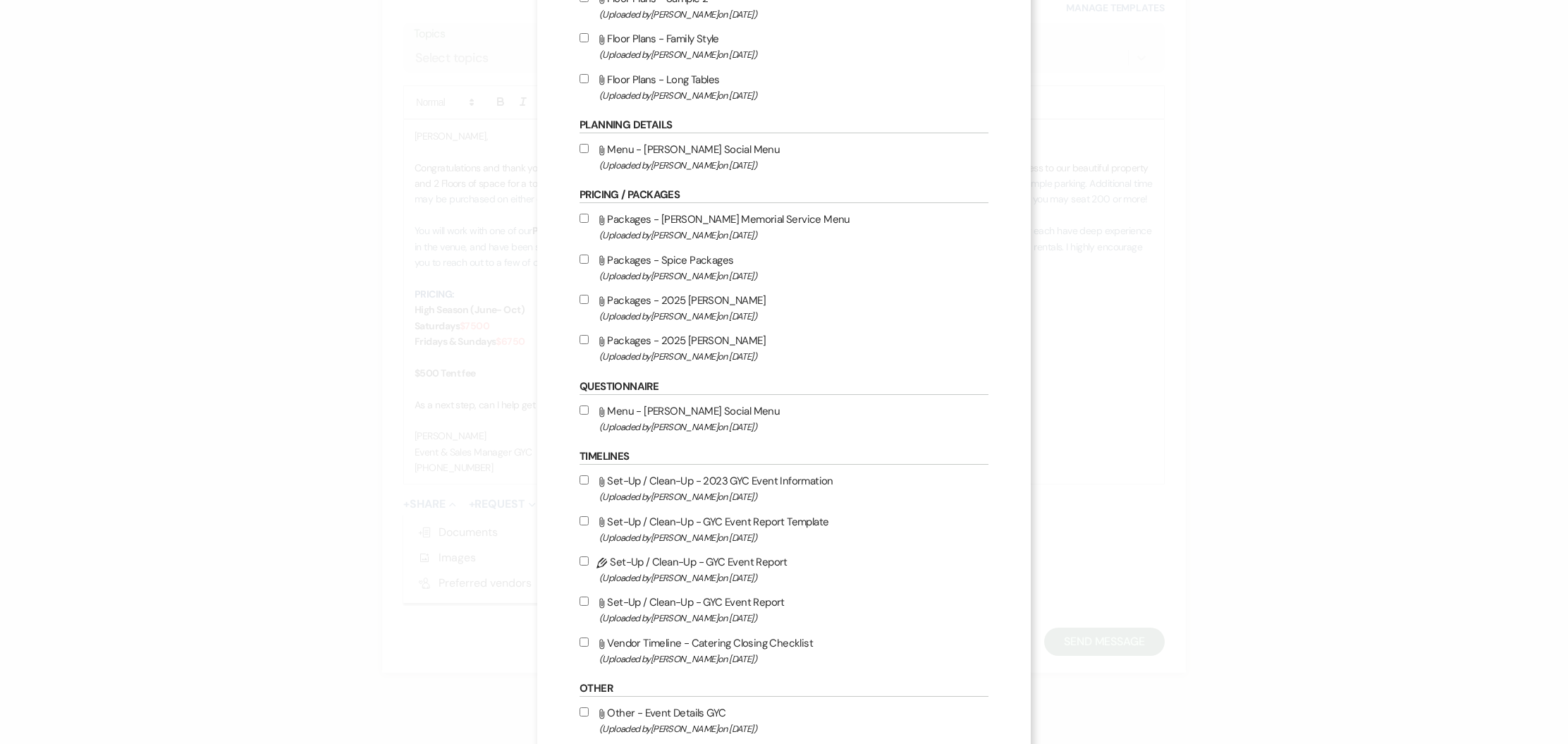
drag, startPoint x: 587, startPoint y: 343, endPoint x: 666, endPoint y: 375, distance: 85.2
click at [587, 343] on input "Attach File Packages - 2025 David Alan (Uploaded by Alison Wehrle on Mar 2nd, 2…" at bounding box center [584, 339] width 9 height 9
checkbox input "true"
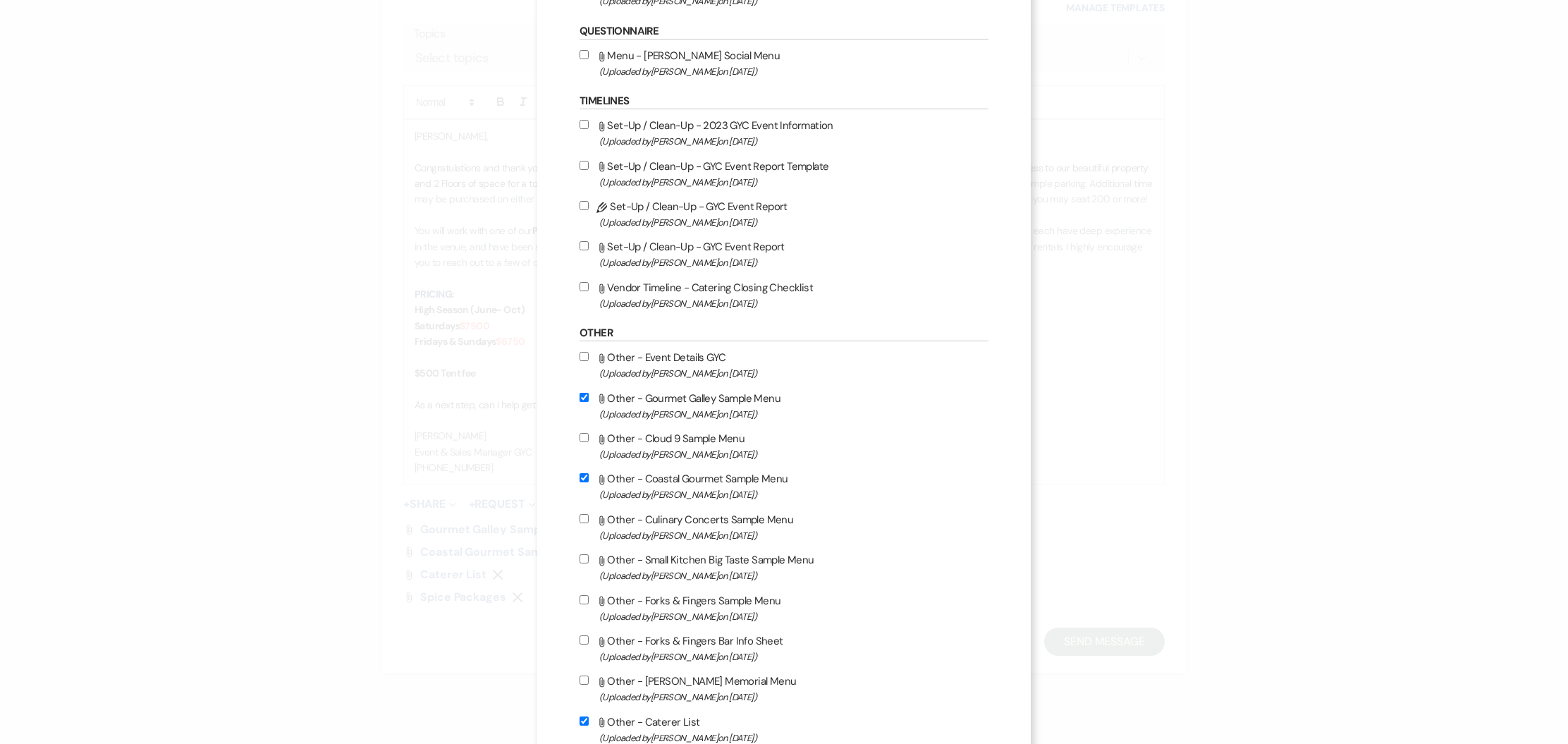
scroll to position [941, 0]
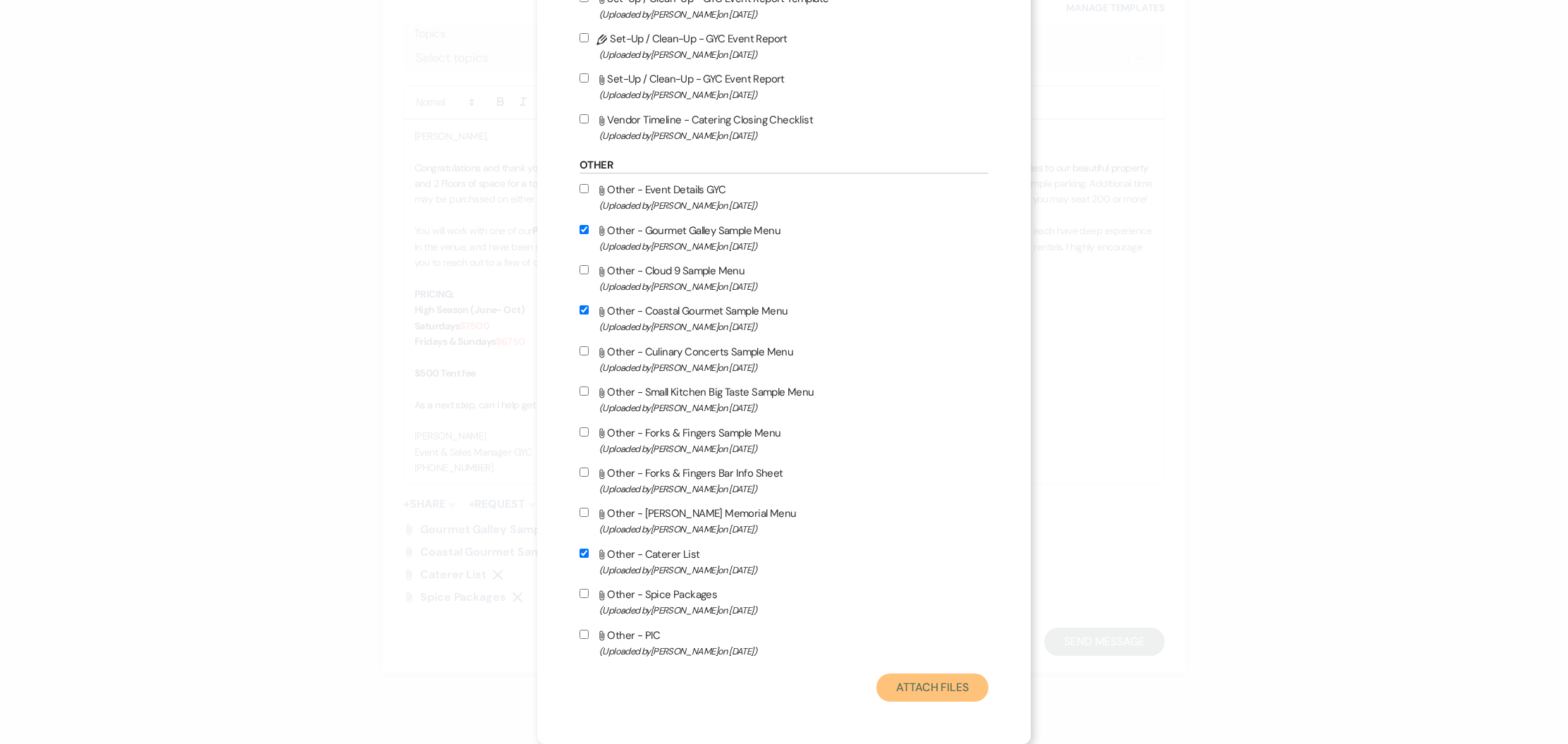
drag, startPoint x: 947, startPoint y: 687, endPoint x: 936, endPoint y: 682, distance: 12.1
click at [947, 687] on button "Attach Files" at bounding box center [932, 687] width 112 height 28
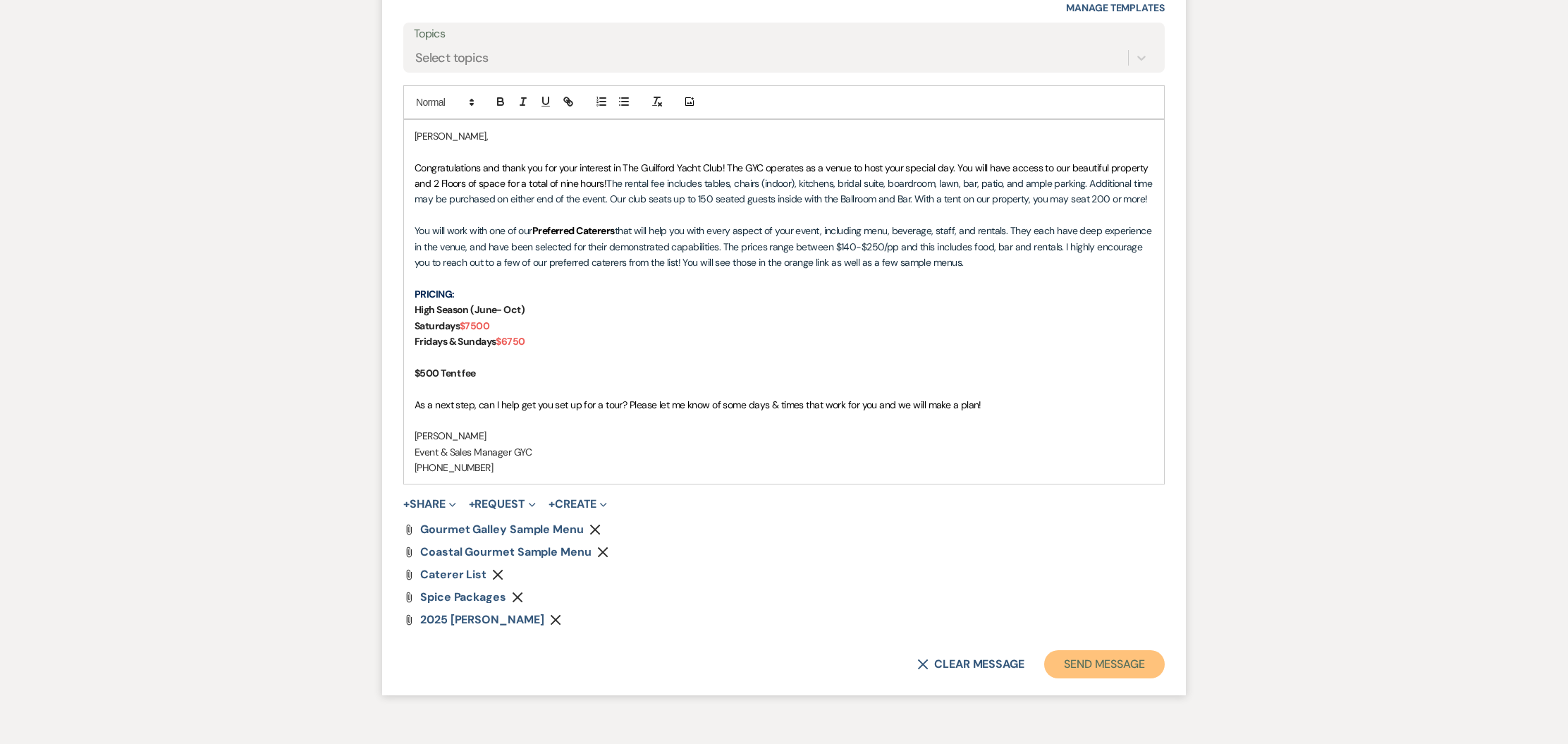
drag, startPoint x: 1084, startPoint y: 660, endPoint x: 1068, endPoint y: 653, distance: 17.5
click at [1084, 660] on button "Send Message" at bounding box center [1104, 663] width 120 height 28
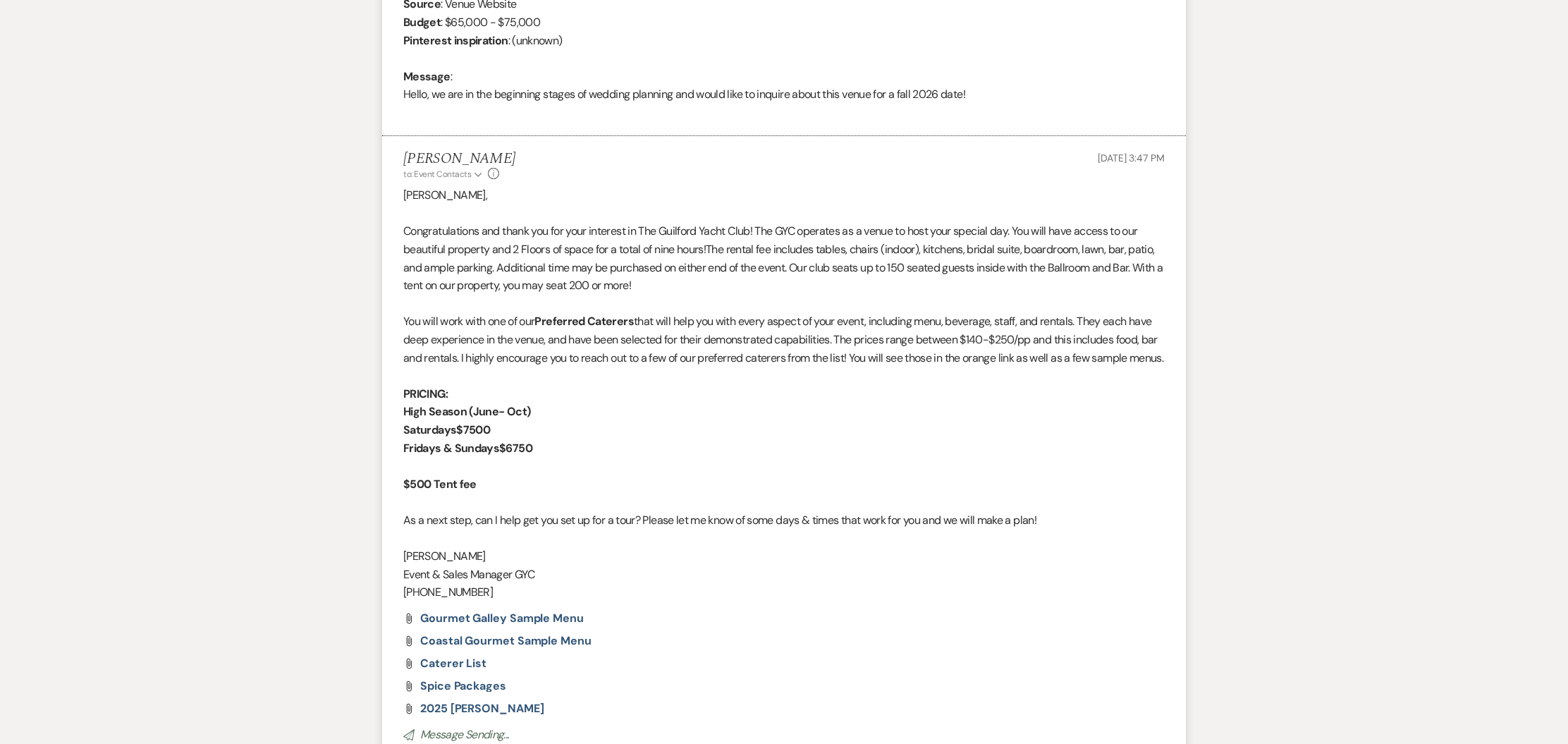
scroll to position [0, 0]
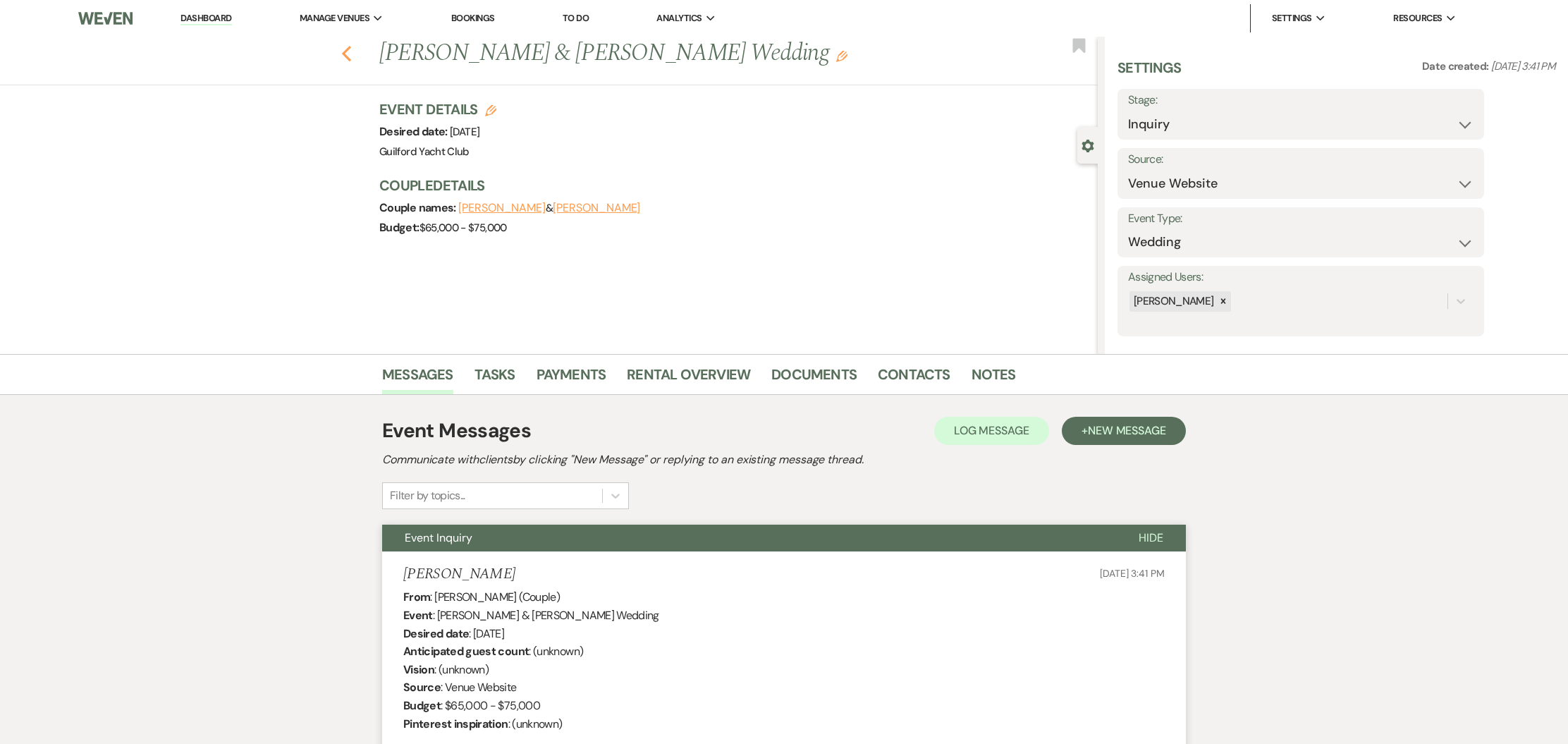
click at [346, 56] on use "button" at bounding box center [347, 53] width 9 height 15
